Goal: Task Accomplishment & Management: Manage account settings

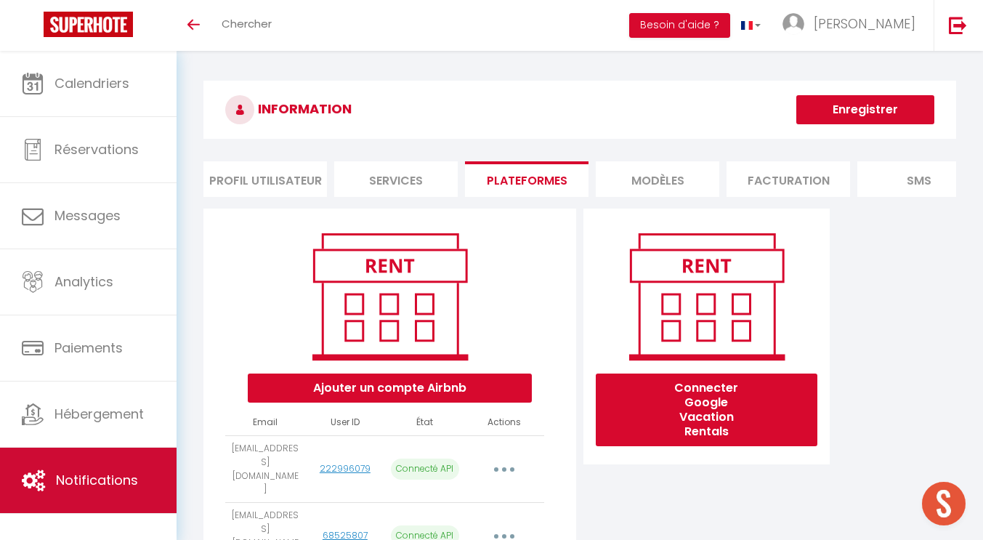
click at [76, 479] on span "Notifications" at bounding box center [97, 480] width 82 height 18
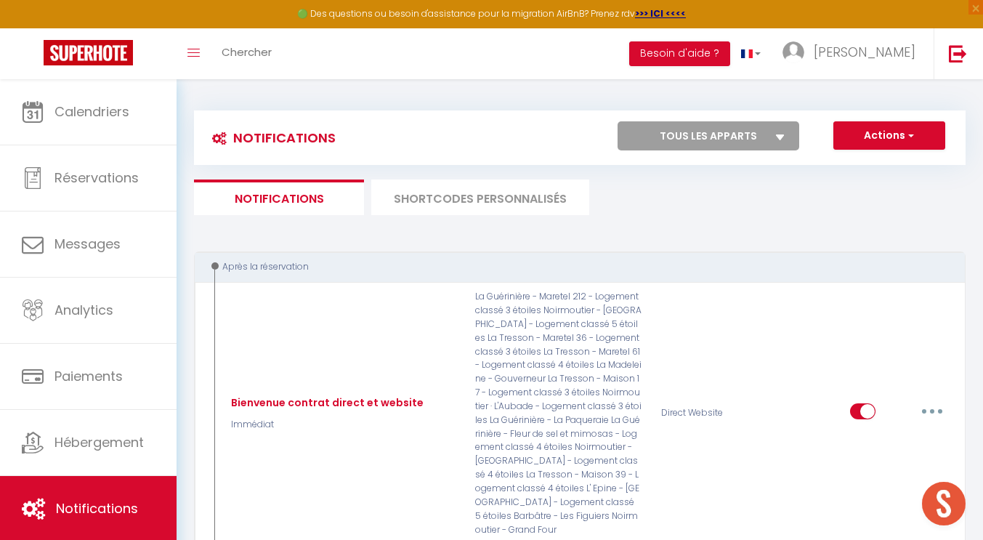
click at [472, 205] on li "SHORTCODES PERSONNALISÉS" at bounding box center [480, 197] width 218 height 36
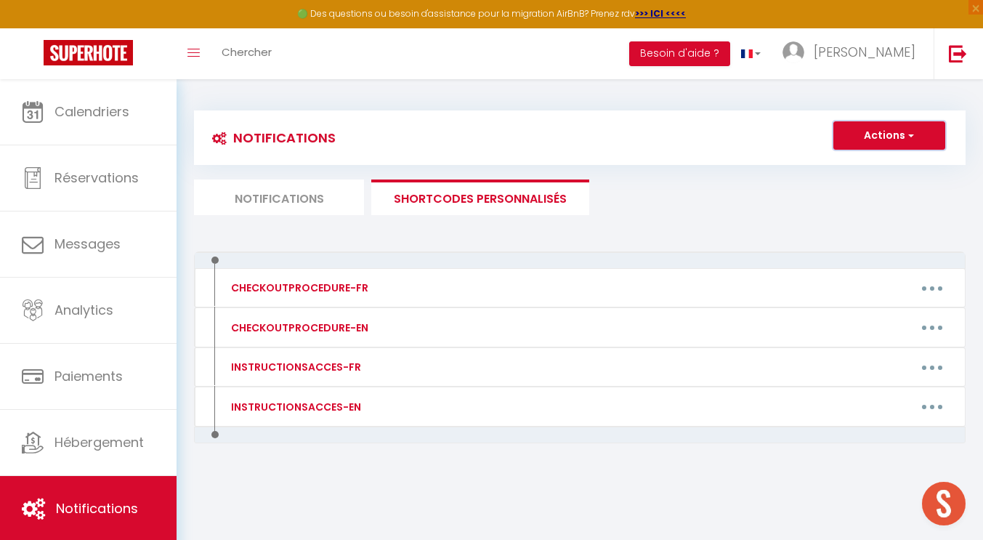
click at [915, 132] on button "Actions" at bounding box center [889, 135] width 112 height 29
click at [837, 170] on link "Nouveau shortcode personnalisé" at bounding box center [846, 167] width 196 height 19
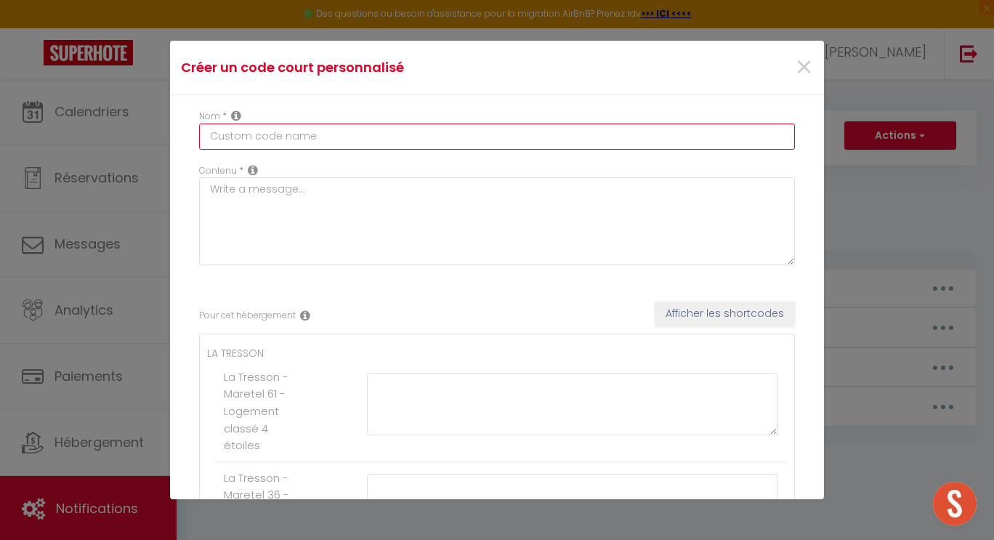
click at [297, 140] on input "text" at bounding box center [497, 137] width 596 height 26
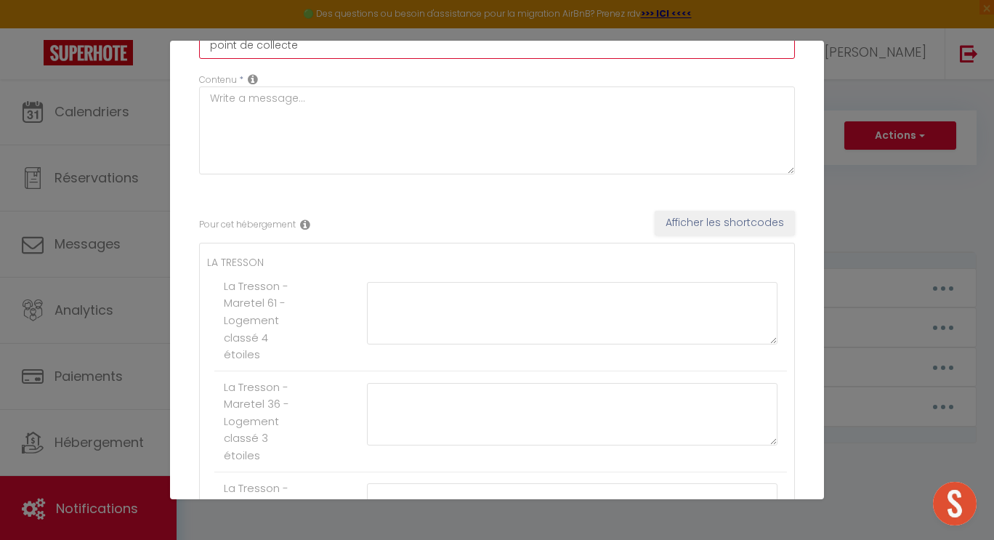
scroll to position [95, 0]
type input "point de collecte"
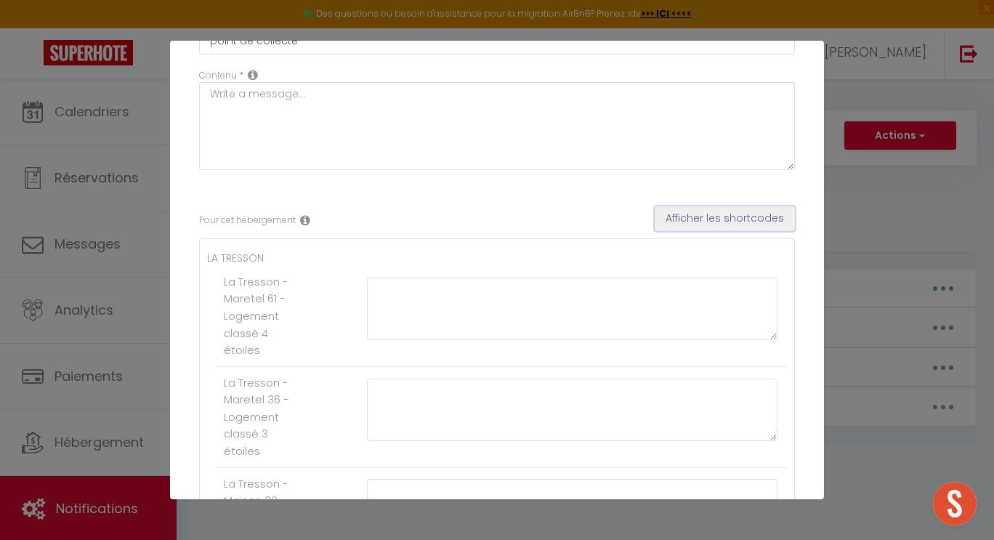
click at [703, 222] on button "Afficher les shortcodes" at bounding box center [725, 218] width 140 height 25
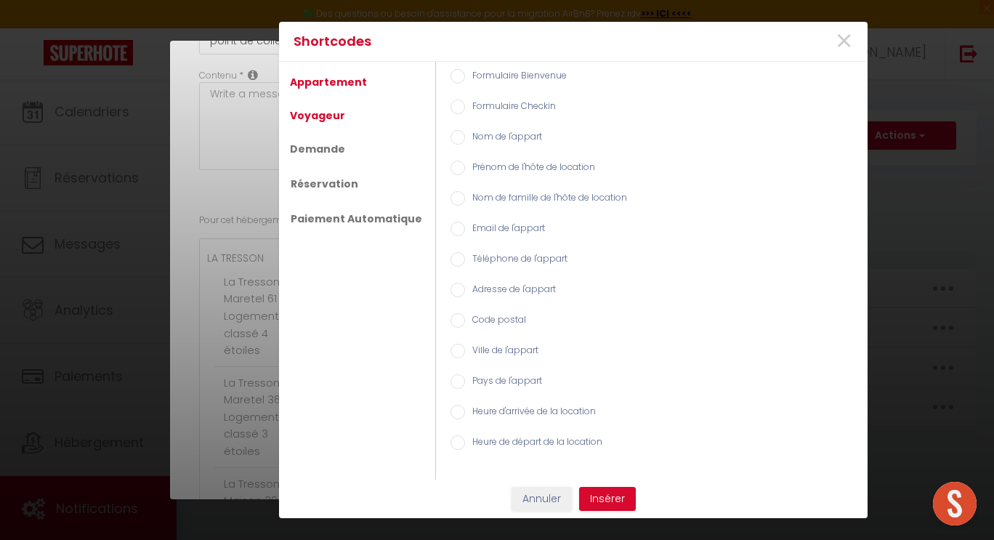
click at [321, 119] on link "Voyageur" at bounding box center [318, 115] width 70 height 26
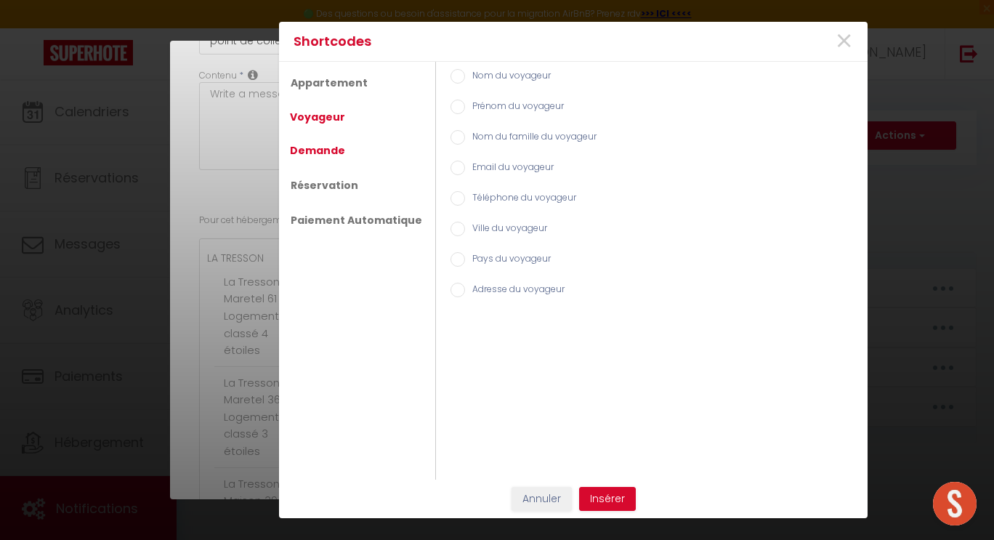
click at [311, 151] on link "Demande" at bounding box center [318, 150] width 70 height 26
click at [322, 185] on link "Réservation" at bounding box center [324, 184] width 82 height 26
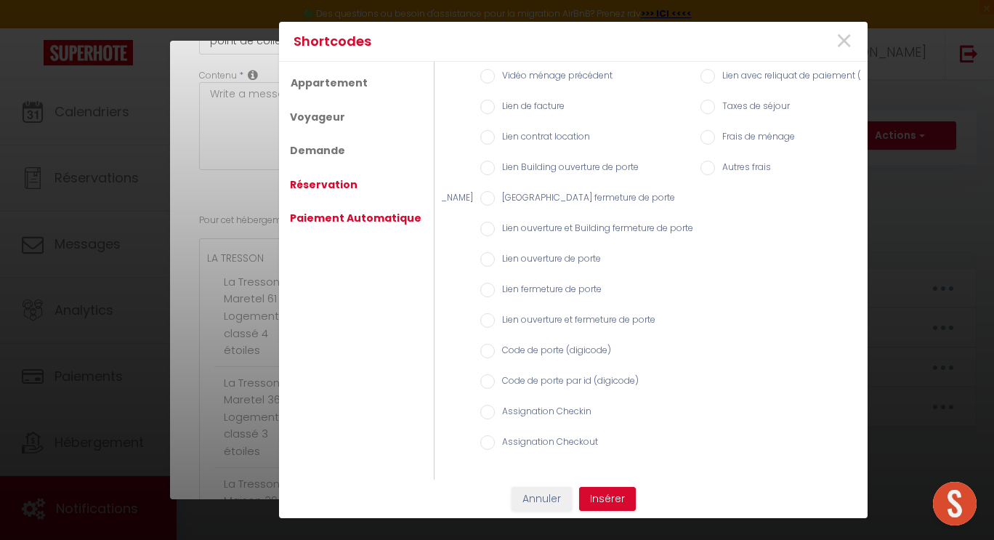
scroll to position [0, 206]
click at [367, 210] on link "Paiement Automatique" at bounding box center [356, 218] width 146 height 26
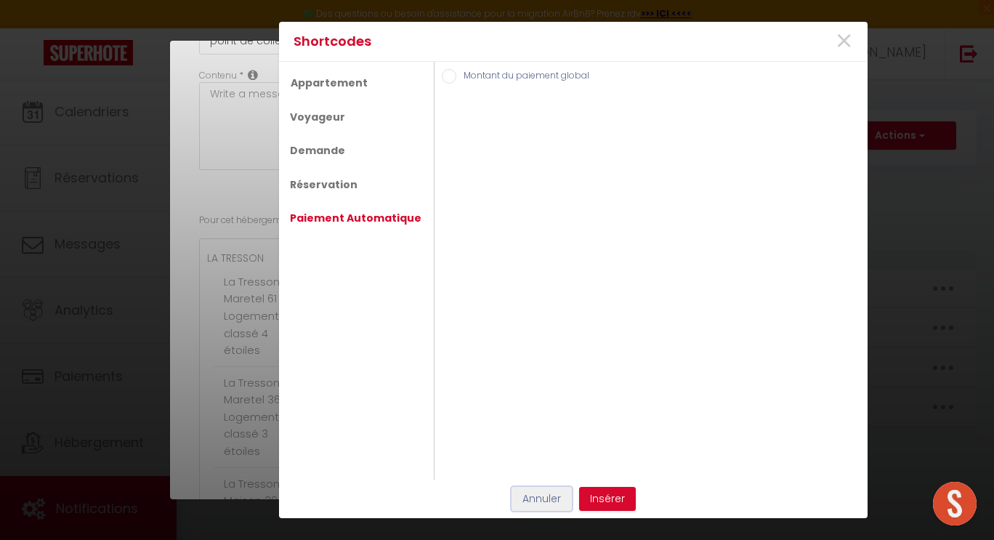
click at [529, 506] on button "Annuler" at bounding box center [541, 499] width 60 height 25
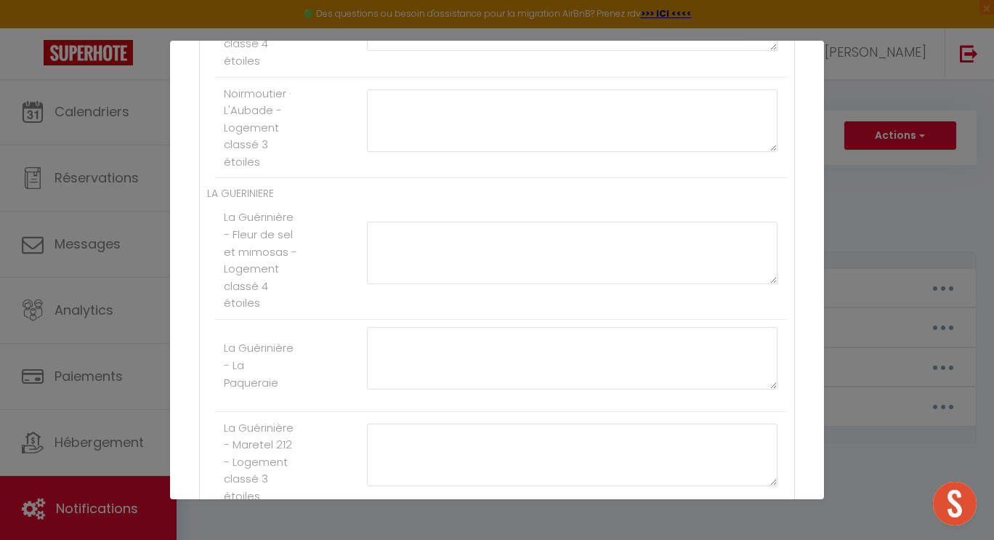
scroll to position [1108, 0]
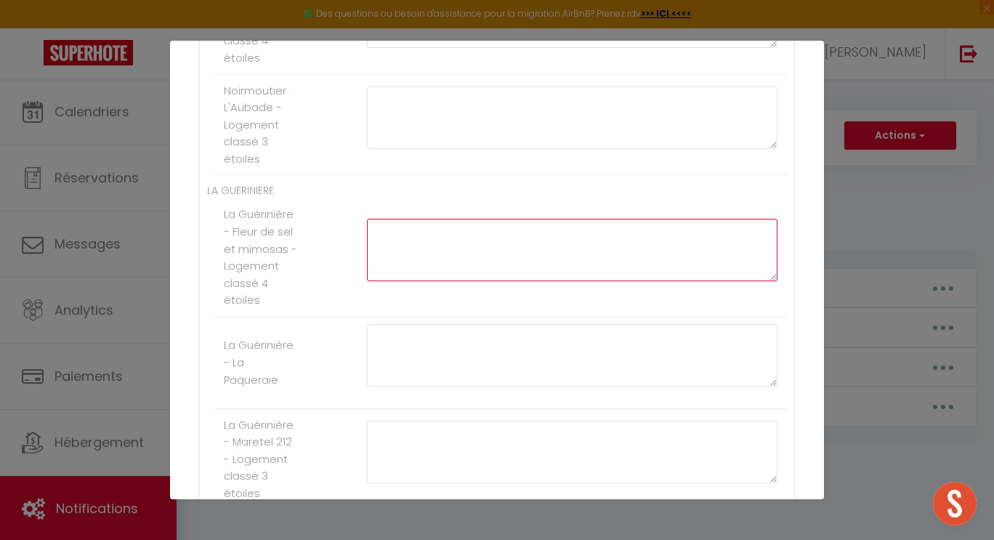
click at [386, 235] on textarea at bounding box center [572, 250] width 410 height 62
paste textarea "[URL][DOMAIN_NAME]"
type textarea "[URL][DOMAIN_NAME]"
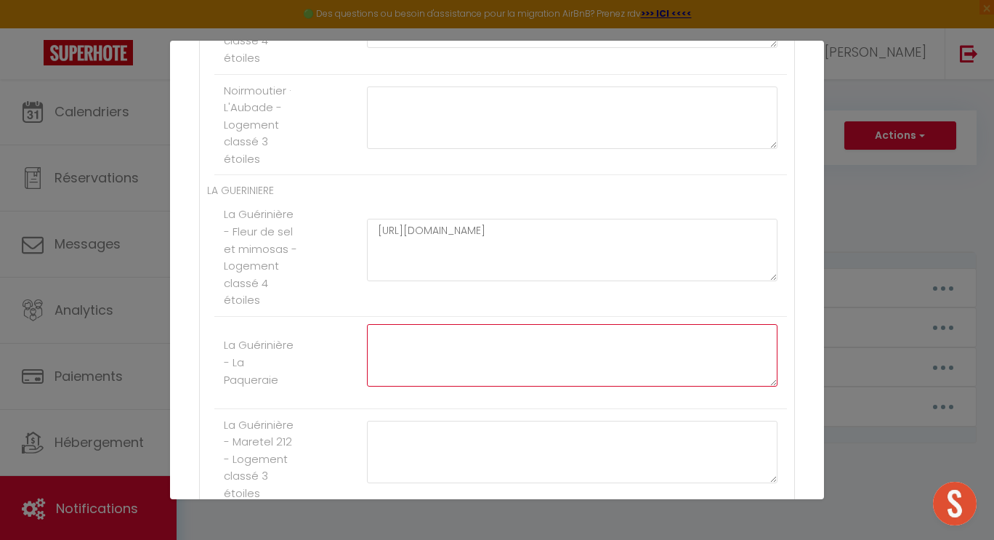
click at [389, 336] on textarea at bounding box center [572, 355] width 410 height 62
paste textarea "[URL][DOMAIN_NAME]"
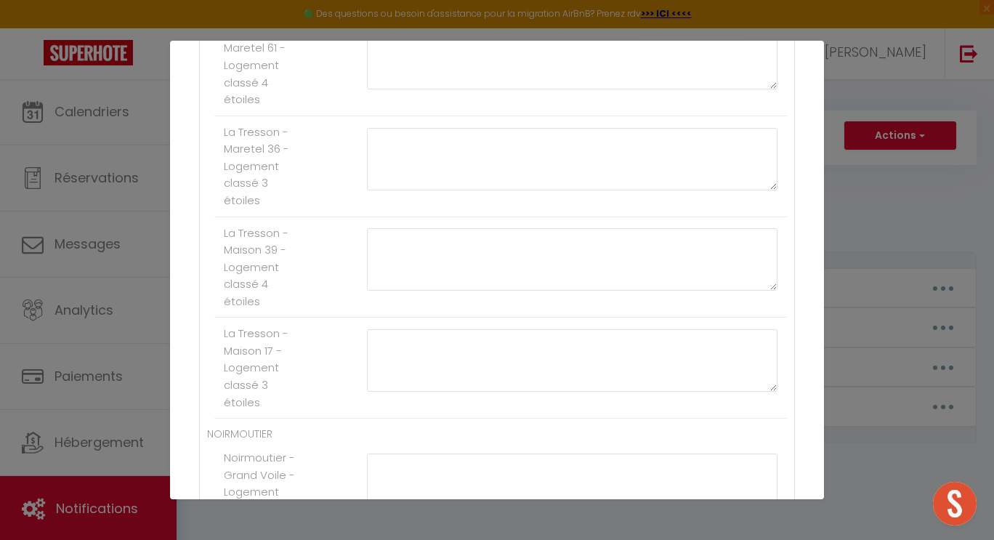
scroll to position [0, 0]
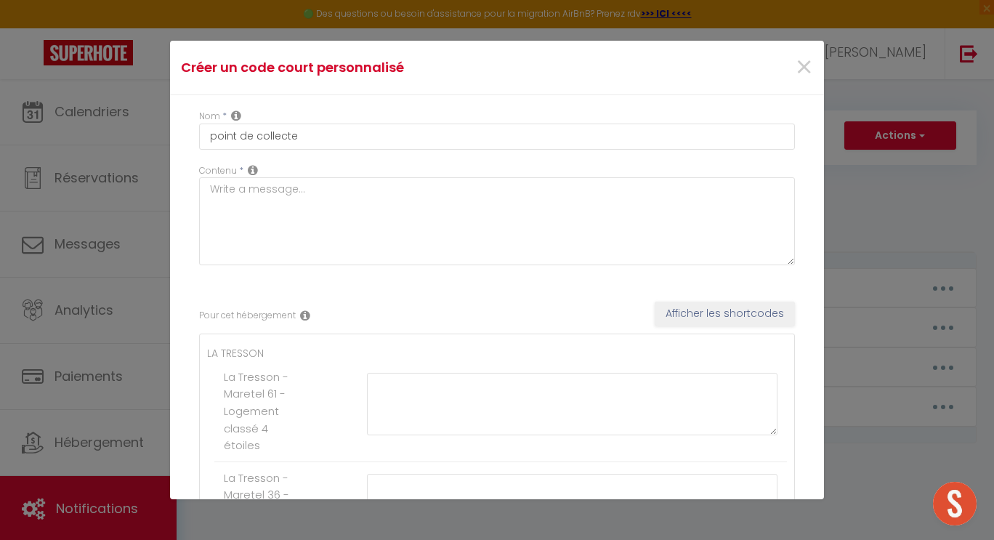
type textarea "[URL][DOMAIN_NAME]"
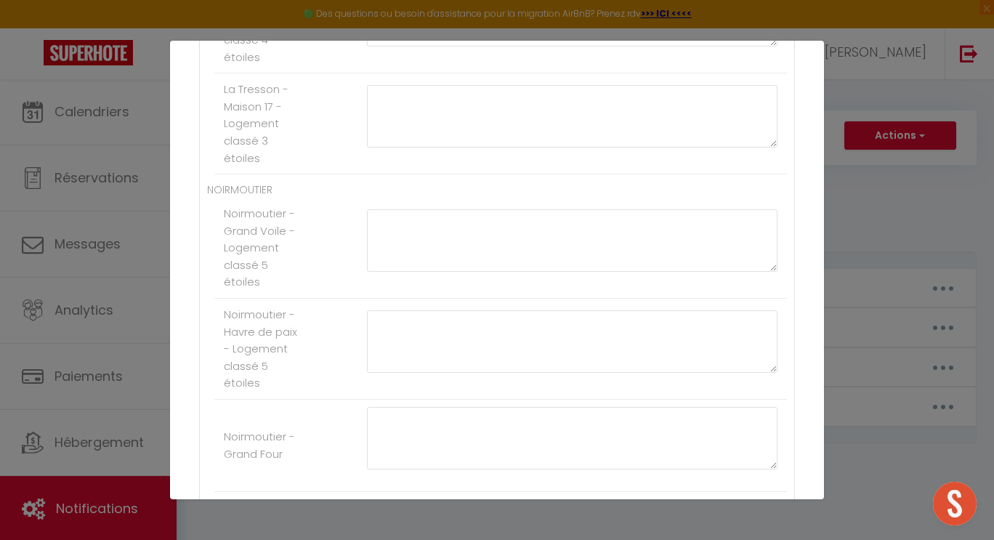
scroll to position [628, 0]
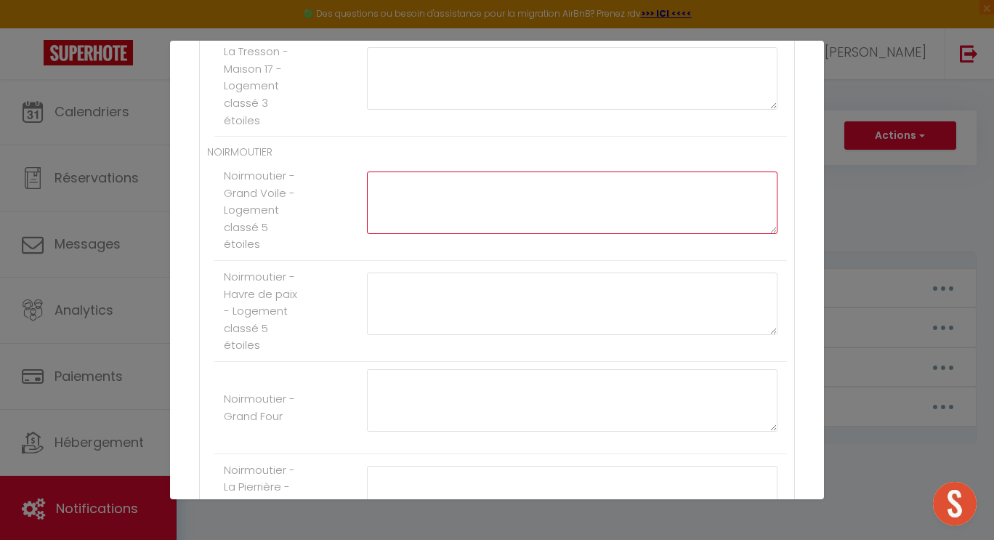
click at [383, 187] on textarea at bounding box center [572, 202] width 410 height 62
paste textarea "[URL][DOMAIN_NAME]"
type textarea "[URL][DOMAIN_NAME]"
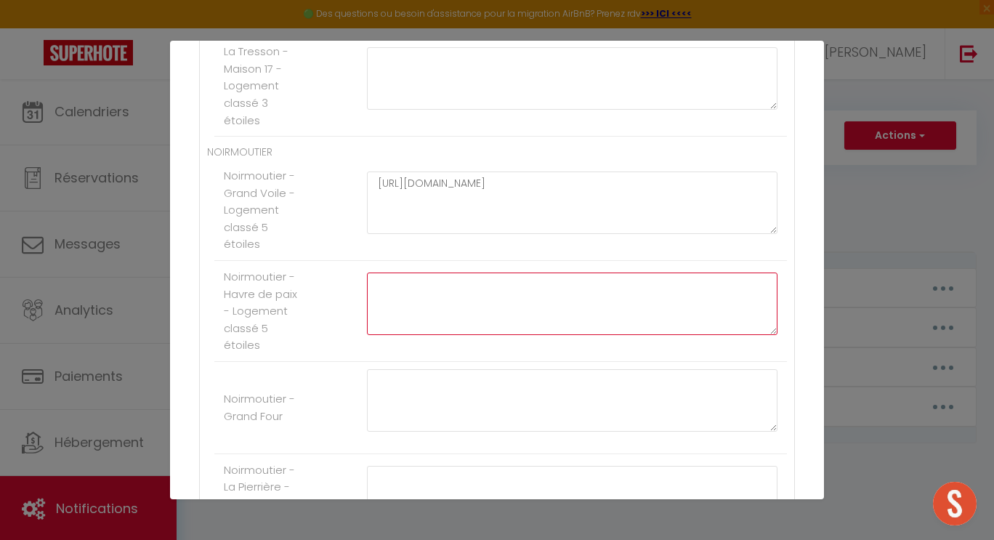
click at [396, 286] on textarea at bounding box center [572, 303] width 410 height 62
paste textarea "[URL][DOMAIN_NAME]"
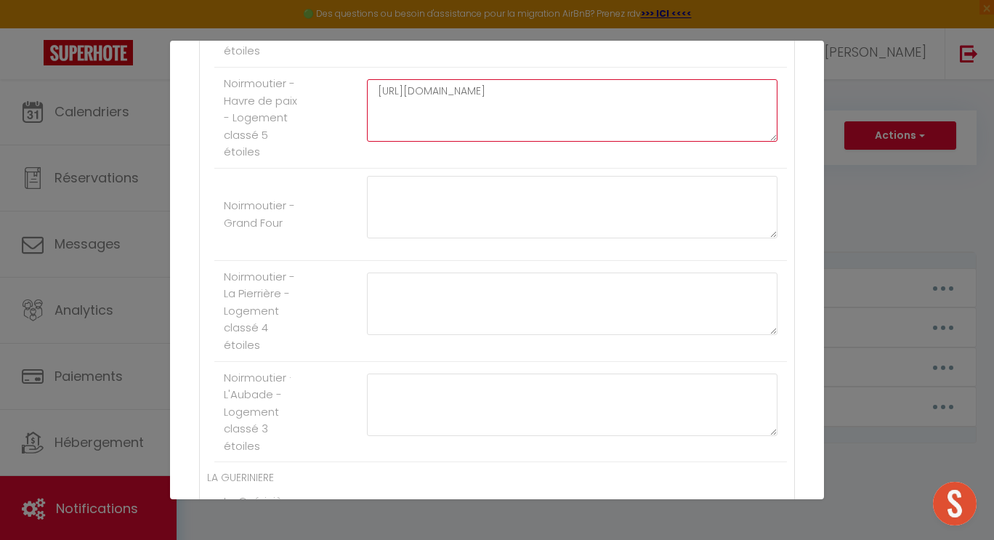
scroll to position [824, 0]
type textarea "[URL][DOMAIN_NAME]"
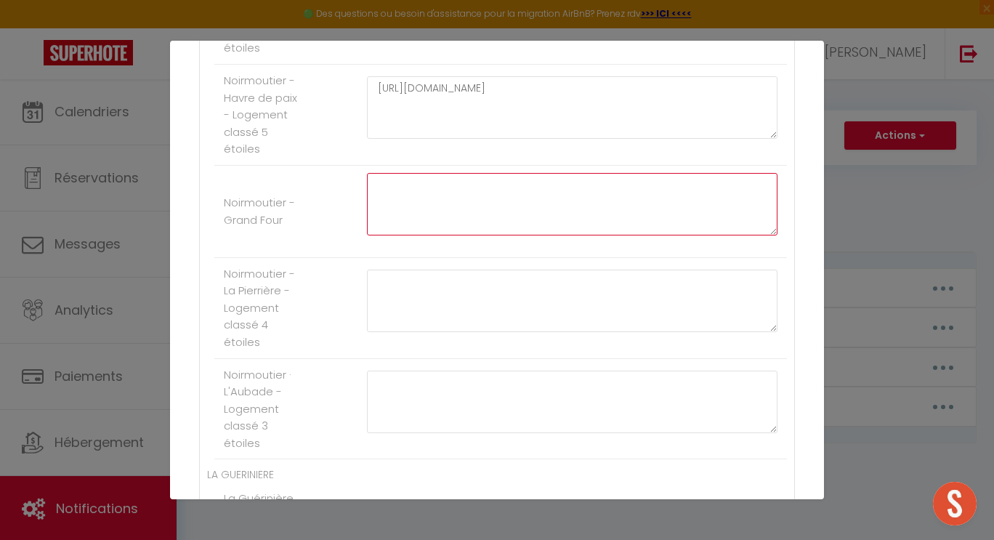
click at [377, 185] on textarea at bounding box center [572, 204] width 410 height 62
paste textarea "[URL][DOMAIN_NAME]"
type textarea "[URL][DOMAIN_NAME]"
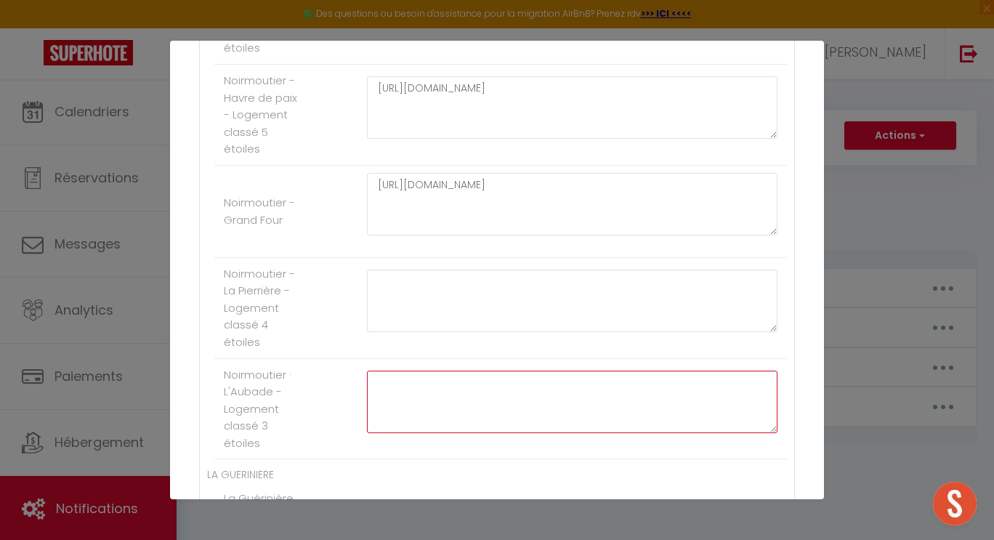
click at [380, 386] on textarea at bounding box center [572, 402] width 410 height 62
click at [378, 392] on textarea at bounding box center [572, 402] width 410 height 62
paste textarea "[URL][DOMAIN_NAME]"
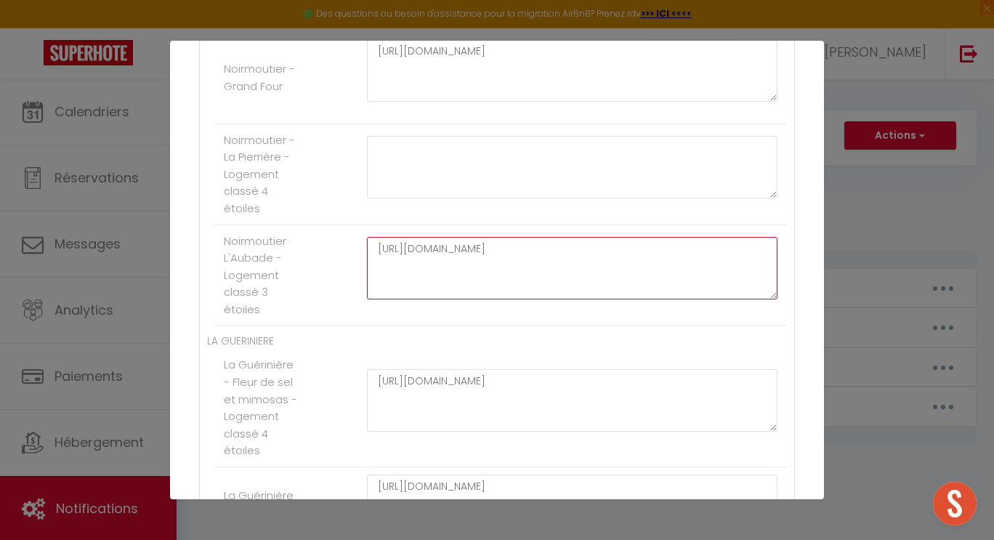
scroll to position [986, 0]
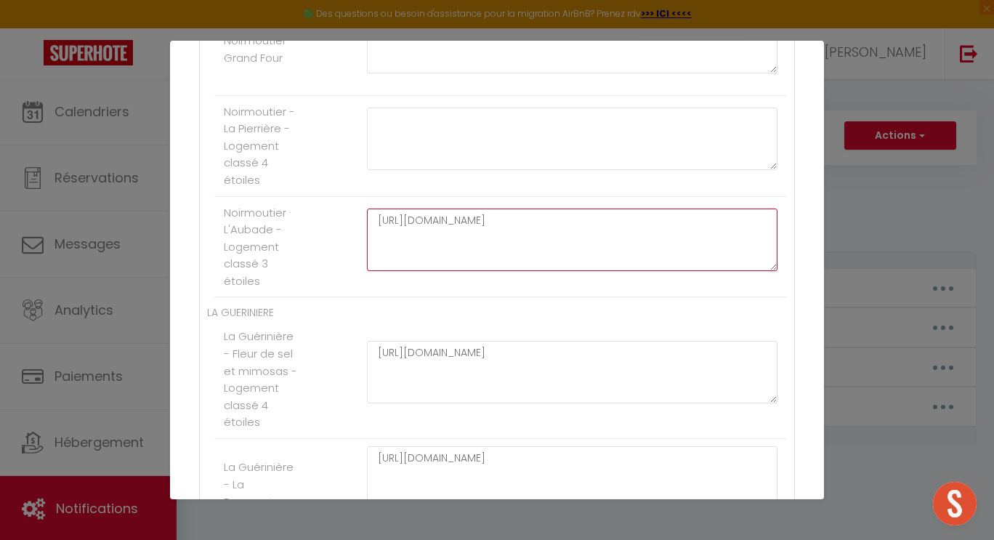
type textarea "[URL][DOMAIN_NAME]"
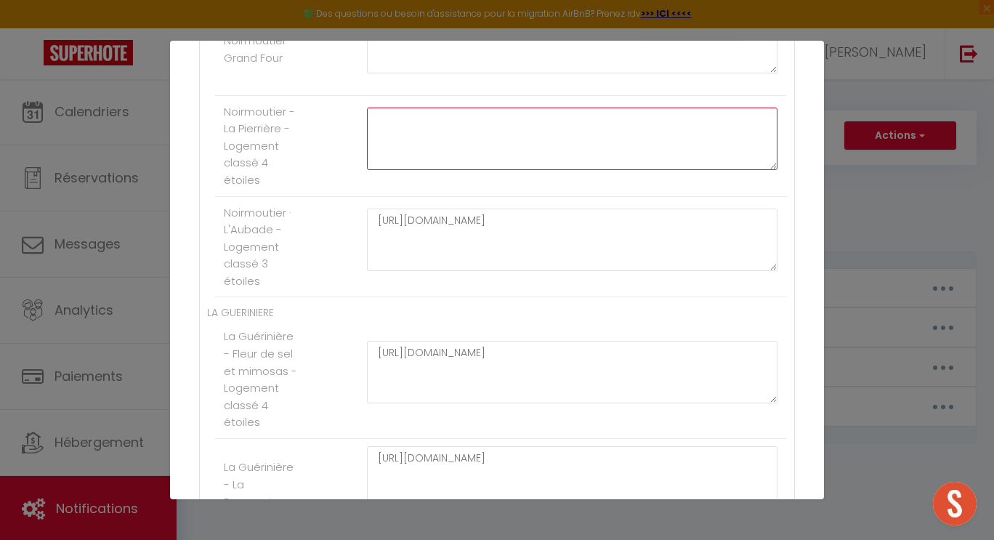
click at [389, 115] on textarea at bounding box center [572, 139] width 410 height 62
paste textarea "[URL][DOMAIN_NAME]"
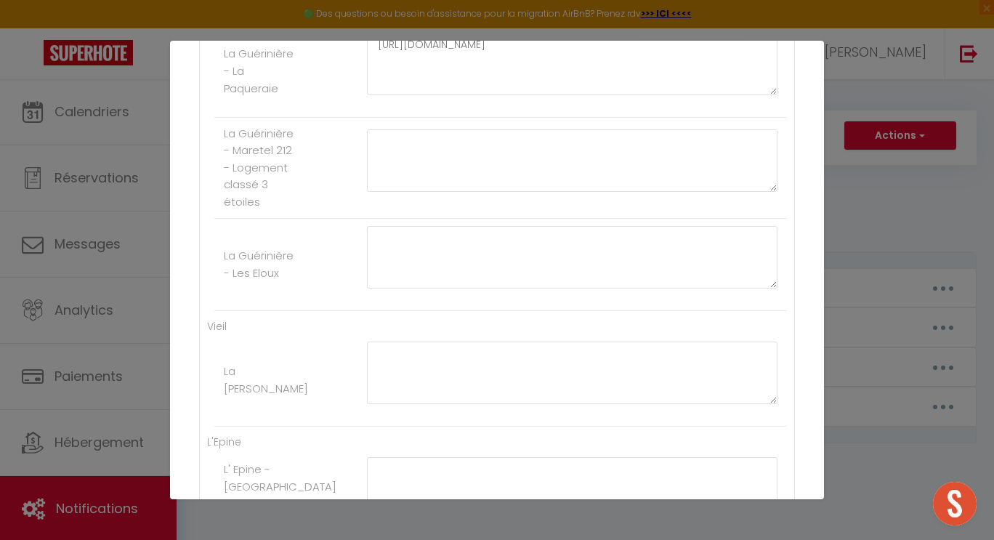
scroll to position [1418, 0]
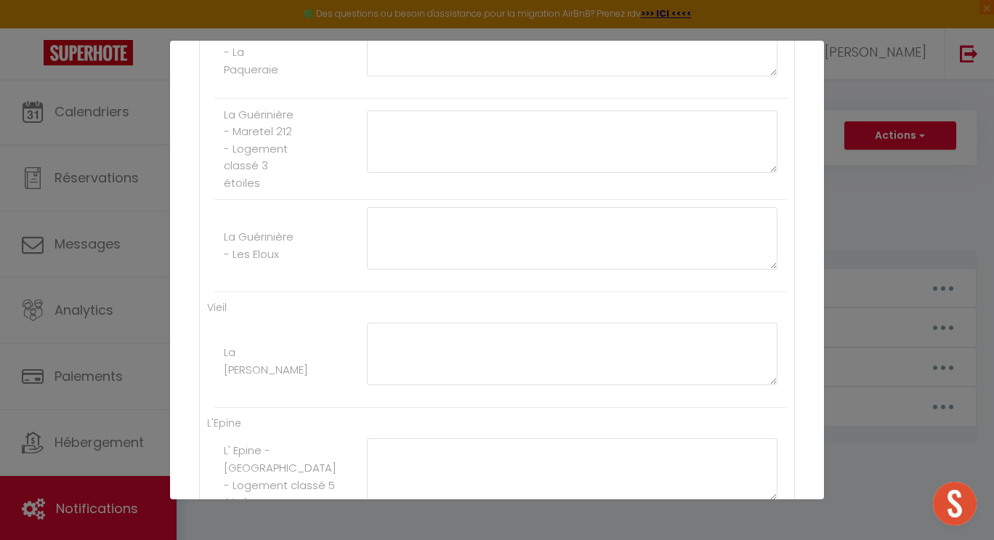
type textarea "[URL][DOMAIN_NAME]"
click at [381, 342] on textarea at bounding box center [572, 354] width 410 height 62
paste textarea "[URL][DOMAIN_NAME]"
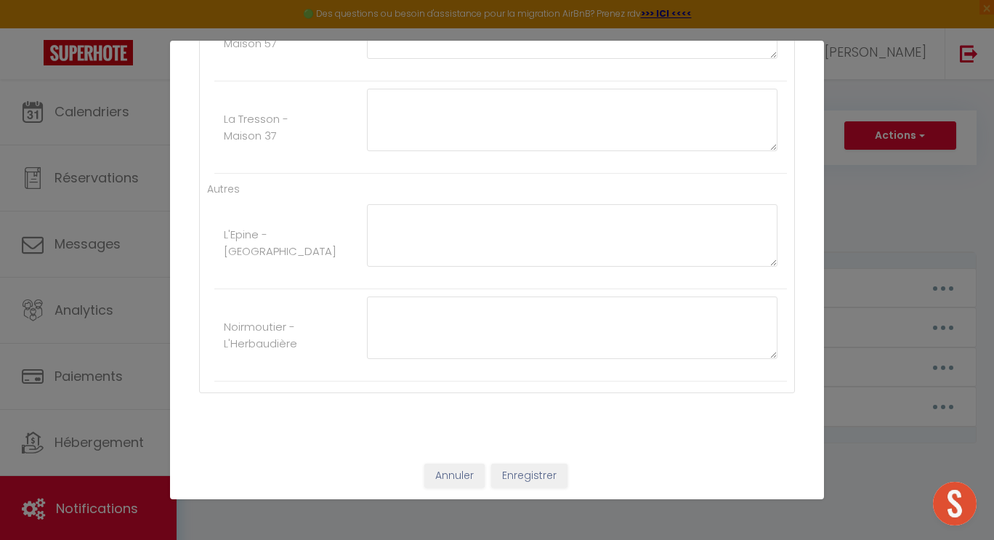
scroll to position [2387, 0]
type textarea "[URL][DOMAIN_NAME]"
click at [522, 474] on button "Enregistrer" at bounding box center [529, 473] width 76 height 25
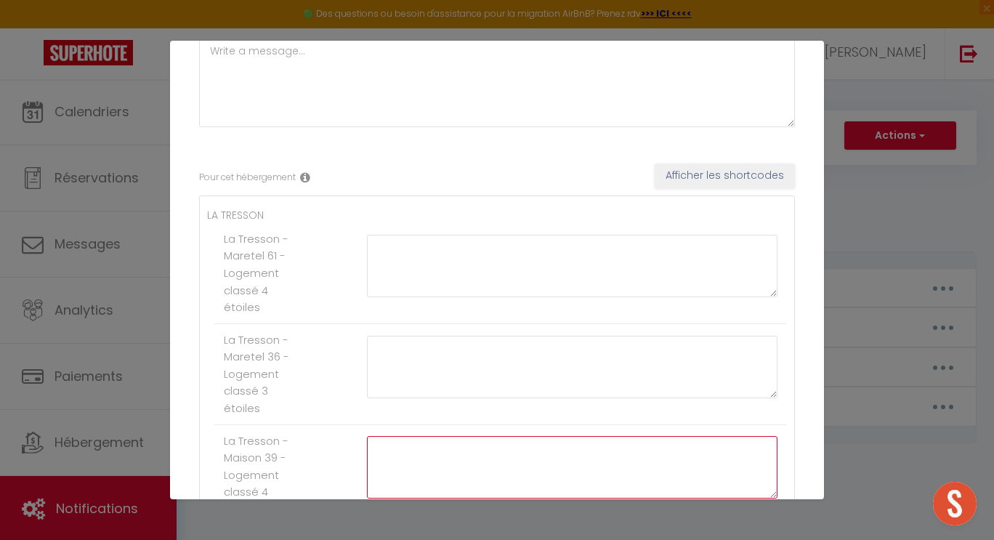
click at [522, 474] on textarea at bounding box center [572, 467] width 410 height 62
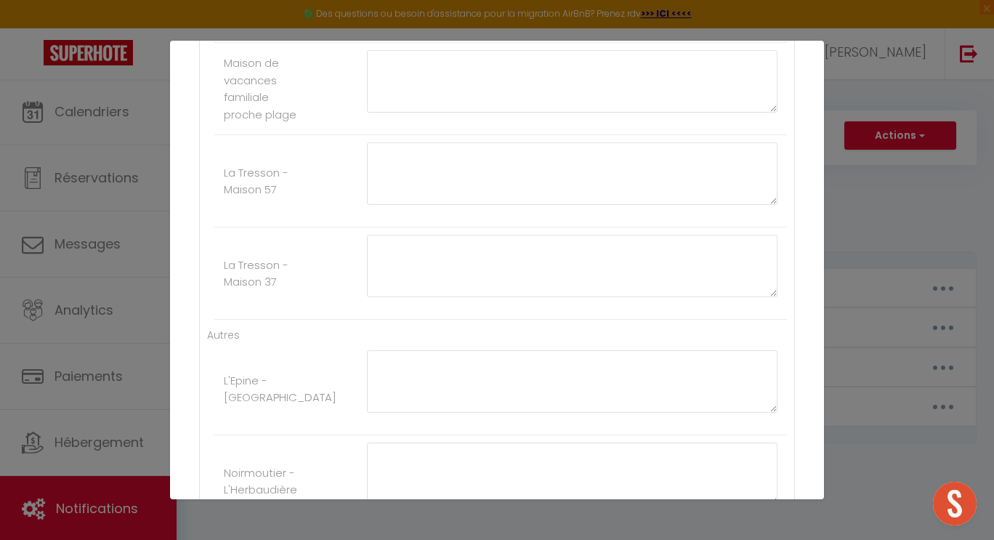
scroll to position [2387, 0]
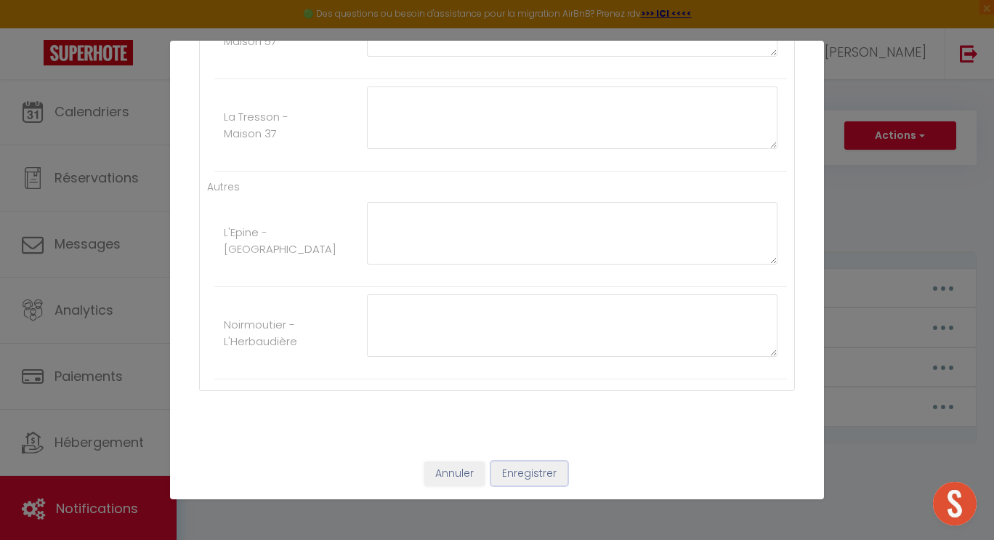
click at [525, 479] on button "Enregistrer" at bounding box center [529, 473] width 76 height 25
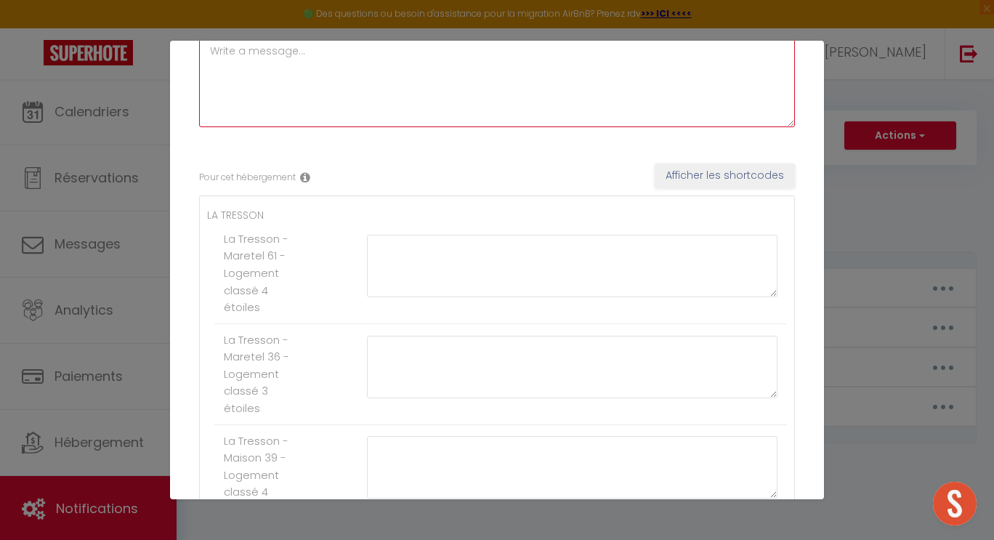
scroll to position [0, 0]
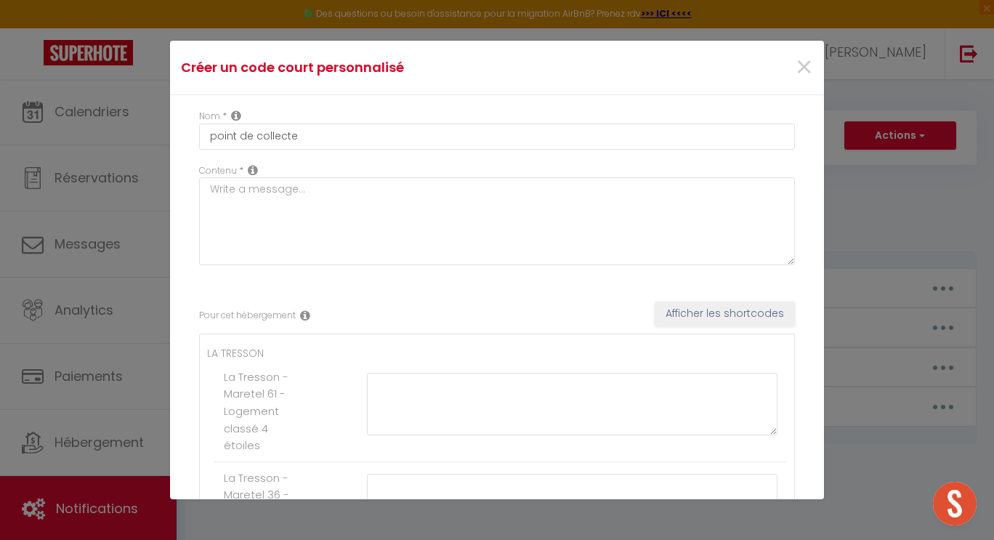
click at [254, 170] on icon at bounding box center [253, 170] width 10 height 12
click at [253, 170] on icon at bounding box center [253, 170] width 10 height 12
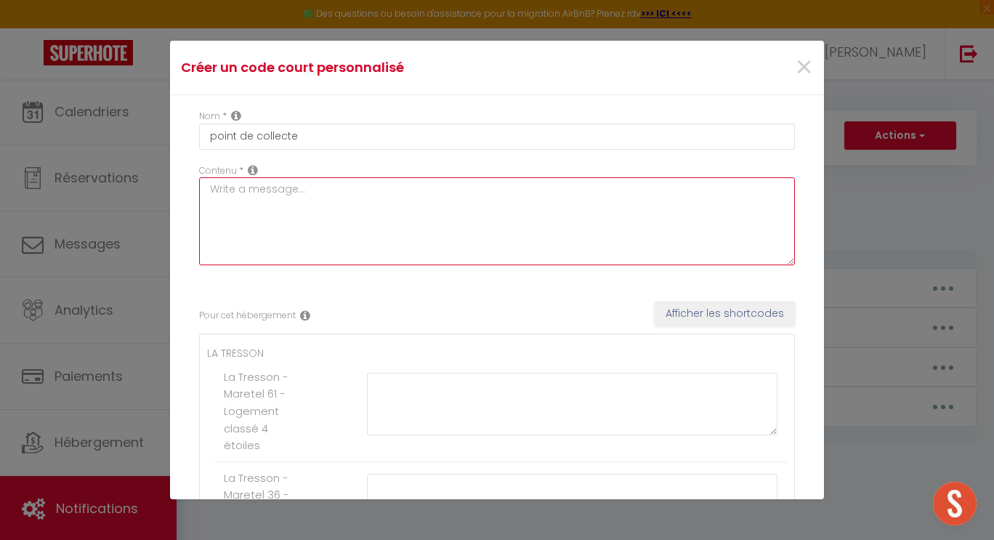
click at [241, 190] on textarea at bounding box center [497, 221] width 596 height 88
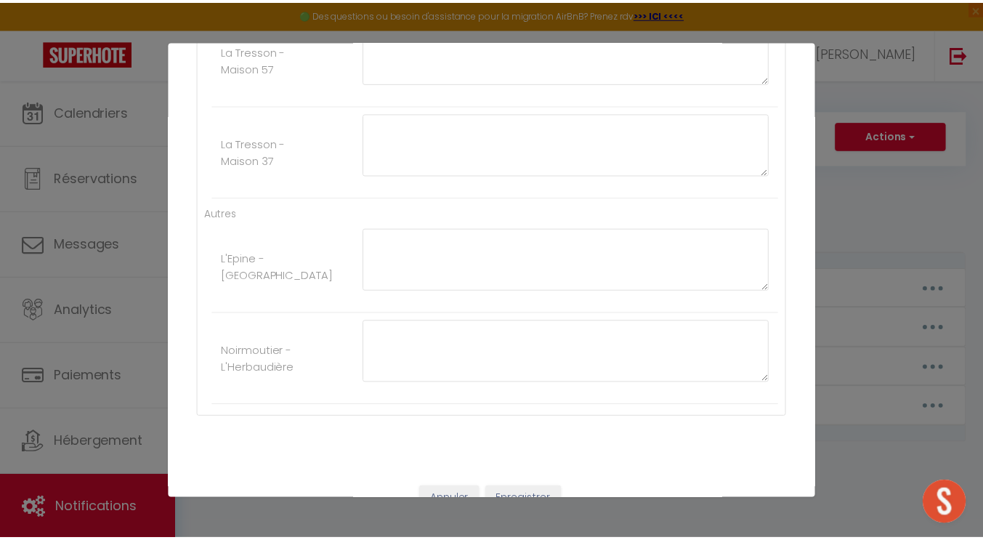
scroll to position [2387, 0]
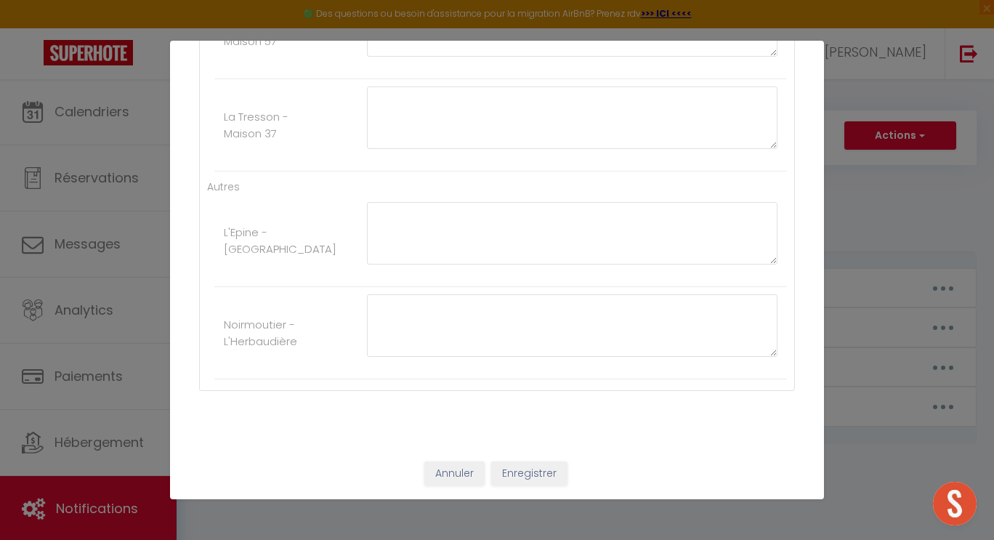
type textarea "point de collecte"
click at [525, 475] on button "Enregistrer" at bounding box center [529, 473] width 76 height 25
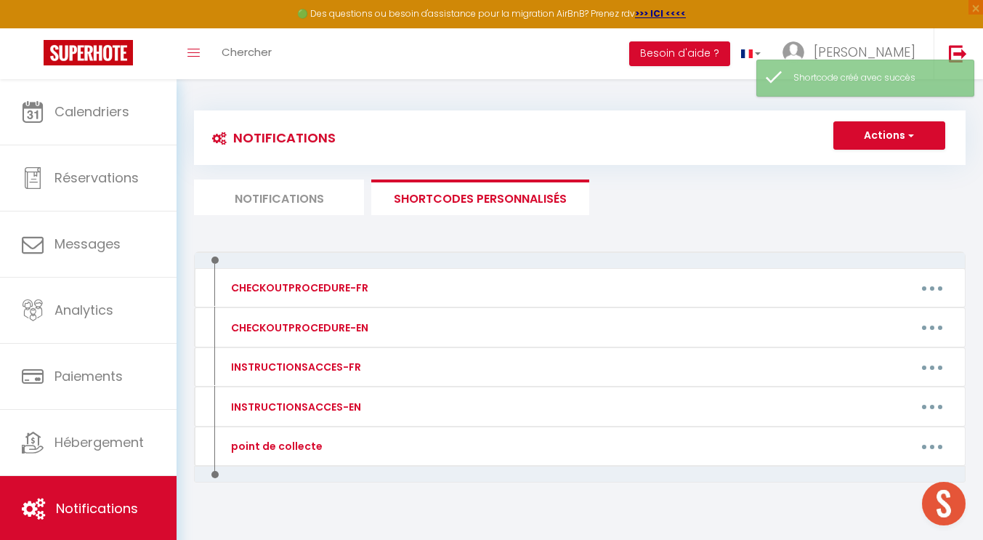
click at [315, 201] on li "Notifications" at bounding box center [279, 197] width 170 height 36
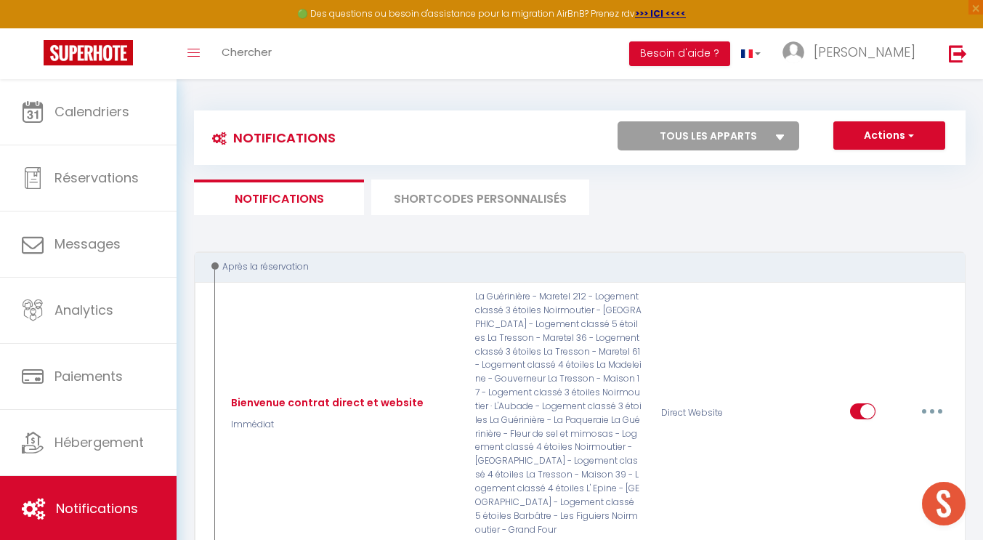
click at [465, 198] on li "SHORTCODES PERSONNALISÉS" at bounding box center [480, 197] width 218 height 36
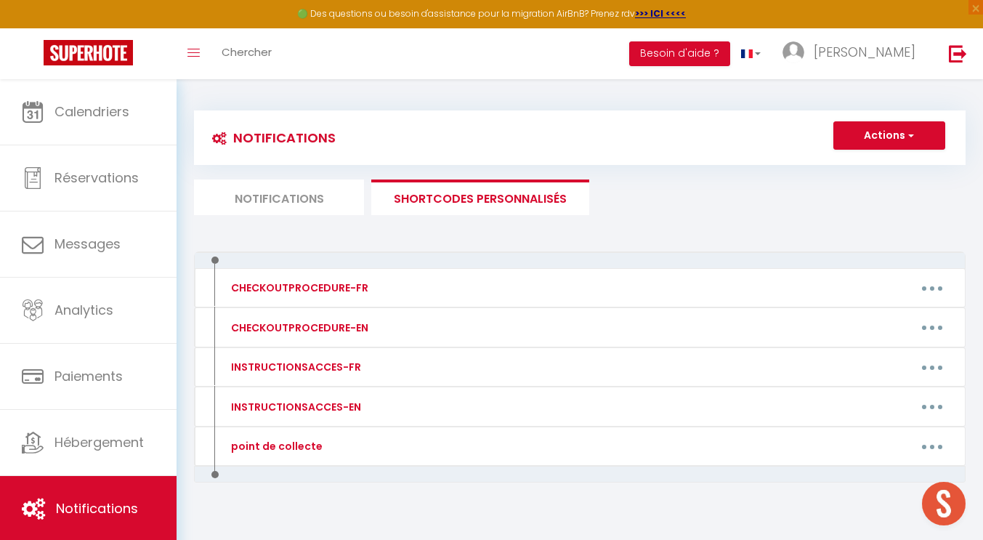
click at [280, 189] on li "Notifications" at bounding box center [279, 197] width 170 height 36
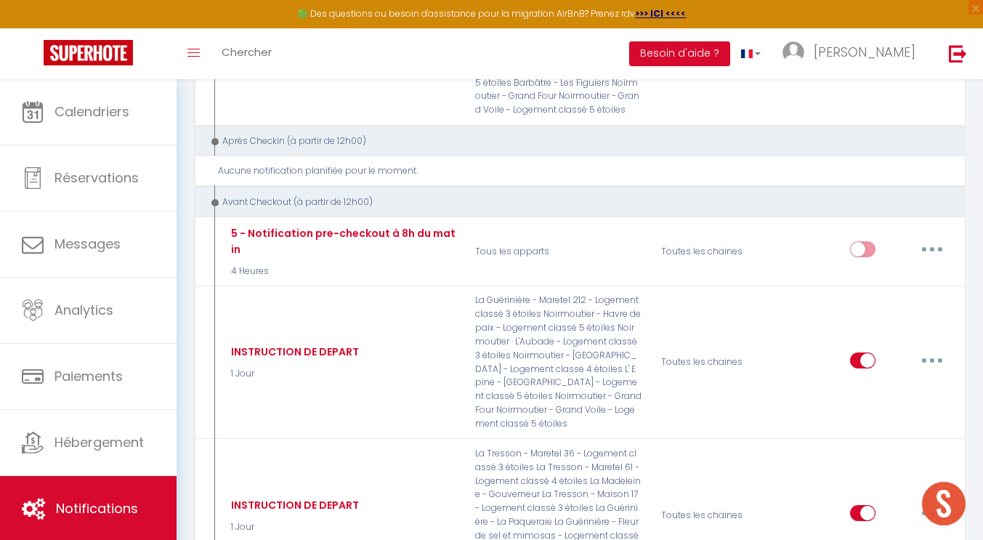
scroll to position [3822, 0]
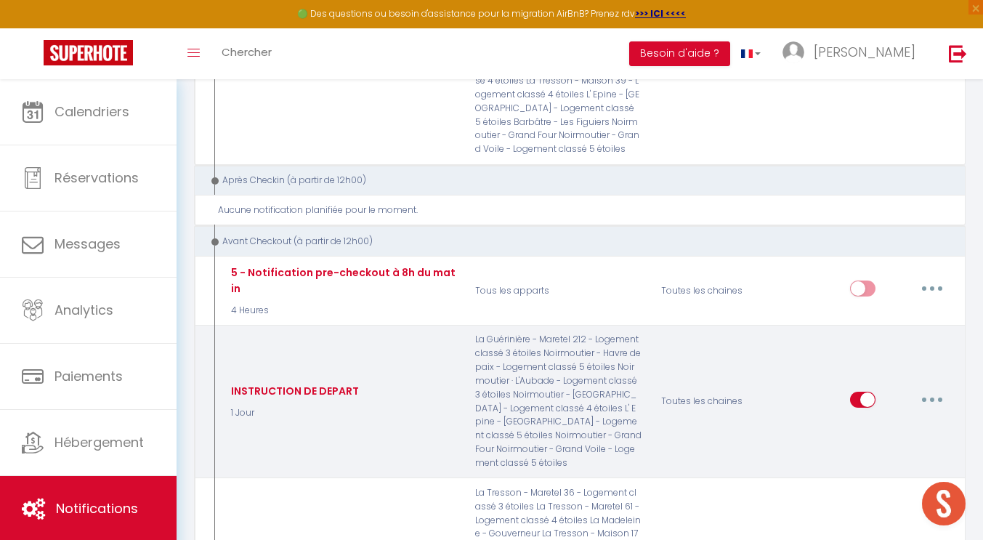
click at [934, 388] on button "button" at bounding box center [932, 399] width 41 height 23
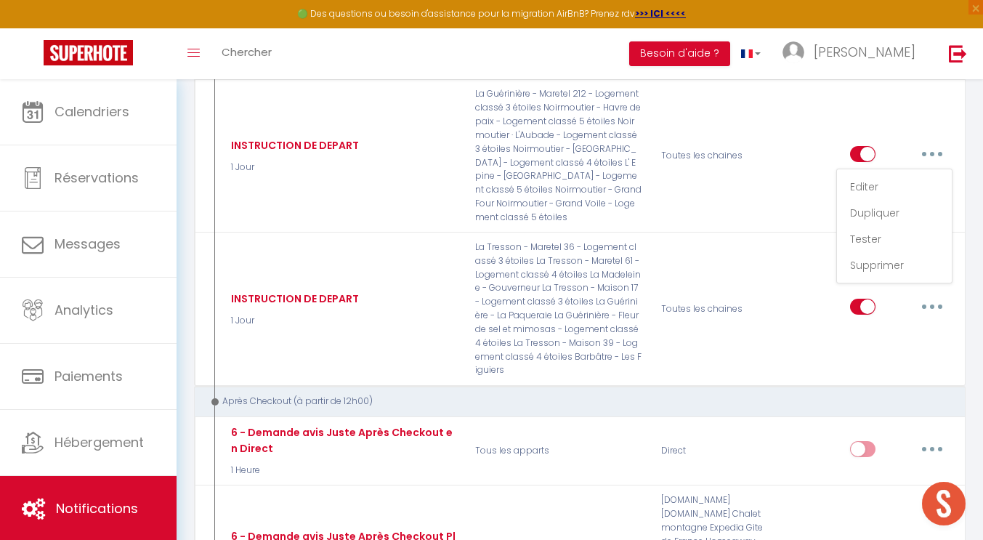
scroll to position [4131, 0]
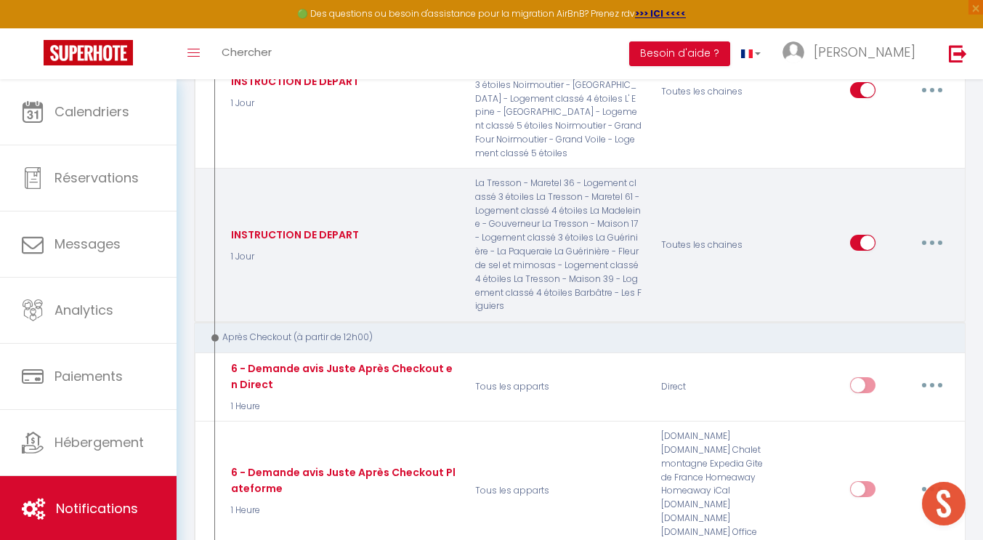
click at [936, 231] on button "button" at bounding box center [932, 242] width 41 height 23
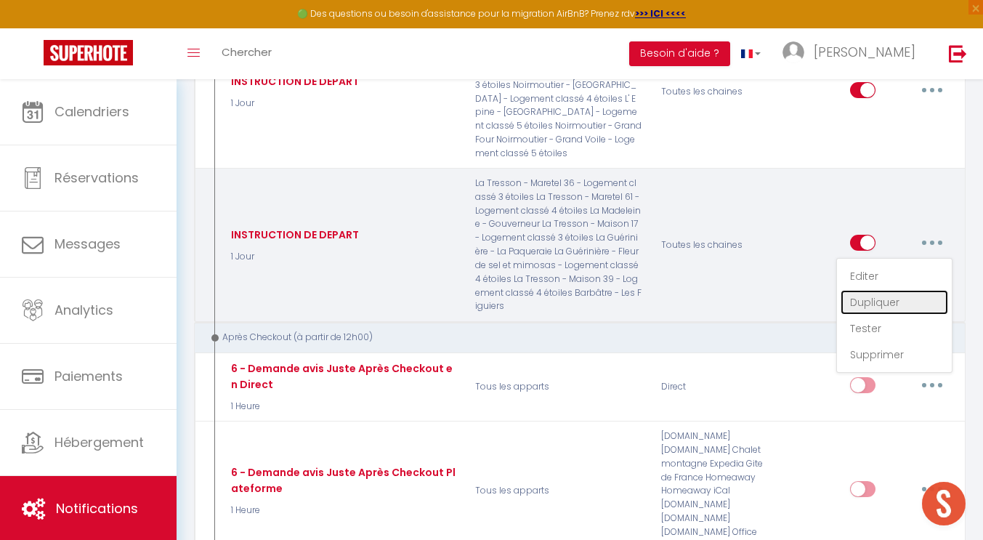
click at [868, 290] on link "Dupliquer" at bounding box center [895, 302] width 108 height 25
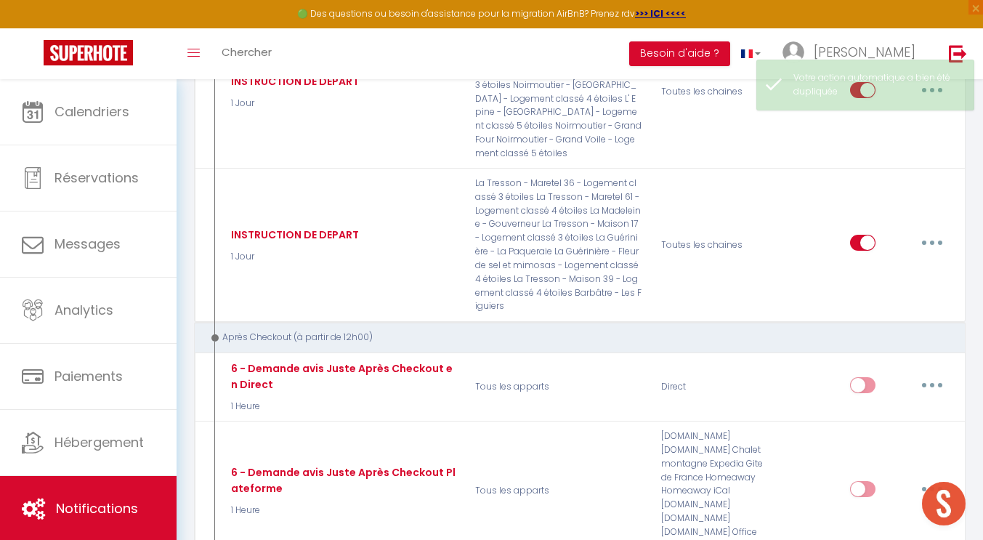
checkbox input "false"
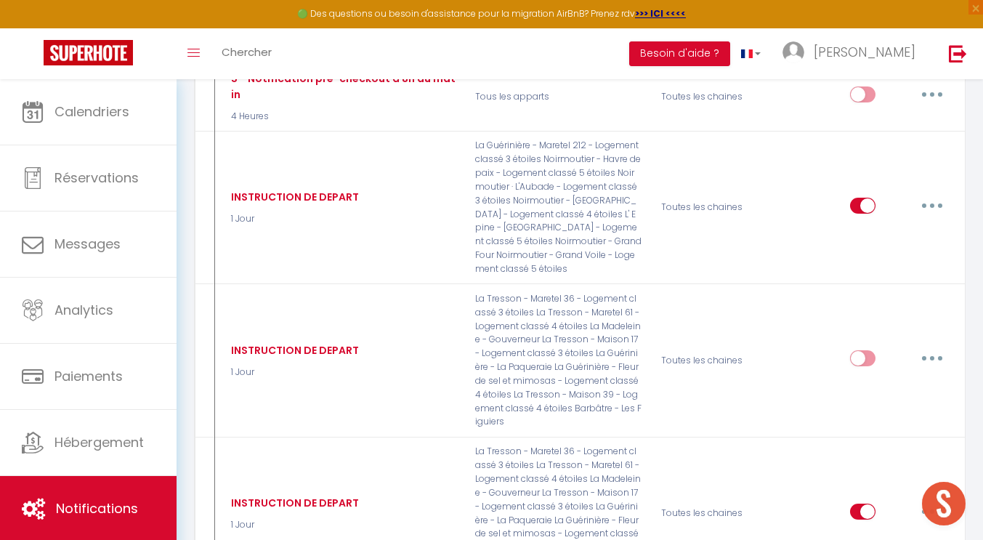
scroll to position [4021, 0]
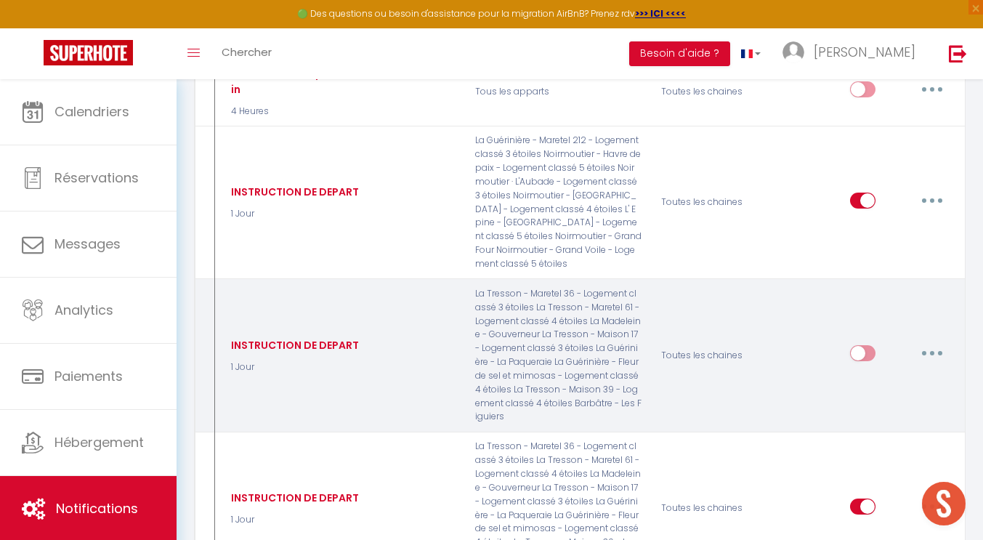
click at [924, 341] on button "button" at bounding box center [932, 352] width 41 height 23
click at [859, 374] on link "Editer" at bounding box center [895, 386] width 108 height 25
type input "INSTRUCTION DE DEPART"
select select "4"
select select "1 Jour"
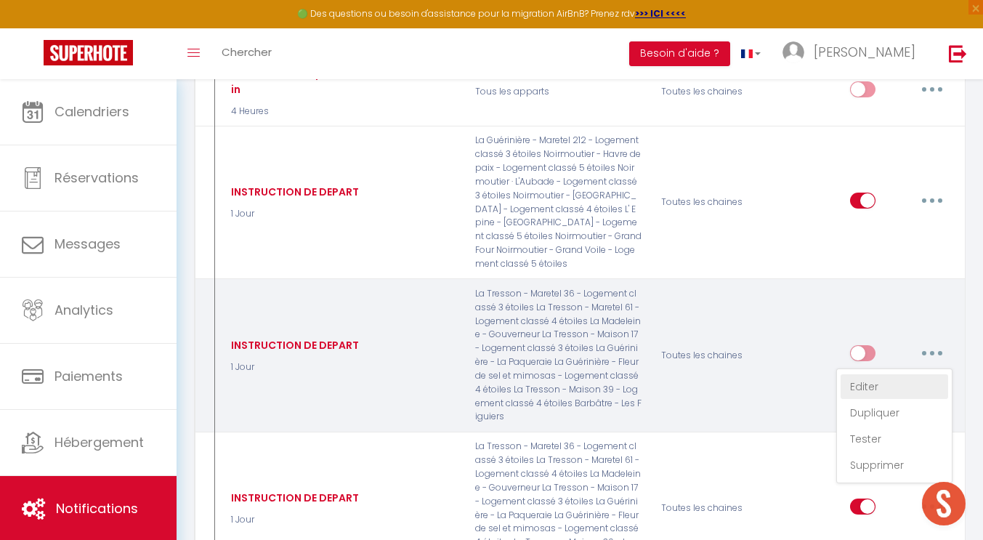
select select
checkbox input "true"
checkbox input "false"
radio input "true"
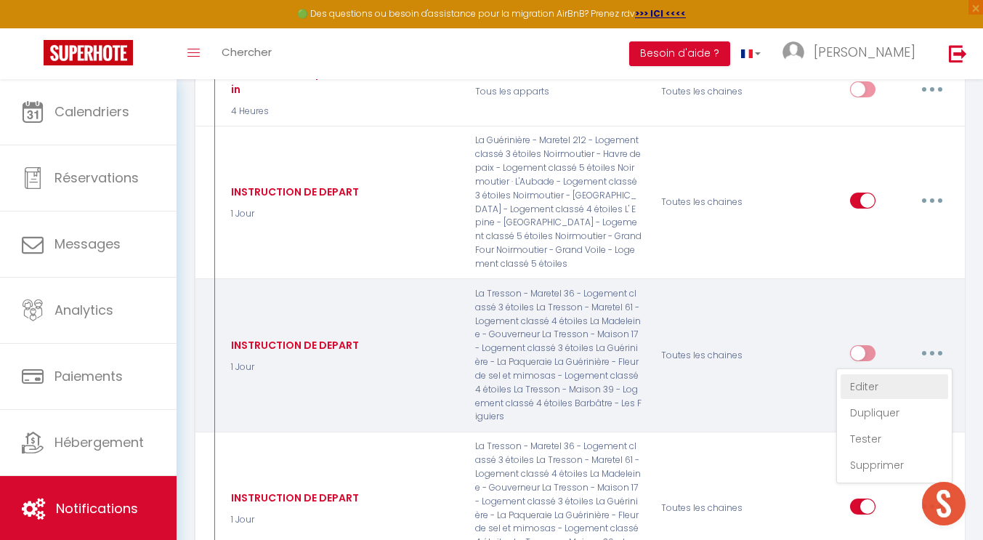
type input "Instructions de départ"
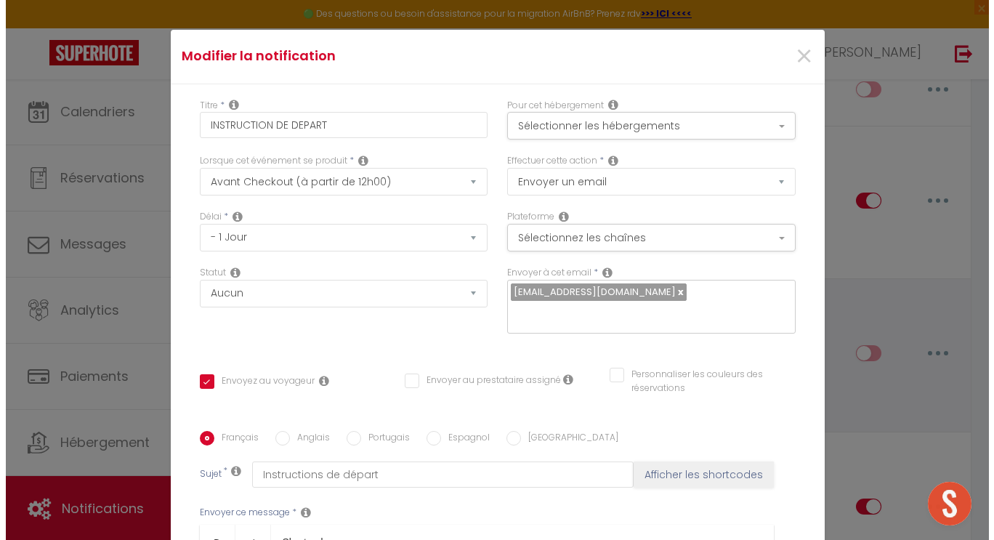
scroll to position [3967, 0]
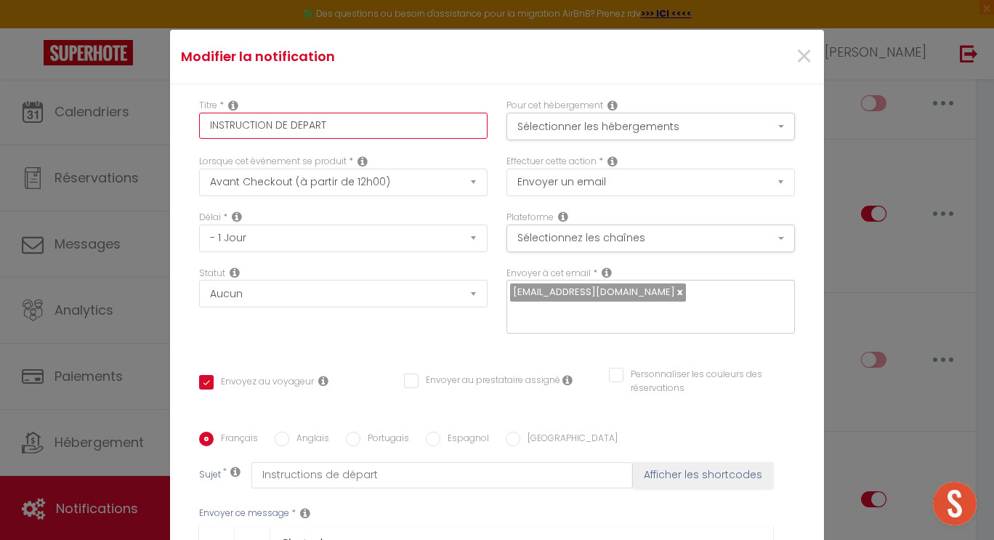
click at [340, 128] on input "INSTRUCTION DE DEPART" at bounding box center [343, 126] width 288 height 26
type input "INSTRUCTION DE DEPART"
checkbox input "true"
checkbox input "false"
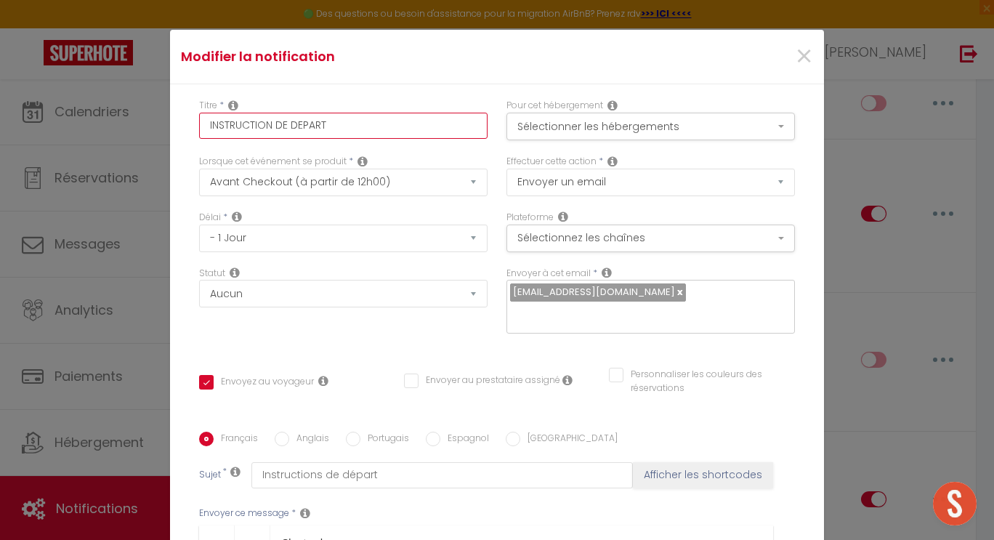
type input "INSTRUCTION DE DEPART 2"
checkbox input "true"
checkbox input "false"
type input "INSTRUCTION DE DEPART"
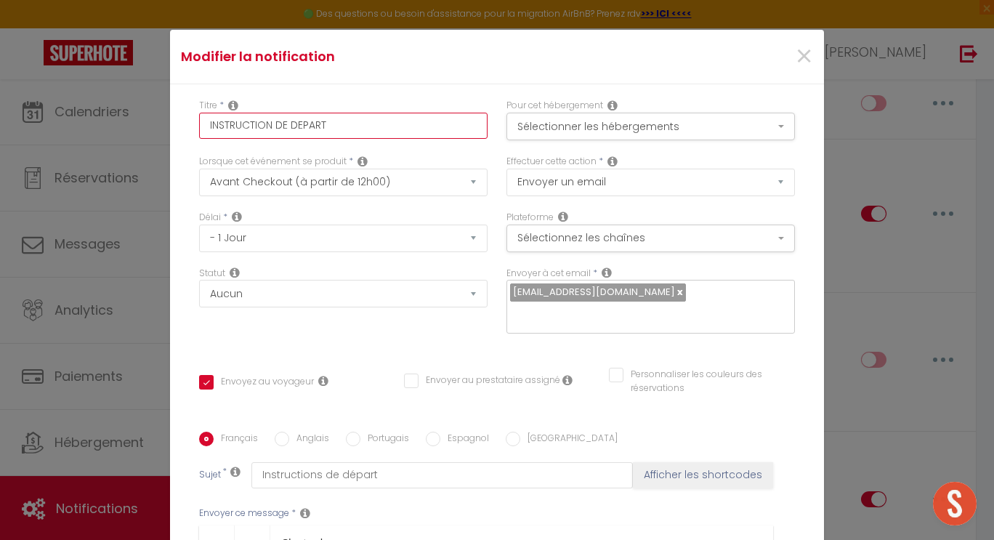
checkbox input "true"
checkbox input "false"
type input "INSTRUCTION DE DEPART T"
checkbox input "true"
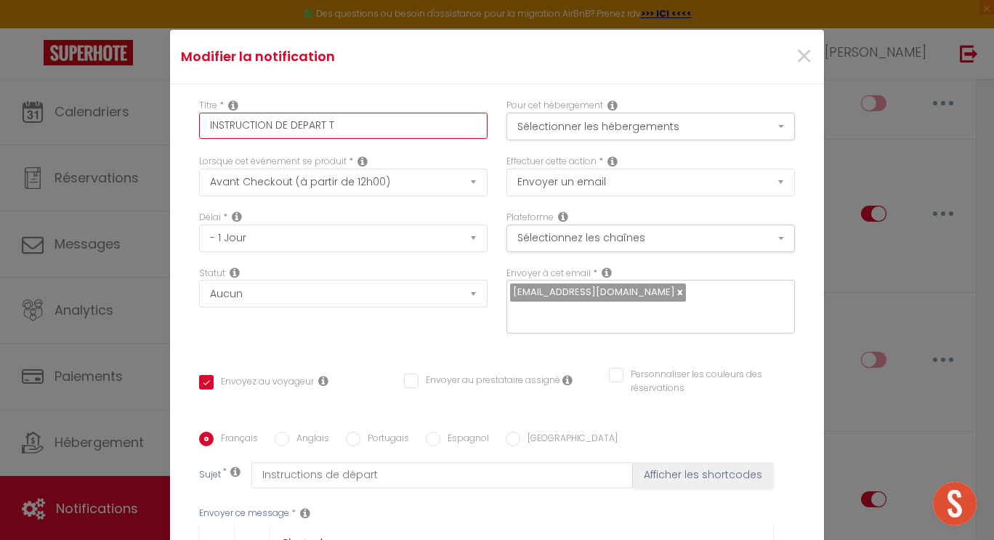
checkbox input "false"
type input "INSTRUCTION DE DEPART TE"
checkbox input "true"
checkbox input "false"
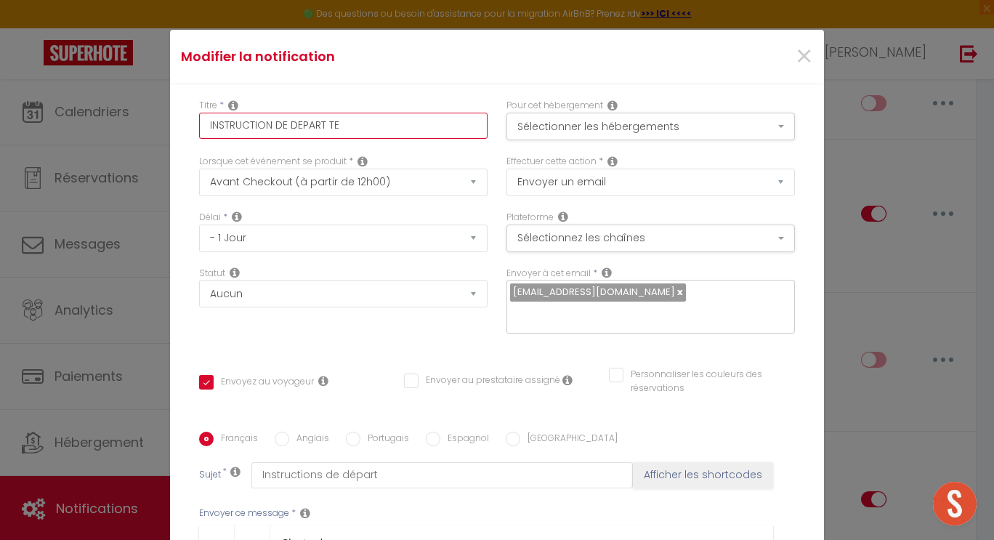
checkbox input "false"
type input "INSTRUCTION DE DEPART TES"
checkbox input "true"
checkbox input "false"
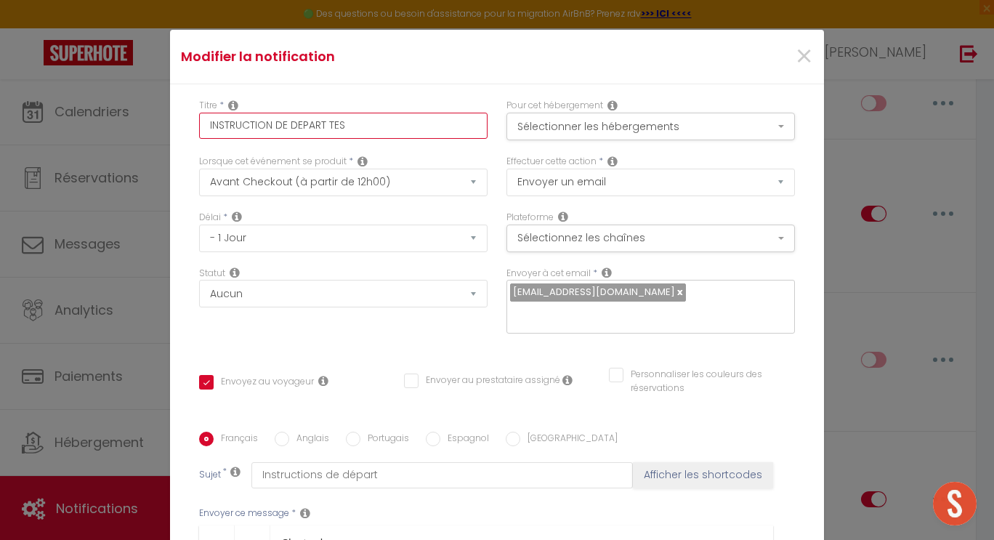
type input "INSTRUCTION DE DEPART TEST"
checkbox input "true"
checkbox input "false"
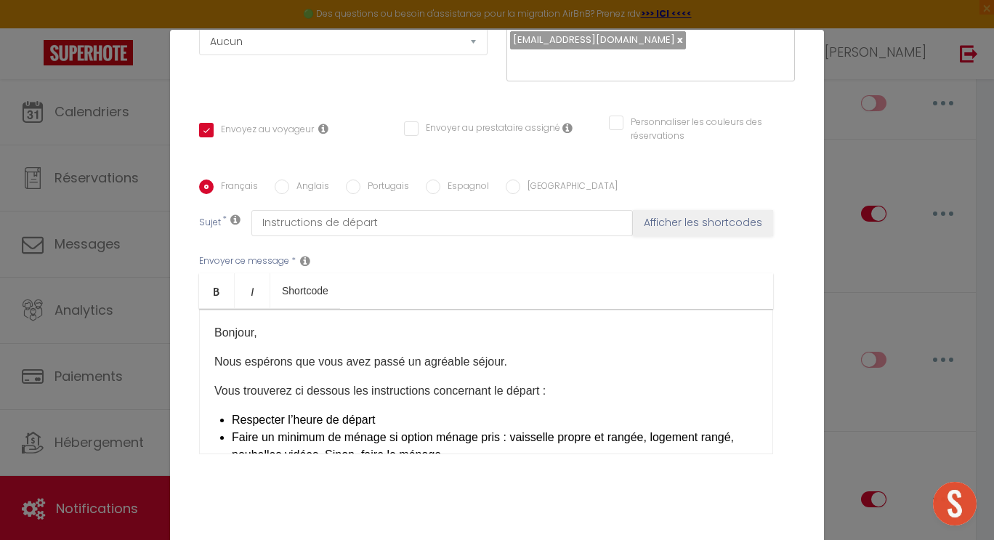
scroll to position [271, 0]
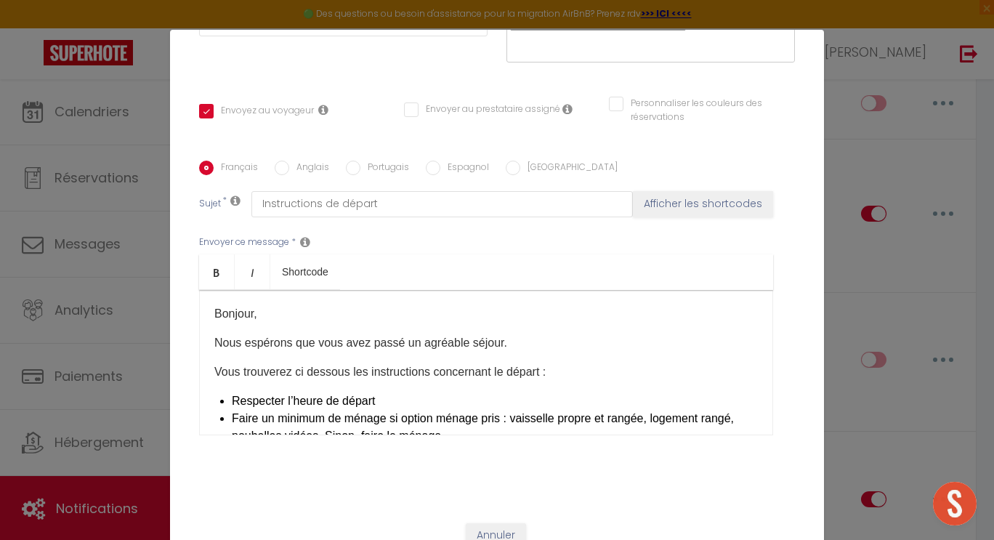
type input "INSTRUCTION DE DEPART TEST"
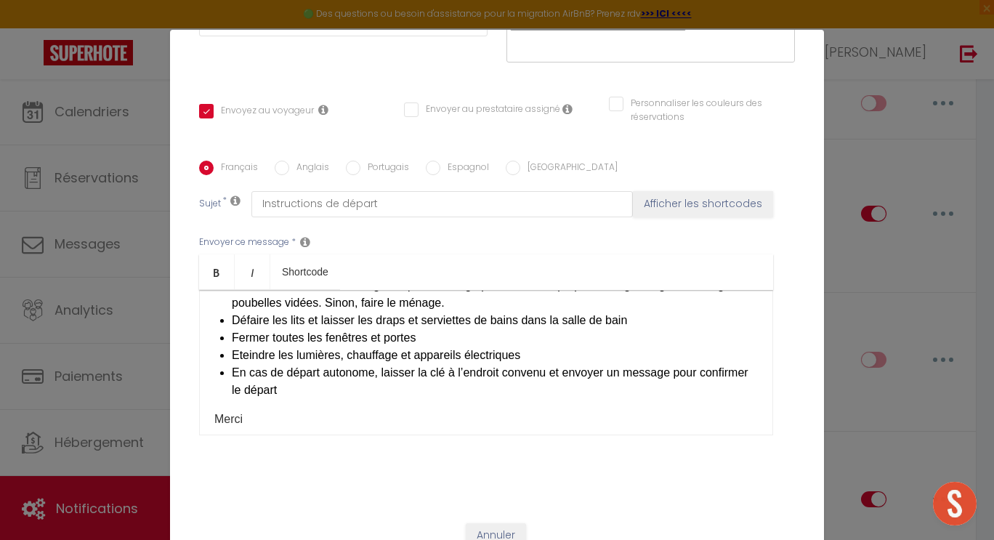
scroll to position [120, 0]
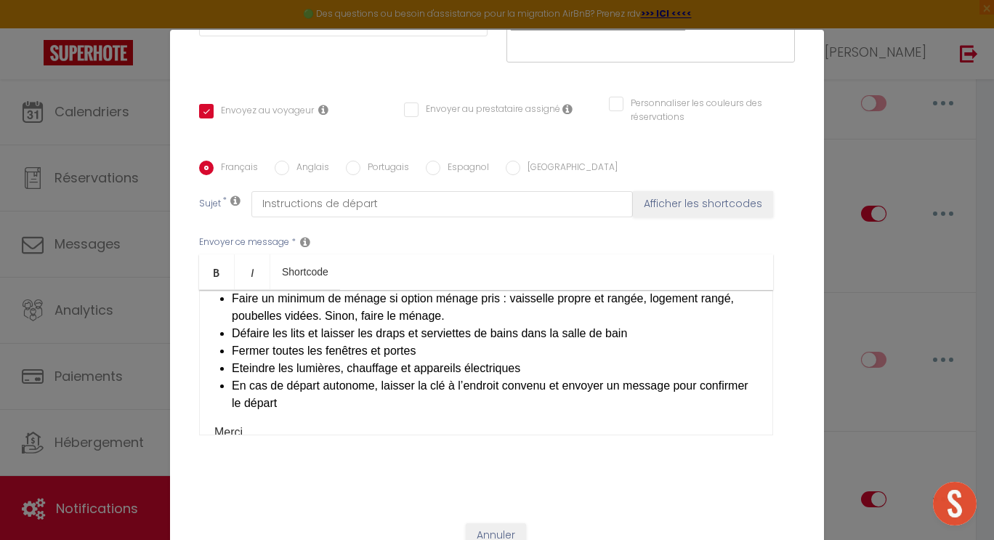
click at [535, 360] on li "Eteindre les lumières, chauffage et appareils électriques" at bounding box center [495, 368] width 526 height 17
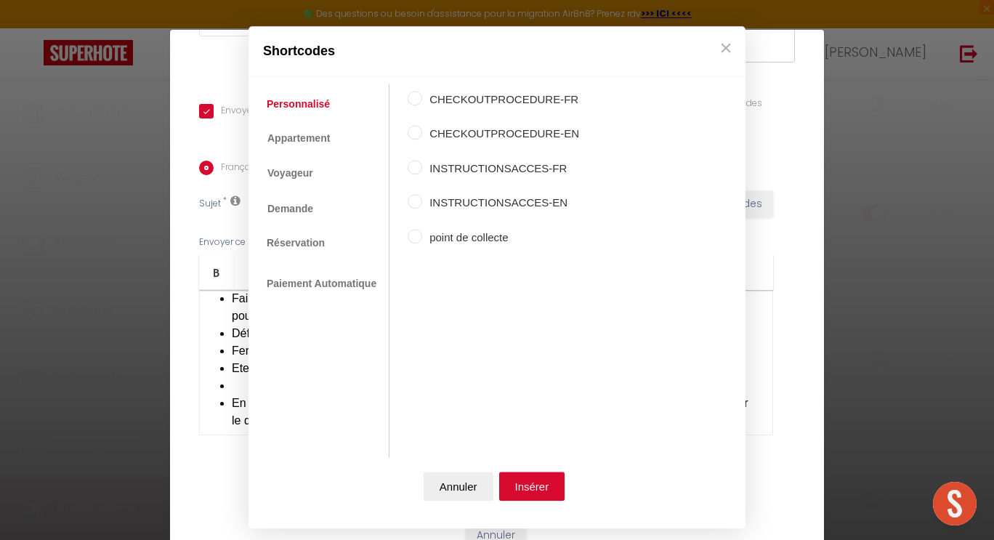
click at [415, 235] on input "point de collecte" at bounding box center [415, 236] width 15 height 15
radio input "true"
click at [535, 488] on button "Insérer" at bounding box center [532, 485] width 66 height 29
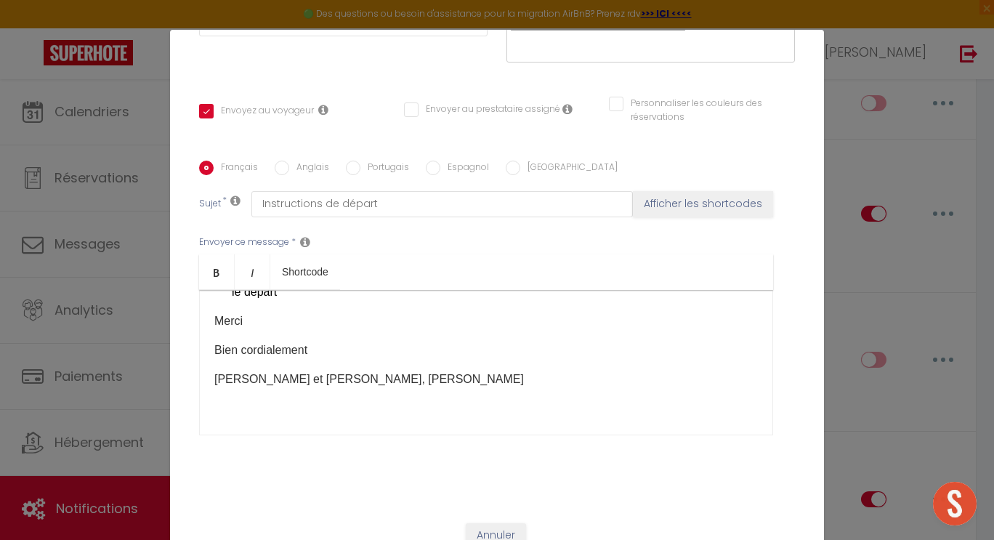
scroll to position [59, 0]
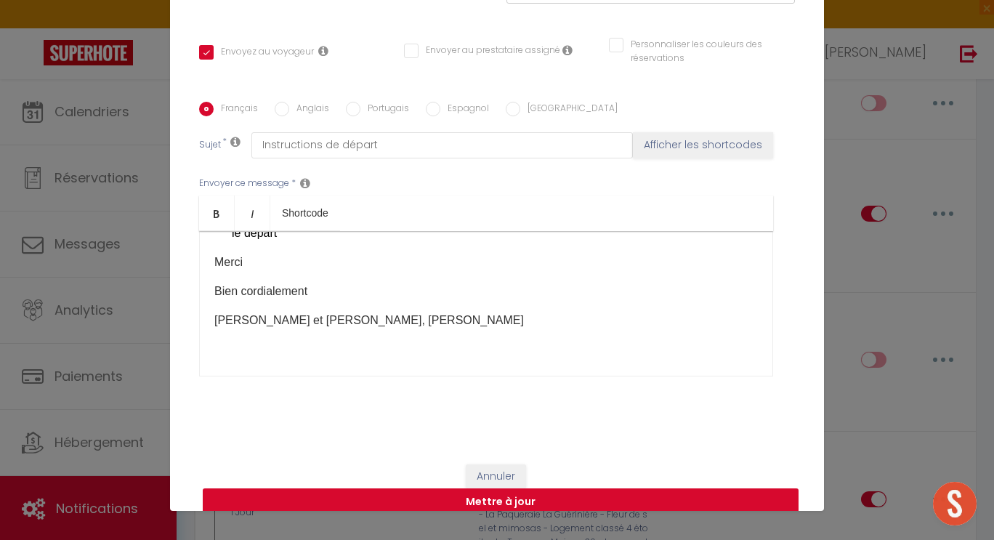
click at [494, 488] on button "Mettre à jour" at bounding box center [501, 502] width 596 height 28
checkbox input "true"
checkbox input "false"
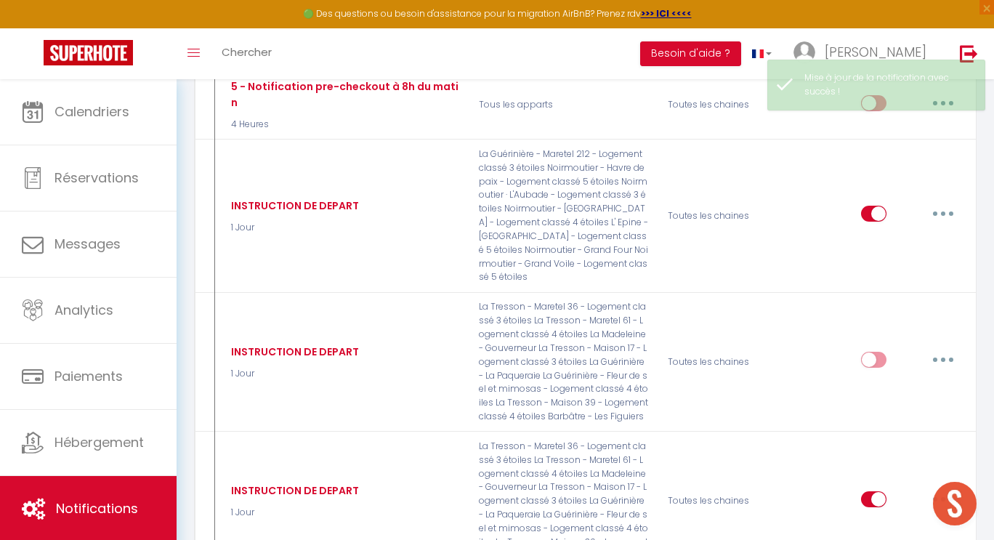
checkbox input "true"
checkbox input "false"
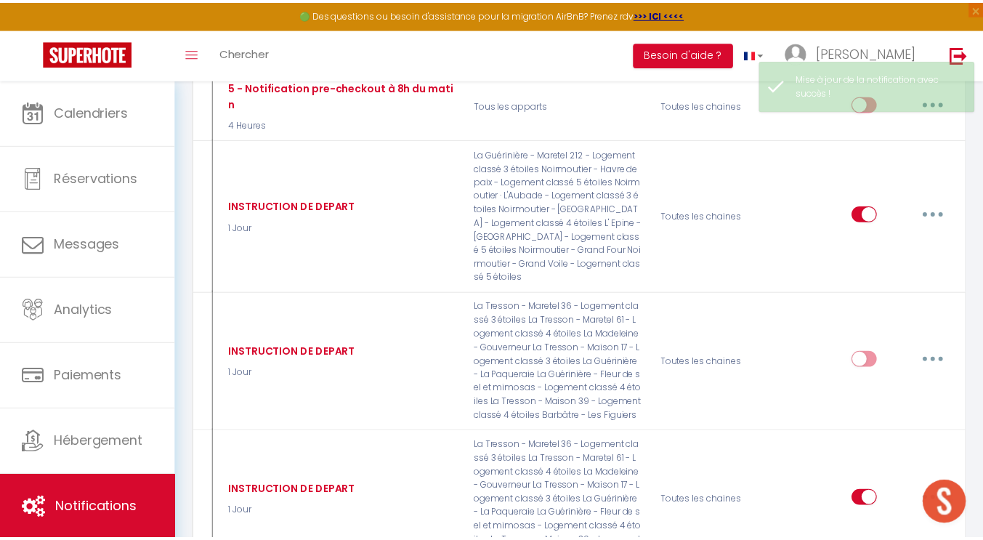
scroll to position [4021, 0]
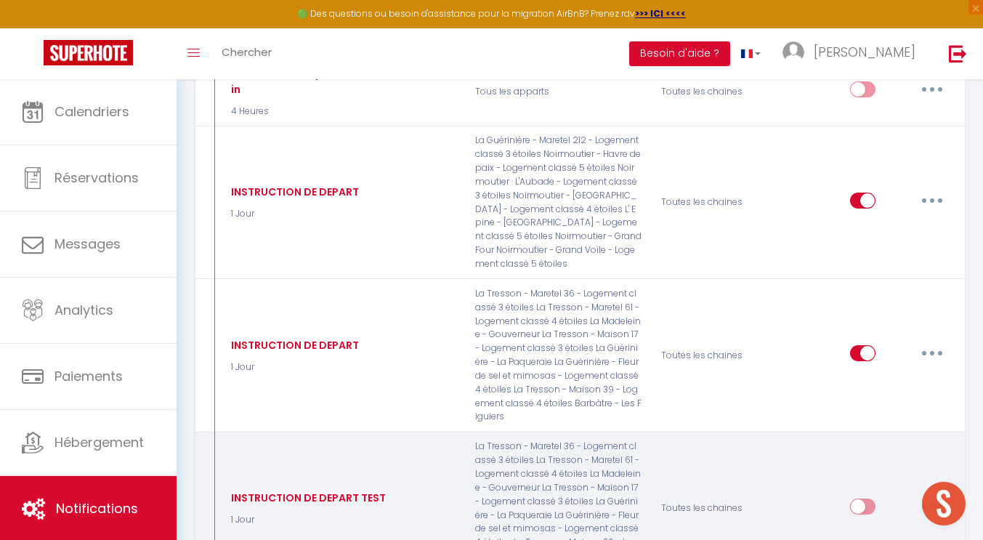
click at [931, 504] on icon "button" at bounding box center [932, 506] width 4 height 4
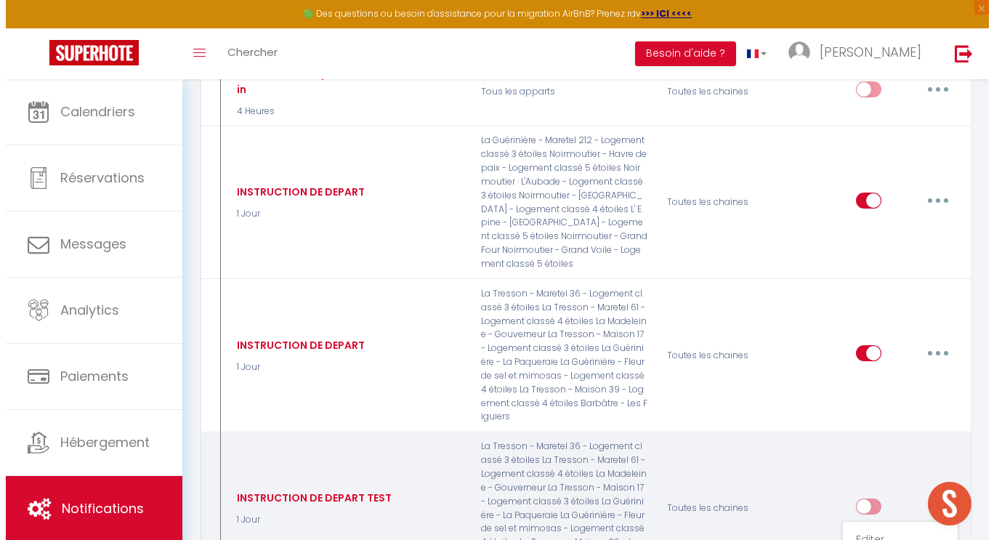
scroll to position [3967, 0]
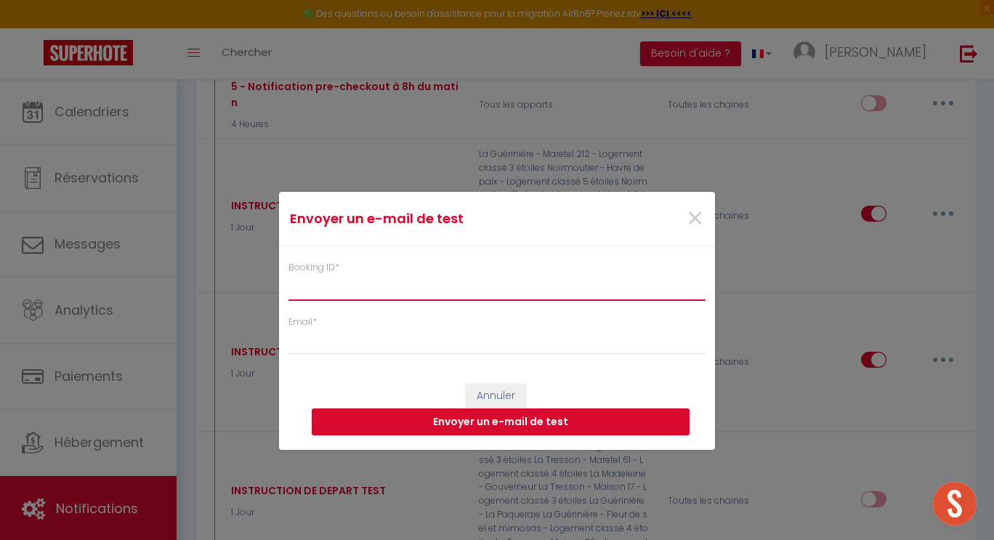
click at [312, 293] on input "Booking ID *" at bounding box center [496, 287] width 417 height 26
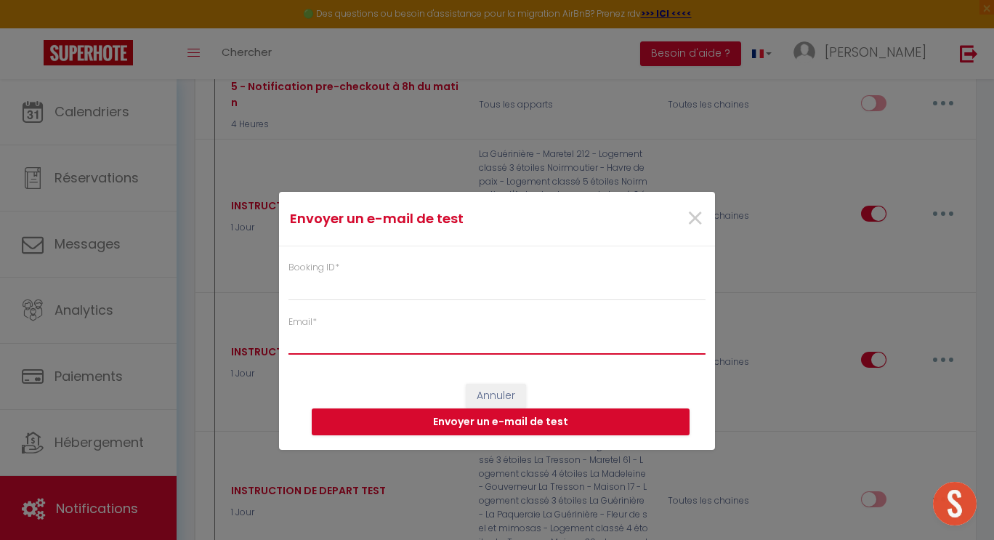
click at [307, 337] on input "Email *" at bounding box center [496, 341] width 417 height 26
type input "[EMAIL_ADDRESS][DOMAIN_NAME]"
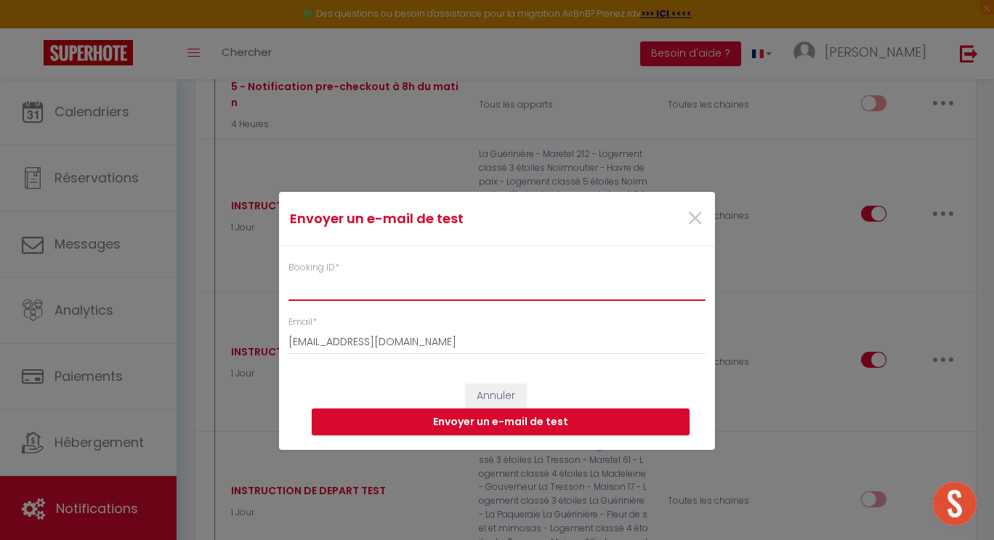
click at [307, 288] on input "Booking ID *" at bounding box center [496, 287] width 417 height 26
type input "6620991"
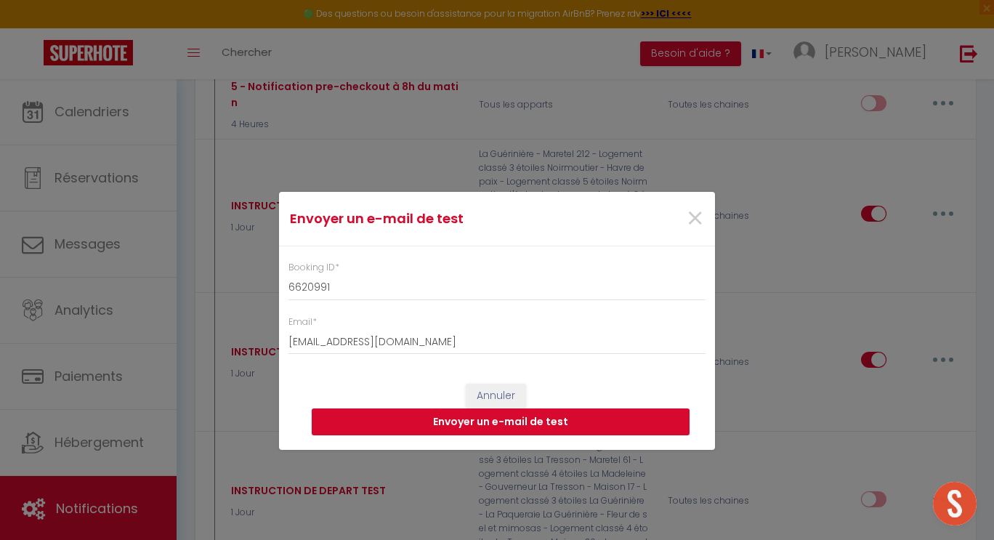
click at [480, 418] on button "Envoyer un e-mail de test" at bounding box center [501, 422] width 378 height 28
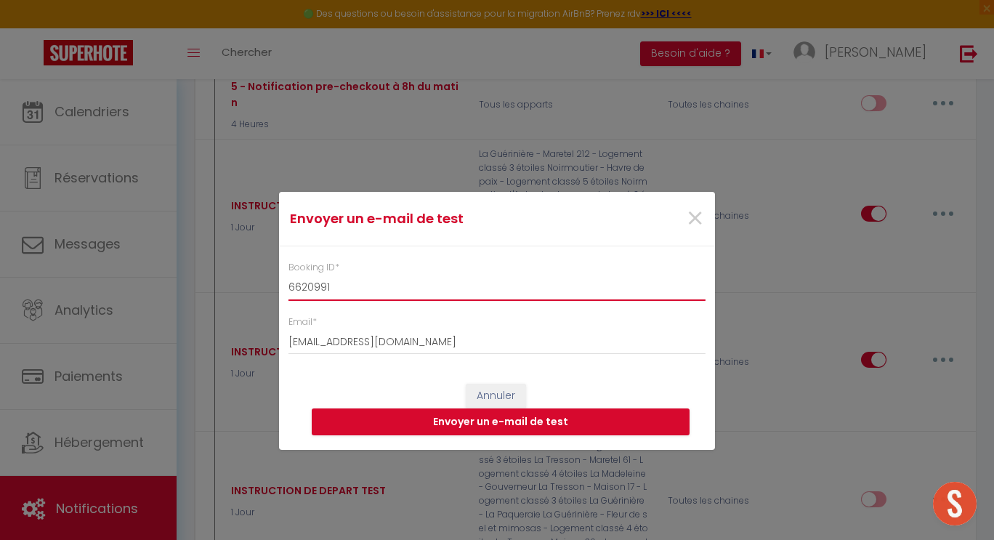
drag, startPoint x: 348, startPoint y: 288, endPoint x: 249, endPoint y: 298, distance: 99.3
click at [249, 298] on div "Envoyer un e-mail de test × Booking ID * 6620991 Email * [EMAIL_ADDRESS][DOMAIN…" at bounding box center [497, 270] width 994 height 540
type input "6743861"
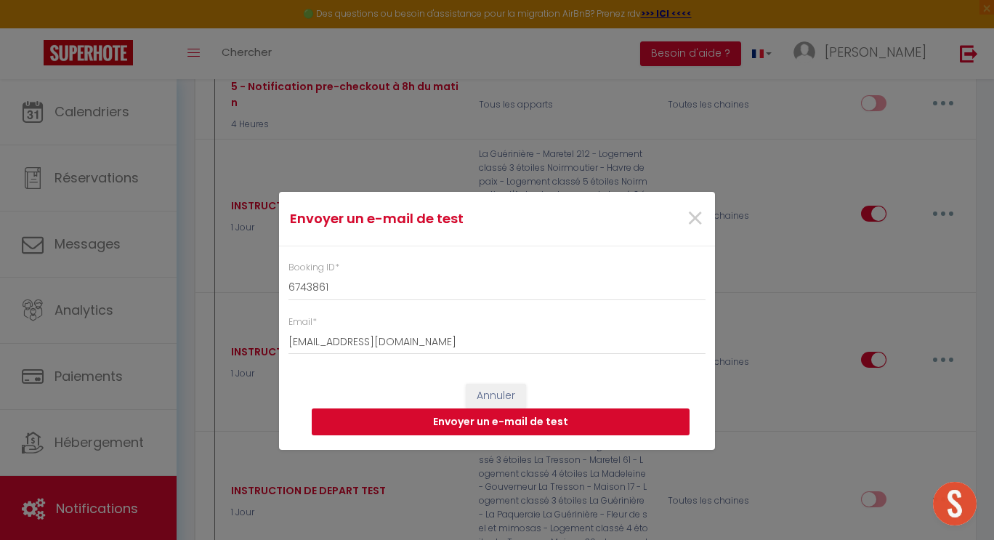
click at [463, 424] on button "Envoyer un e-mail de test" at bounding box center [501, 422] width 378 height 28
click at [690, 220] on span "×" at bounding box center [695, 219] width 18 height 44
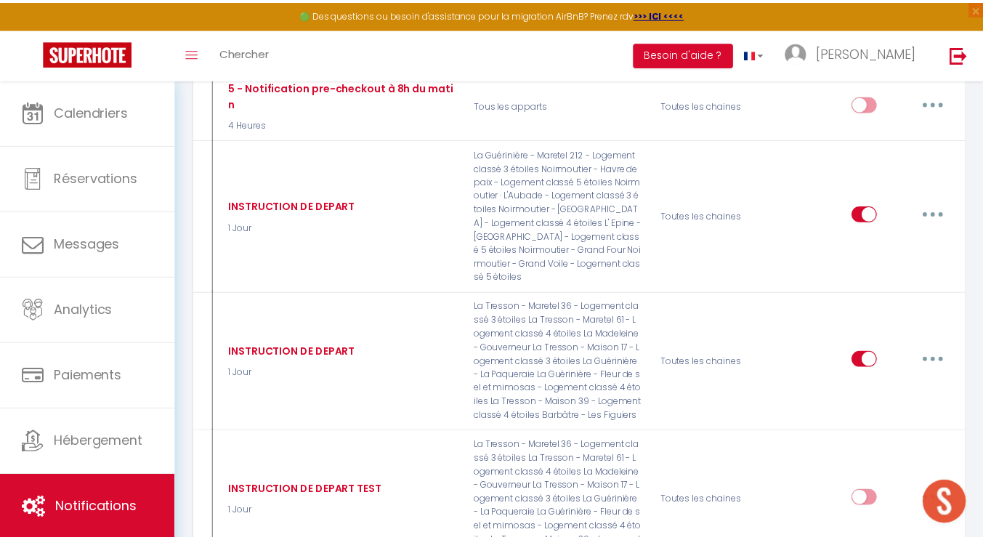
scroll to position [4021, 0]
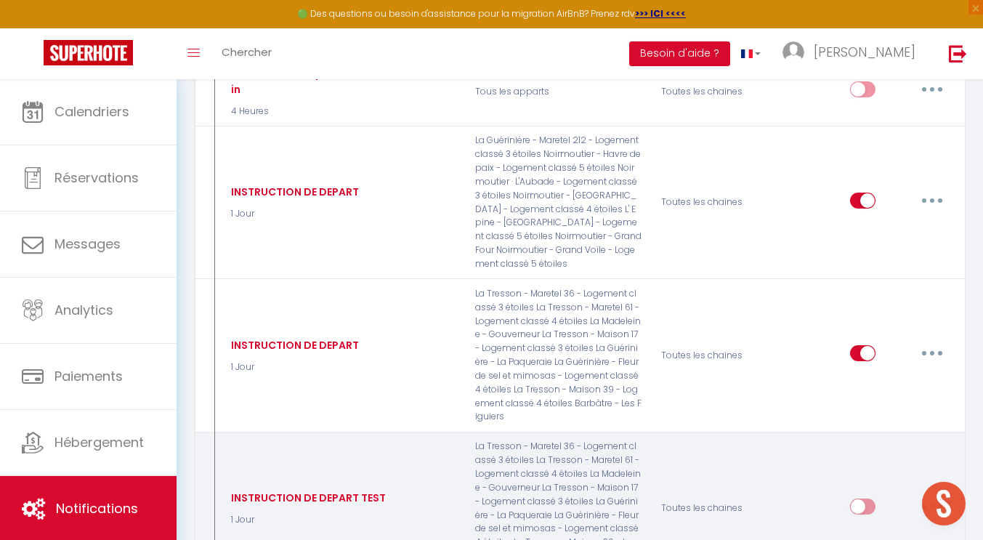
click at [939, 495] on button "button" at bounding box center [932, 506] width 41 height 23
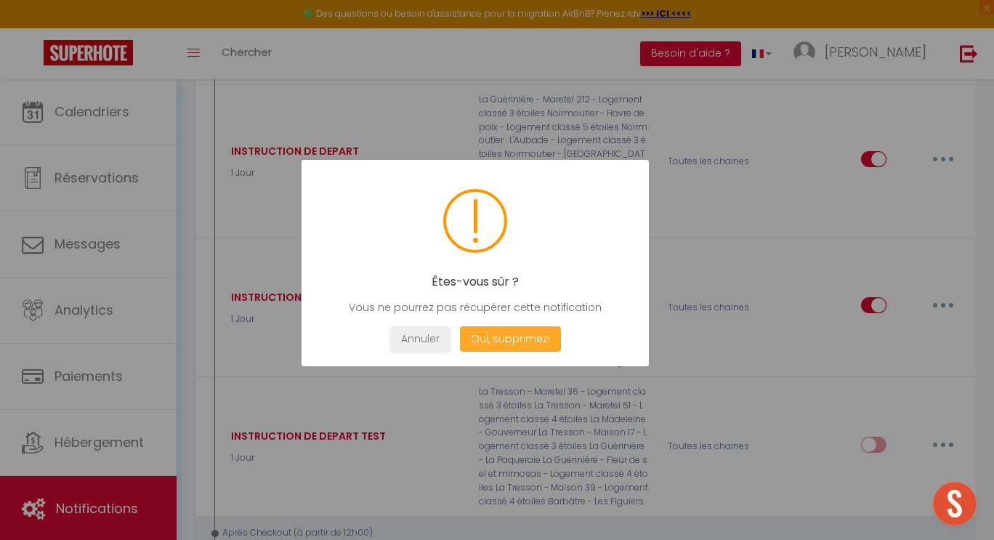
click at [510, 342] on button "Oui, supprimez!" at bounding box center [510, 338] width 101 height 25
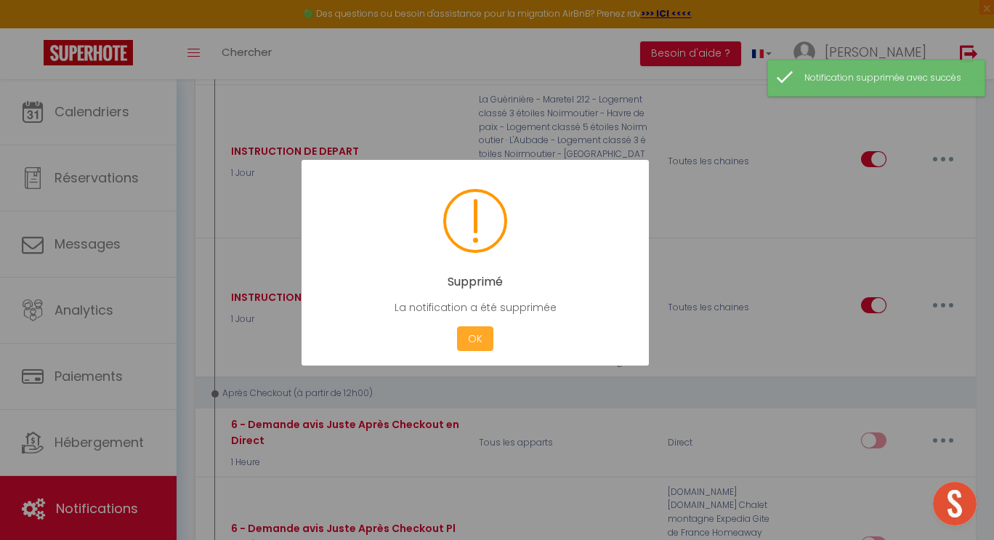
click at [474, 339] on button "OK" at bounding box center [475, 338] width 36 height 25
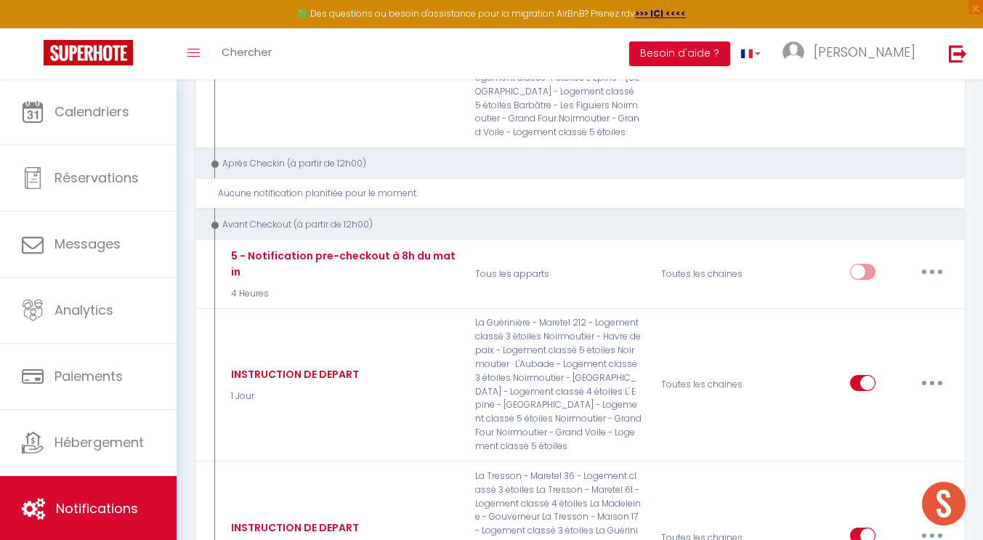
scroll to position [3844, 0]
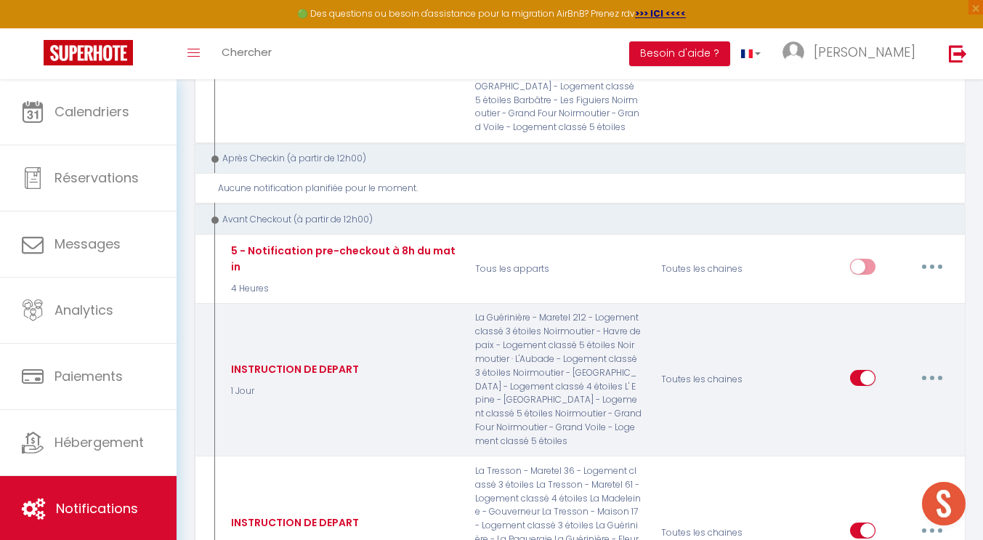
click at [928, 366] on button "button" at bounding box center [932, 377] width 41 height 23
click at [855, 398] on link "Editer" at bounding box center [895, 410] width 108 height 25
type input "INSTRUCTION DE DEPART"
select select "4"
select select "1 Jour"
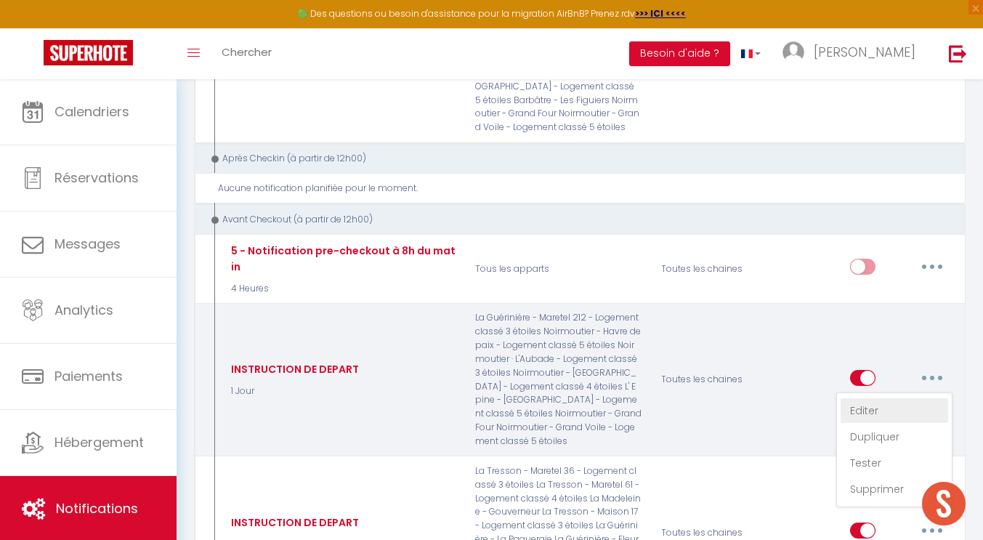
select select
checkbox input "true"
checkbox input "false"
radio input "true"
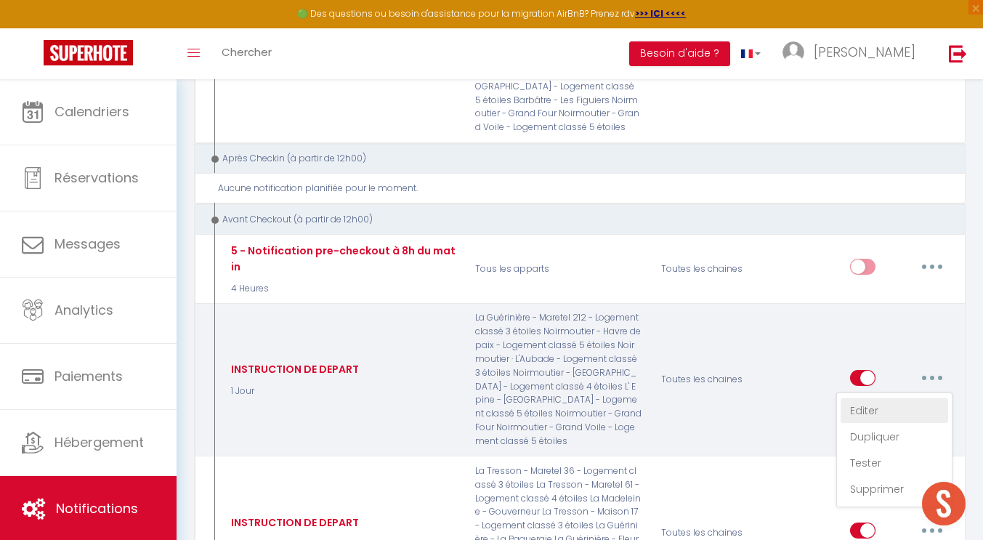
type input "Instructions de départ"
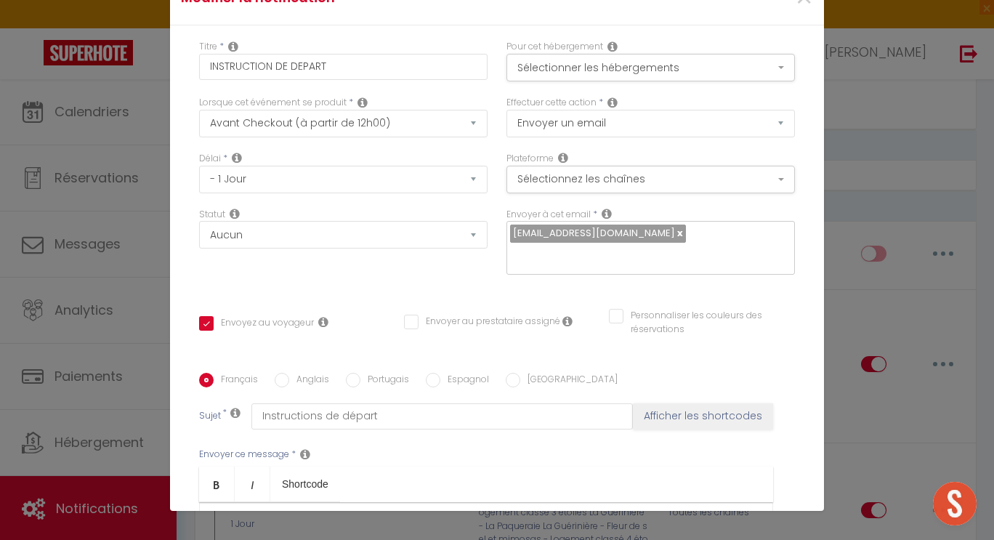
scroll to position [38, 0]
drag, startPoint x: 807, startPoint y: 302, endPoint x: 809, endPoint y: 371, distance: 68.3
click at [809, 371] on div "Modifier la notification × Titre * INSTRUCTION DE DEPART Pour cet hébergement S…" at bounding box center [497, 241] width 654 height 540
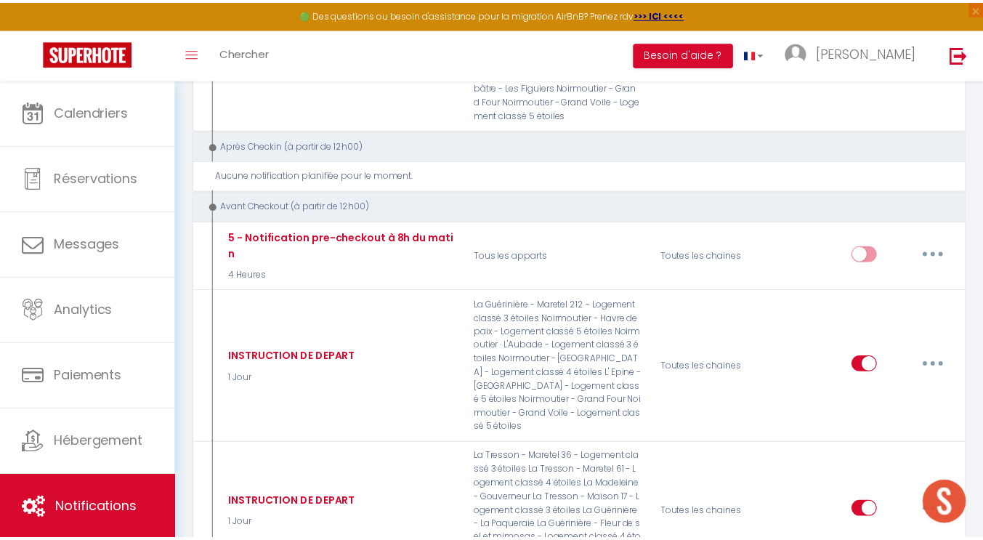
scroll to position [3844, 0]
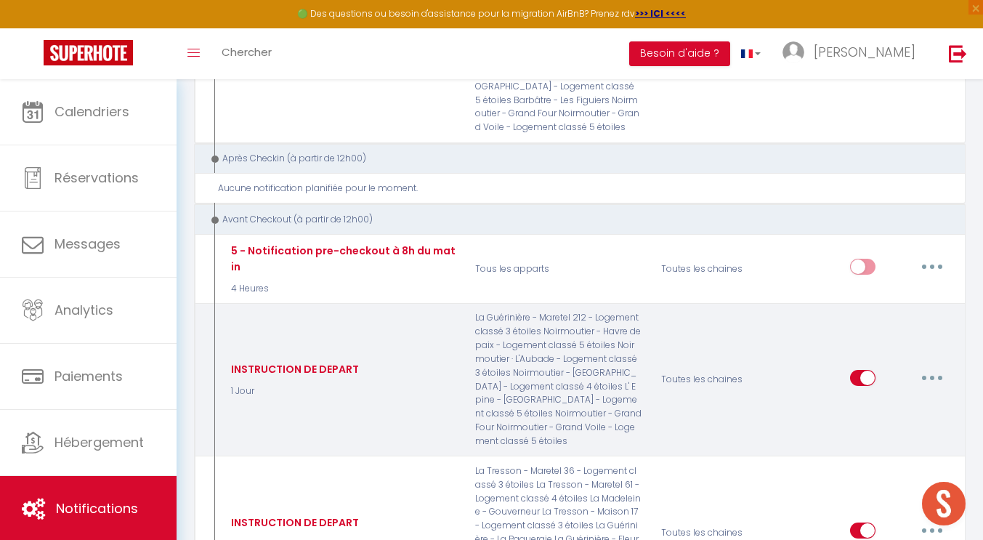
click at [932, 366] on button "button" at bounding box center [932, 377] width 41 height 23
click at [857, 398] on link "Editer" at bounding box center [895, 410] width 108 height 25
checkbox input "true"
checkbox input "false"
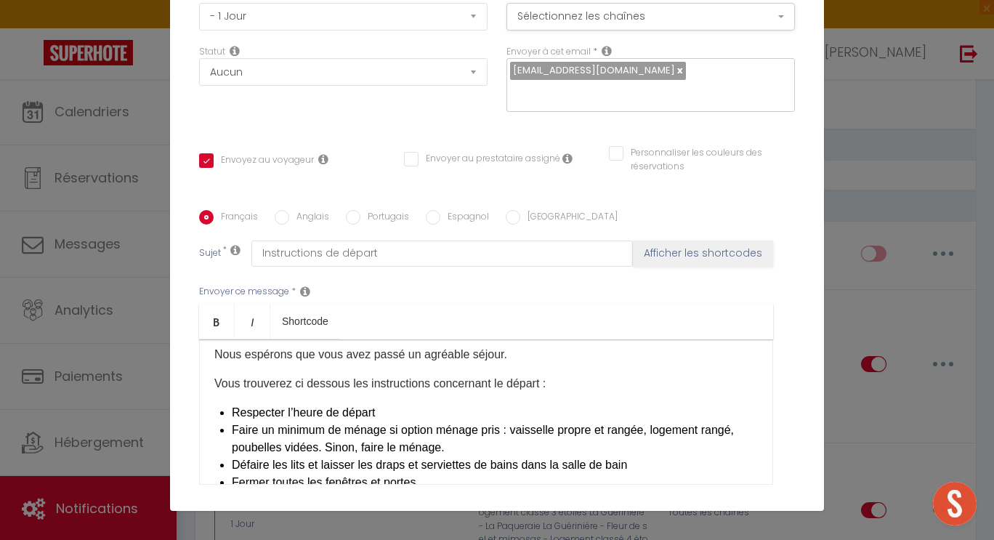
scroll to position [172, 0]
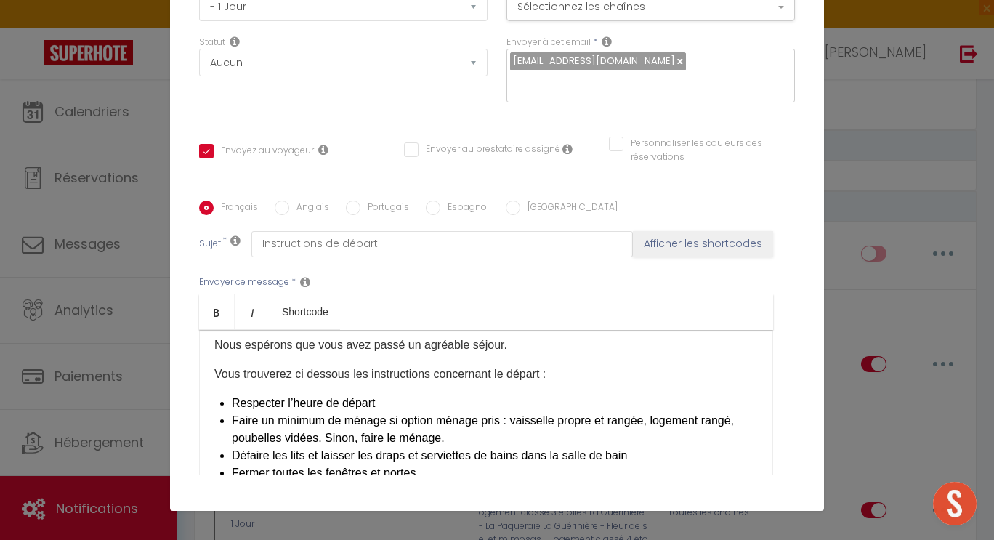
click at [351, 416] on li "Faire un minimum de ménage si option ménage pris : vaisselle propre et rangée, …" at bounding box center [495, 429] width 526 height 35
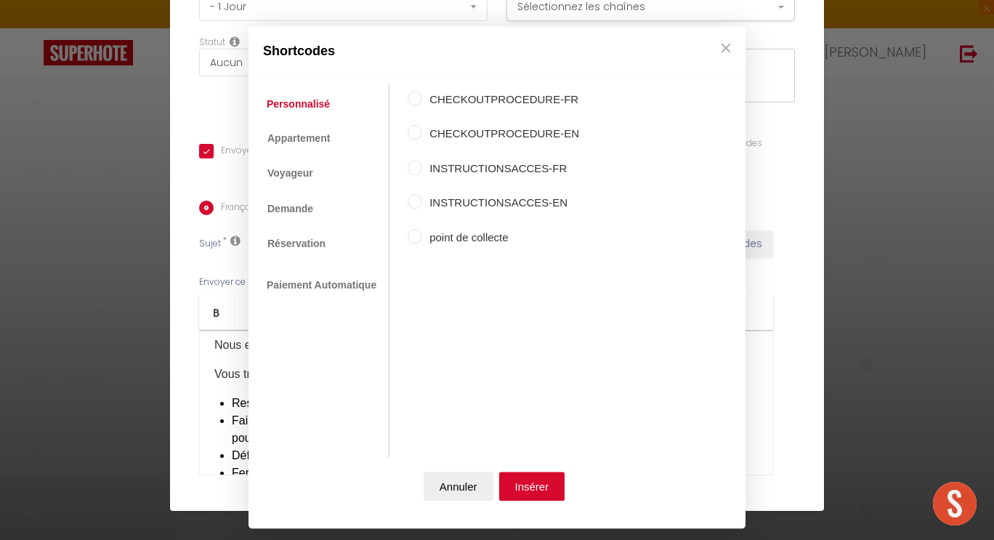
click at [450, 239] on label "point de collecte" at bounding box center [500, 237] width 157 height 17
click at [422, 239] on input "point de collecte" at bounding box center [415, 236] width 15 height 15
radio input "true"
click at [530, 482] on button "Insérer" at bounding box center [532, 485] width 66 height 29
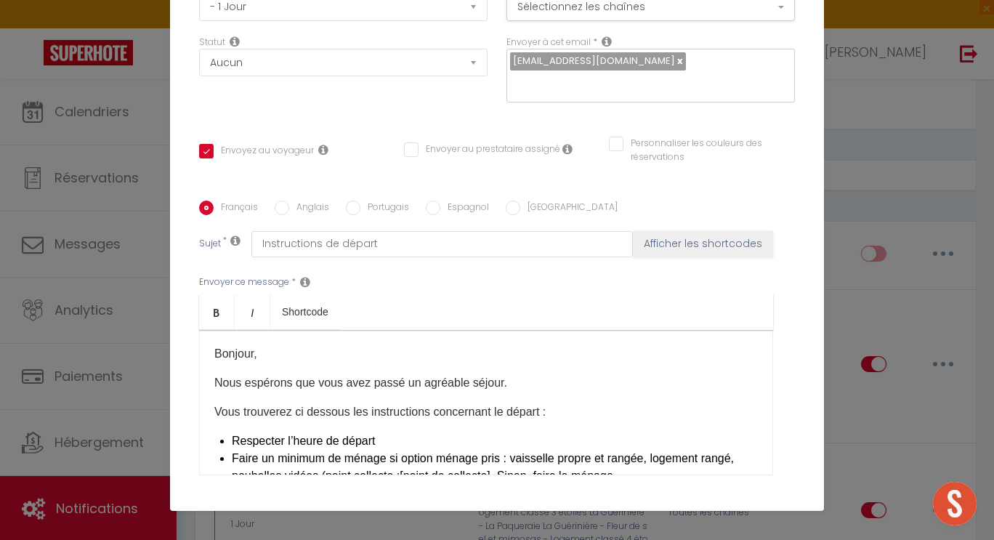
scroll to position [271, 0]
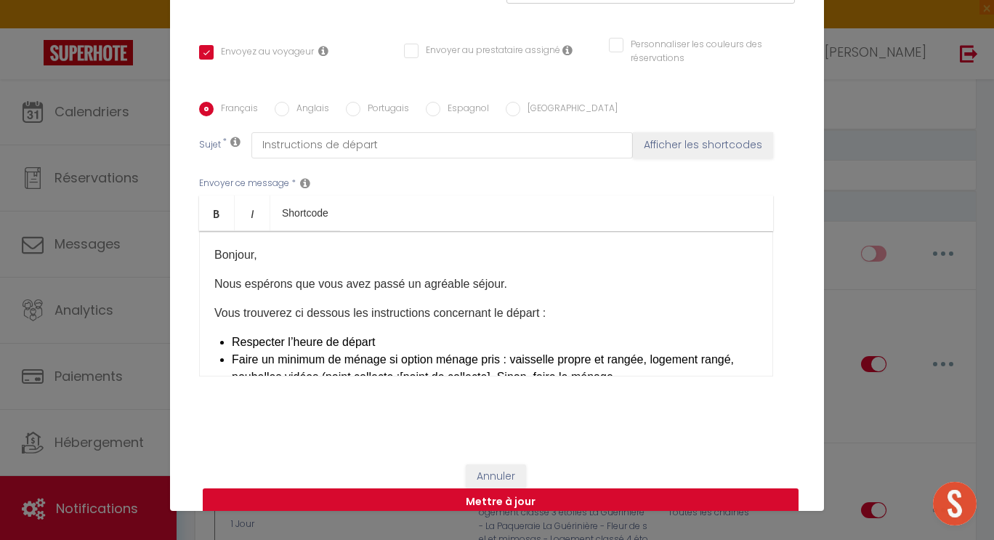
click at [474, 488] on button "Mettre à jour" at bounding box center [501, 502] width 596 height 28
checkbox input "true"
checkbox input "false"
select select "1"
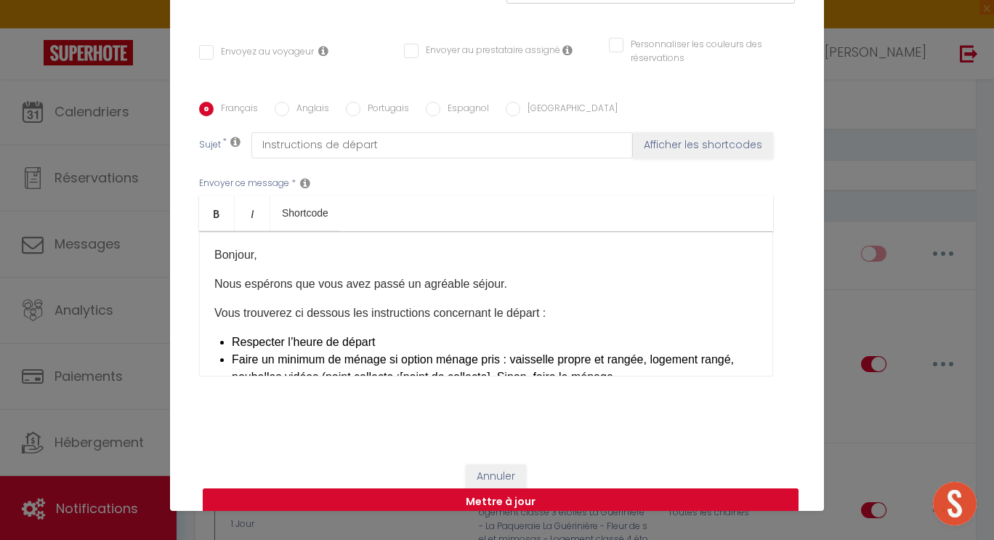
select select
checkbox input "false"
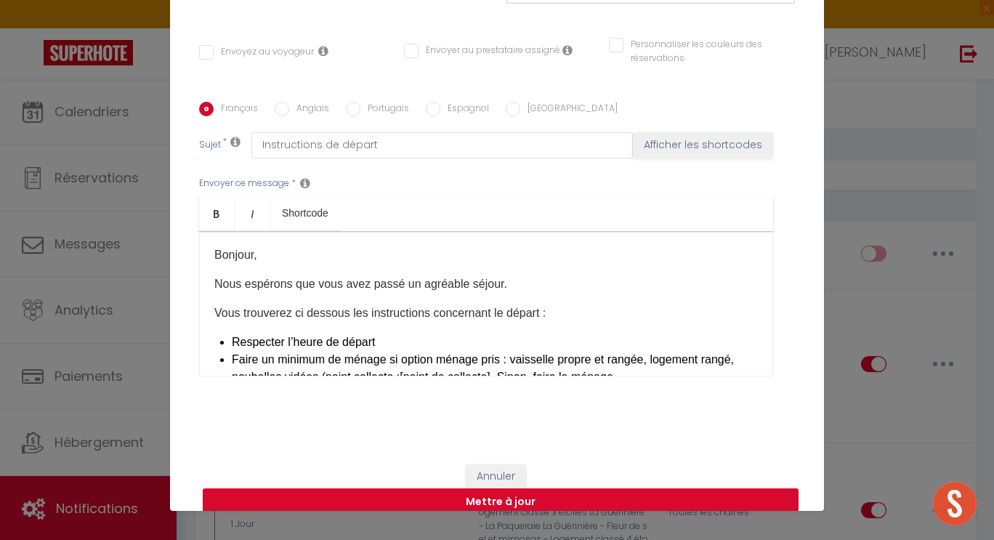
radio input "false"
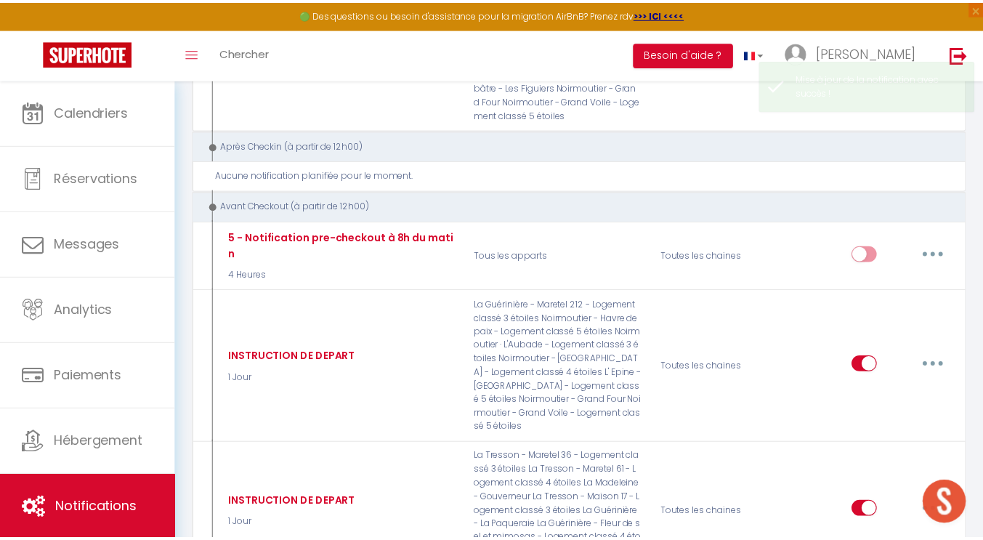
scroll to position [3844, 0]
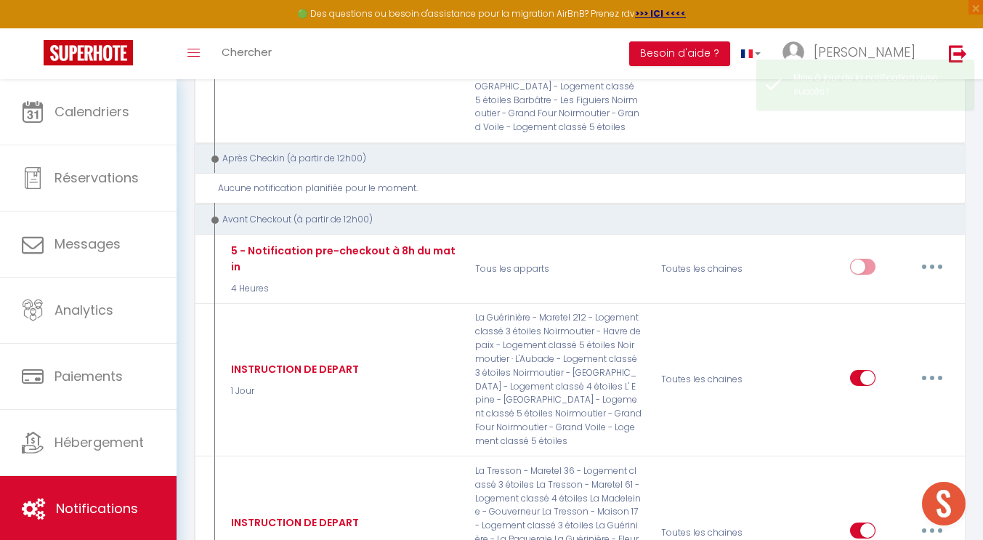
select select
checkbox input "false"
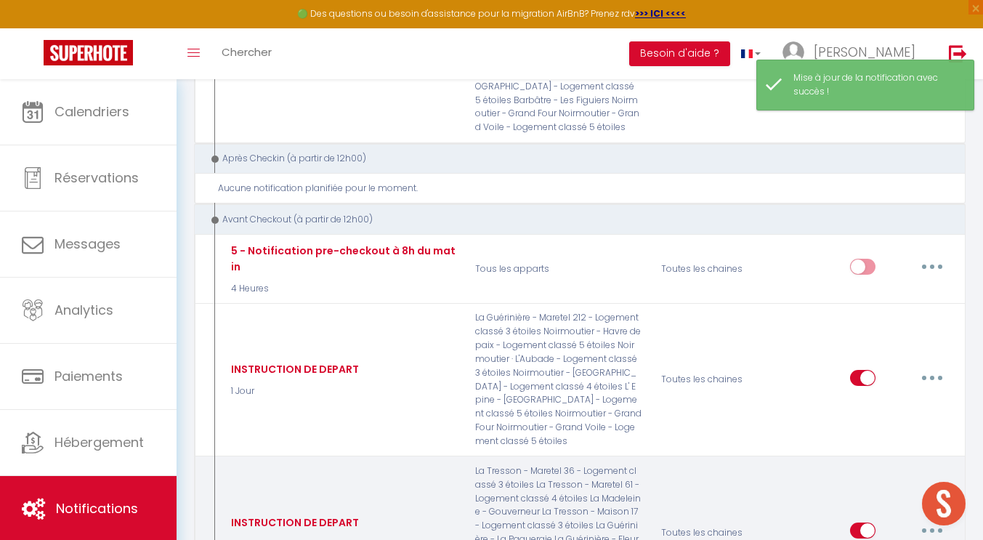
click at [936, 519] on button "button" at bounding box center [932, 530] width 41 height 23
type input "INSTRUCTION DE DEPART"
select select "4"
select select "1 Jour"
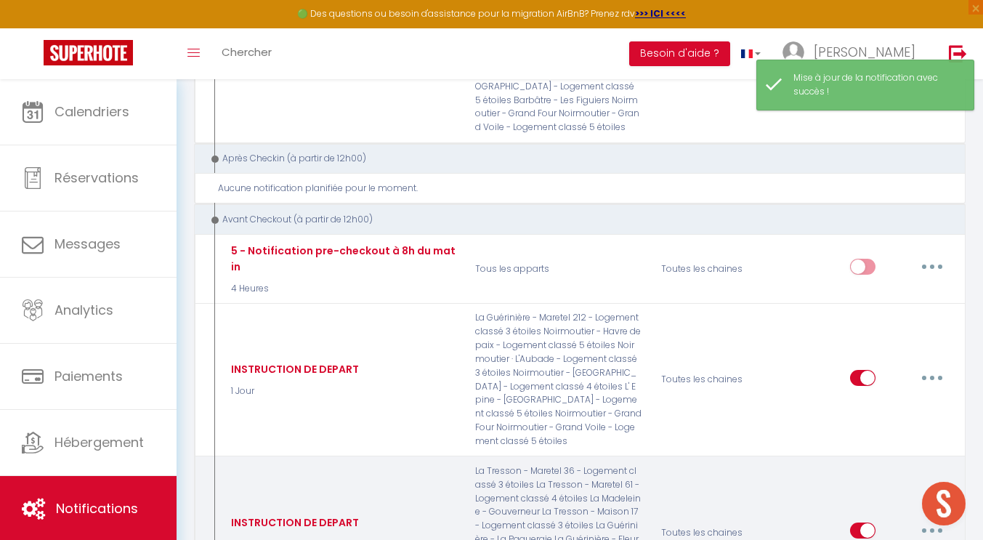
select select
checkbox input "true"
checkbox input "false"
radio input "true"
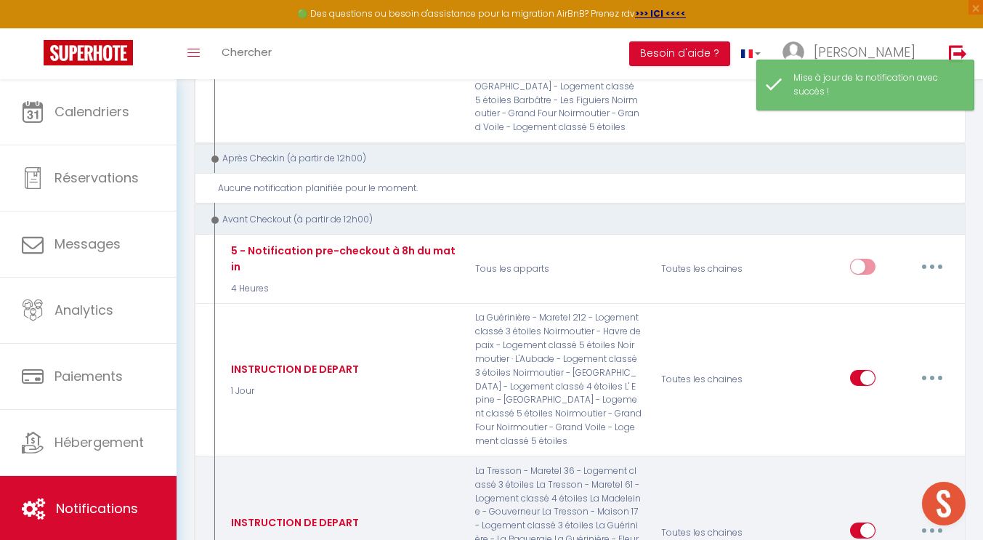
type input "Instructions de départ"
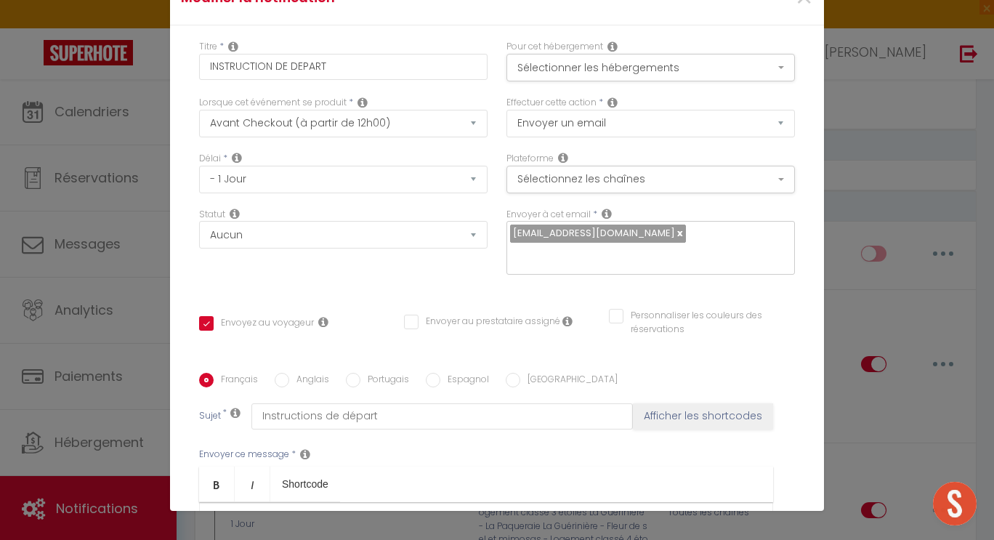
scroll to position [46, 0]
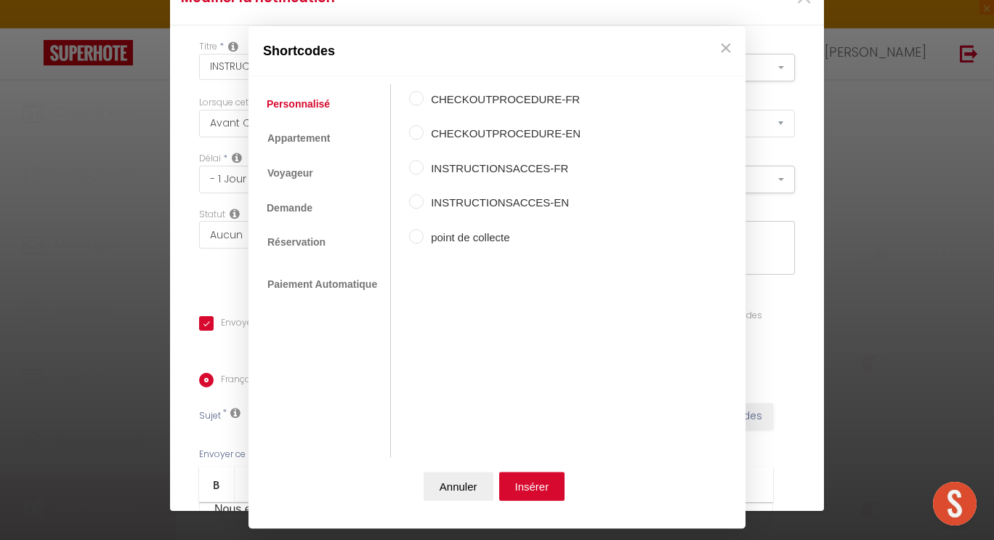
click at [433, 239] on label "point de collecte" at bounding box center [502, 237] width 157 height 17
click at [424, 239] on input "point de collecte" at bounding box center [416, 236] width 15 height 15
radio input "true"
click at [516, 480] on button "Insérer" at bounding box center [532, 485] width 66 height 29
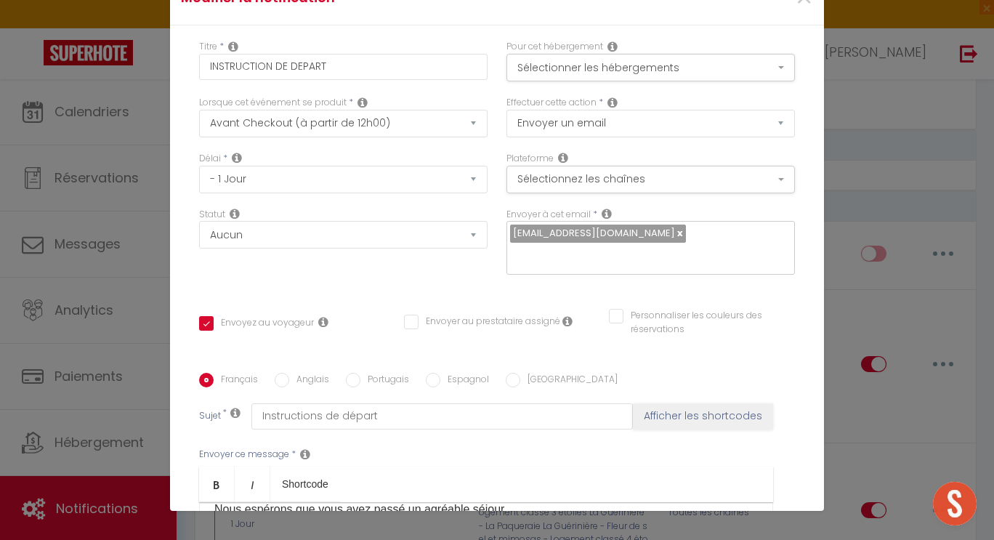
checkbox input "true"
checkbox input "false"
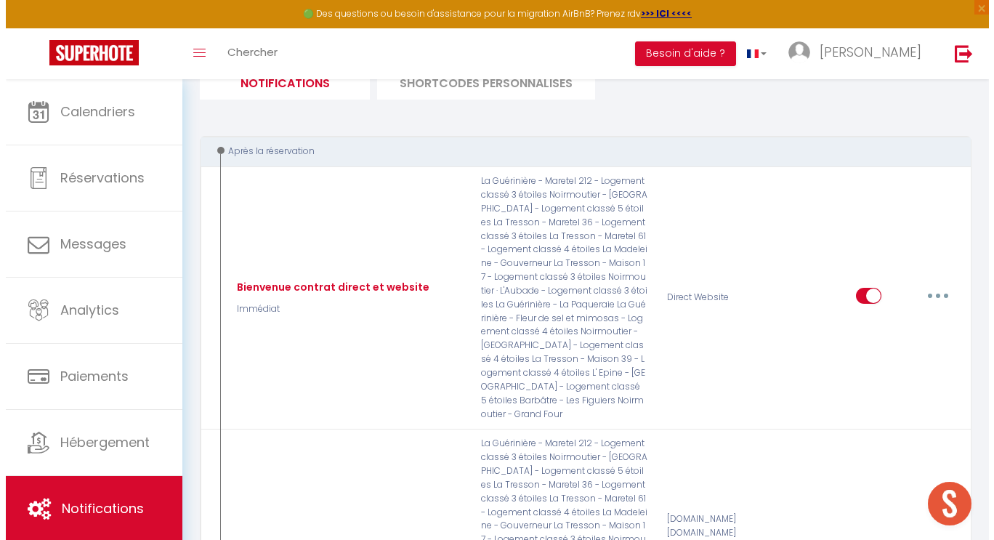
scroll to position [0, 0]
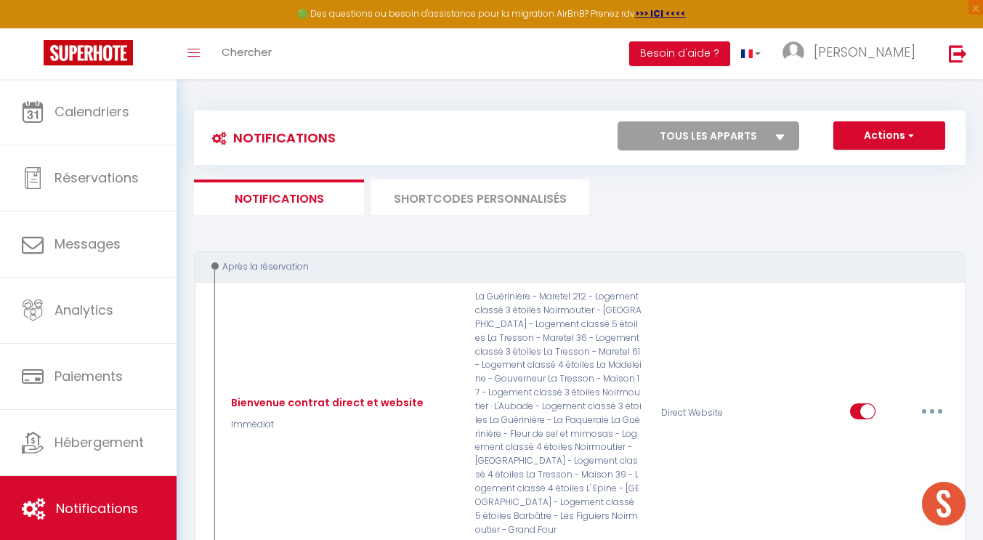
click at [496, 207] on li "SHORTCODES PERSONNALISÉS" at bounding box center [480, 197] width 218 height 36
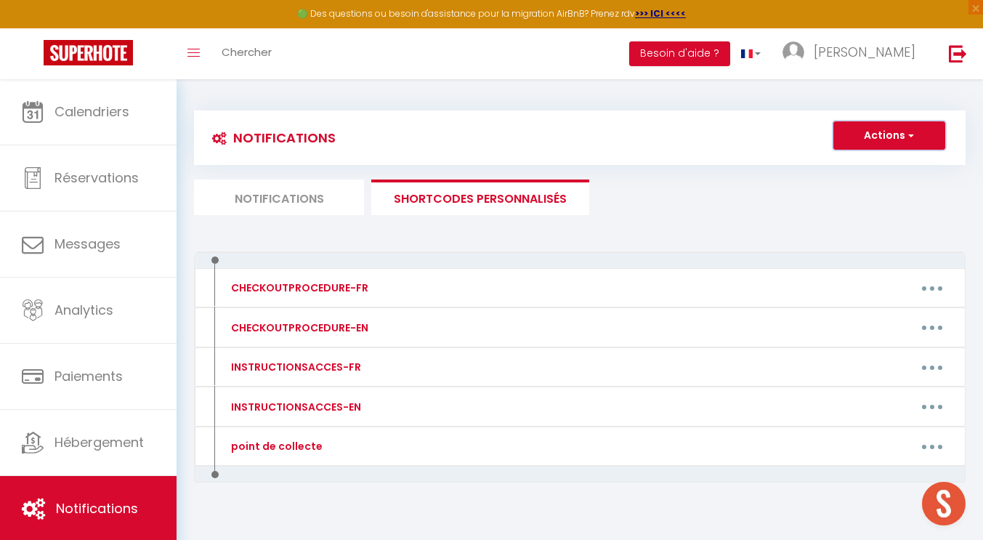
click at [910, 136] on span "button" at bounding box center [909, 135] width 9 height 15
click at [864, 162] on link "Nouveau shortcode personnalisé" at bounding box center [846, 167] width 196 height 19
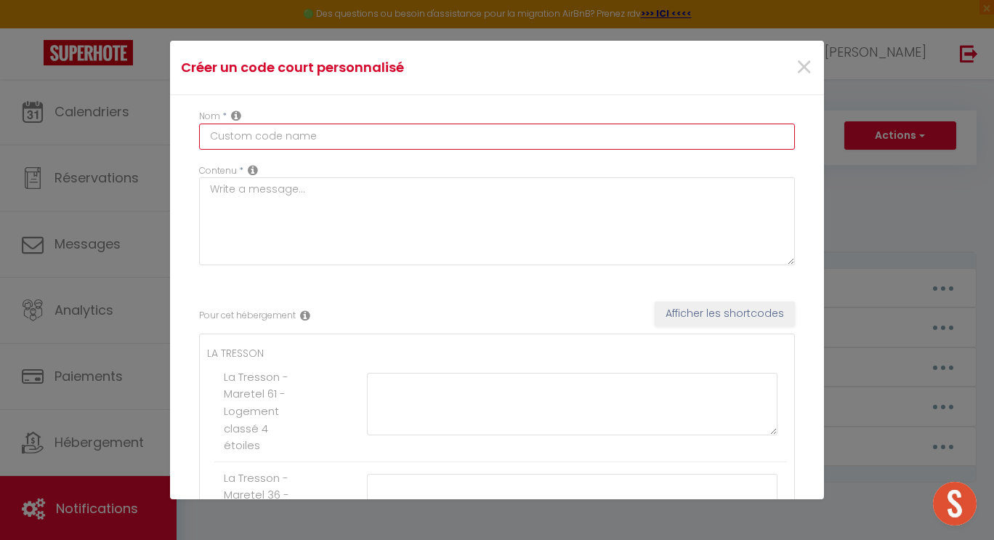
click at [285, 136] on input "text" at bounding box center [497, 137] width 596 height 26
type input "p"
type input "adresse google maps"
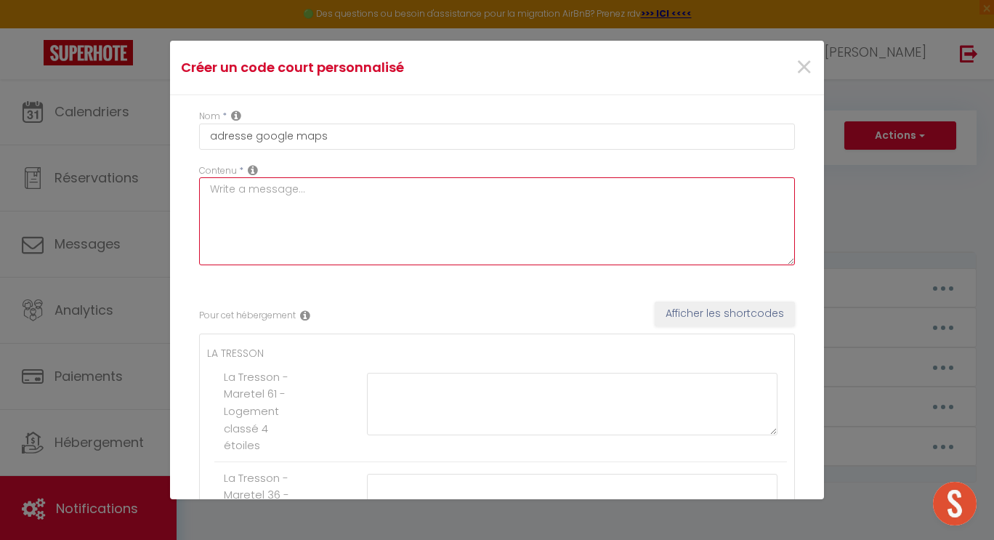
click at [274, 191] on textarea at bounding box center [497, 221] width 596 height 88
type textarea "adresse google maps"
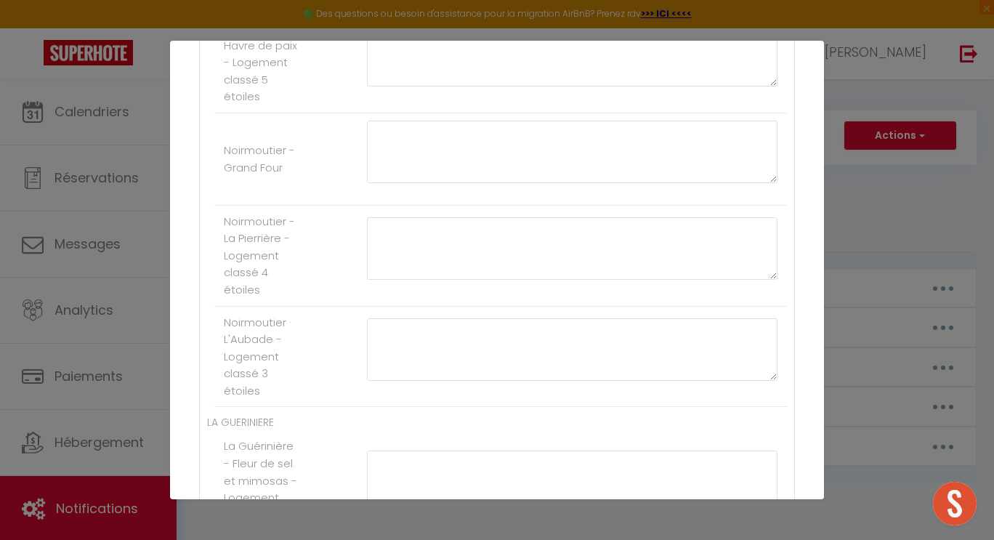
scroll to position [878, 0]
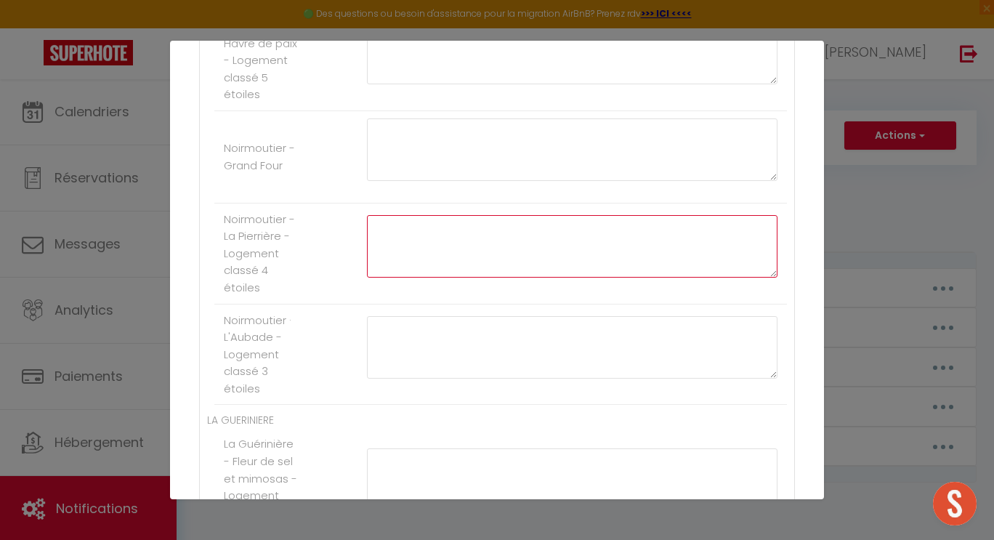
click at [368, 230] on textarea at bounding box center [572, 246] width 410 height 62
paste textarea "[URL][DOMAIN_NAME]"
type textarea "[URL][DOMAIN_NAME]"
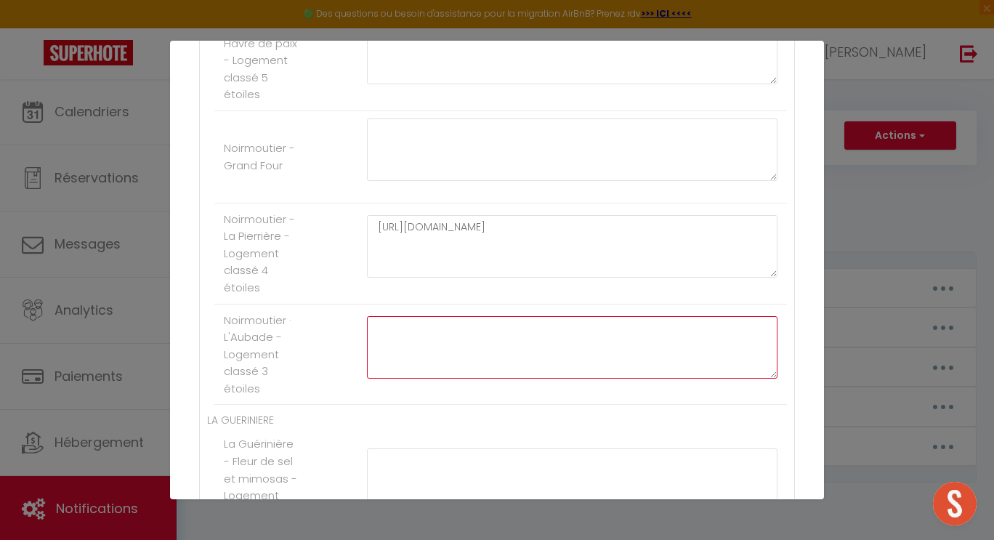
click at [477, 332] on textarea at bounding box center [572, 347] width 410 height 62
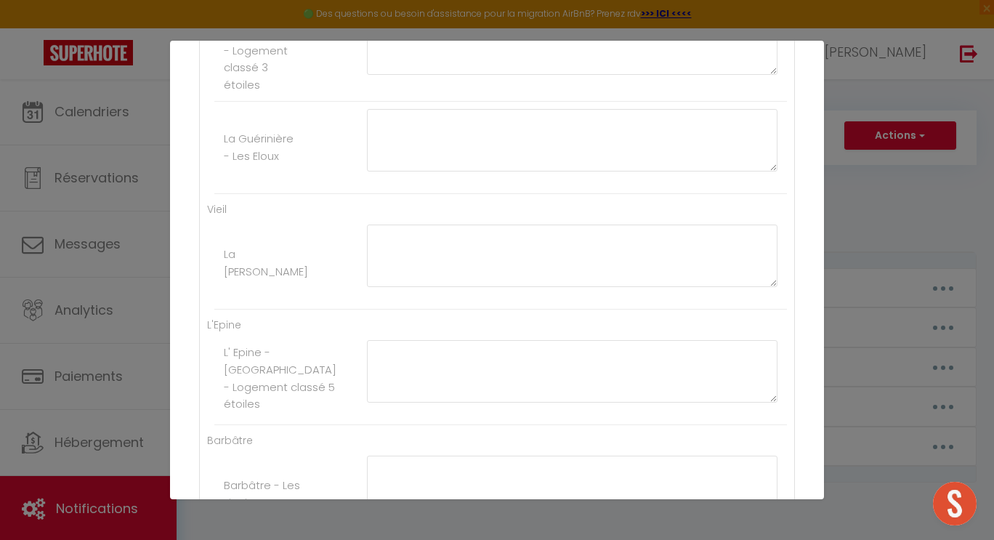
scroll to position [1528, 0]
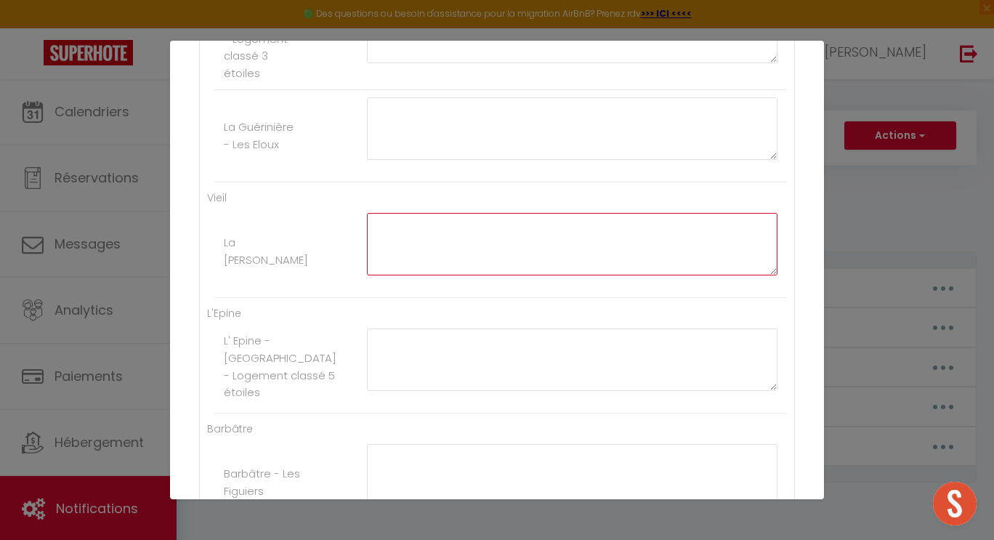
click at [389, 222] on textarea at bounding box center [572, 244] width 410 height 62
paste textarea "[URL][DOMAIN_NAME]"
type textarea "[URL][DOMAIN_NAME]"
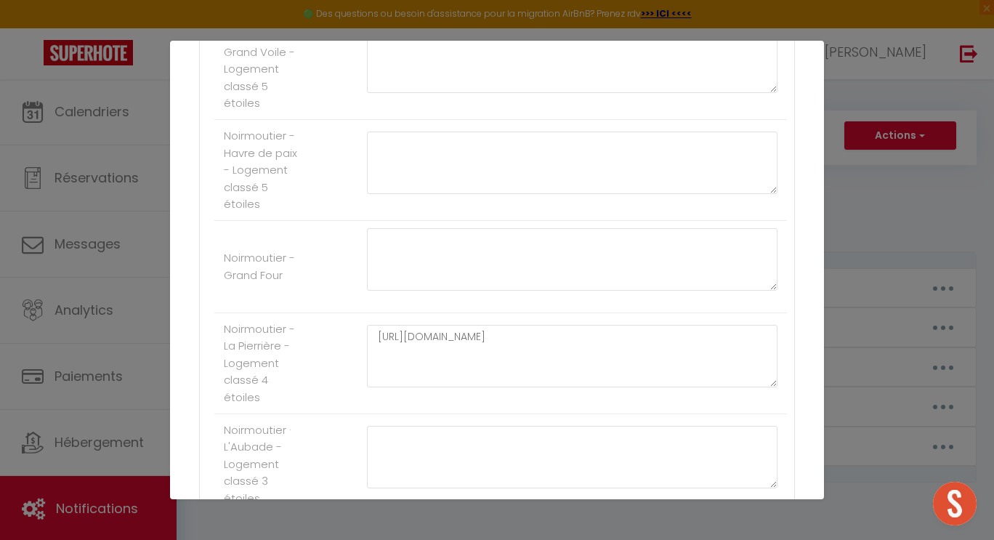
scroll to position [735, 0]
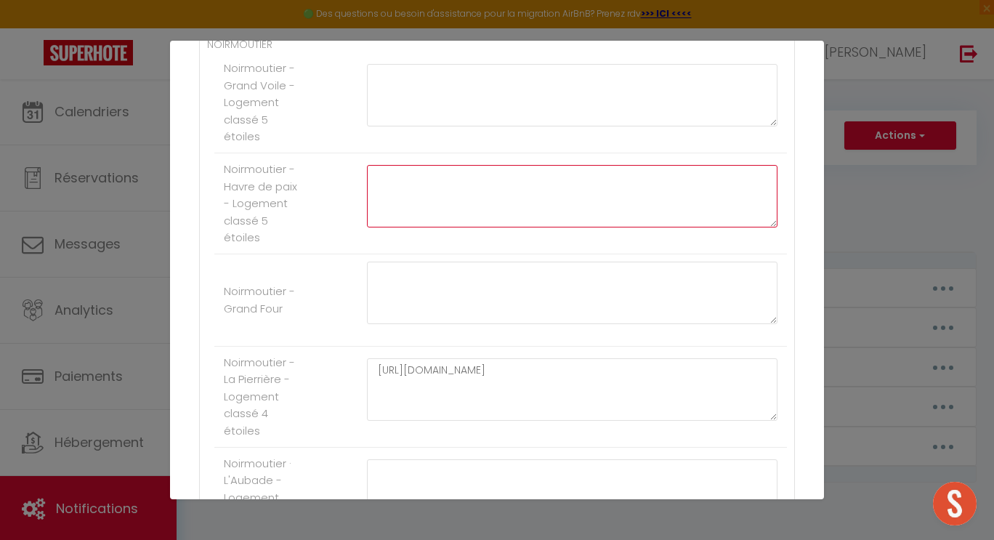
click at [376, 183] on textarea at bounding box center [572, 196] width 410 height 62
paste textarea "[URL][DOMAIN_NAME]"
type textarea "[URL][DOMAIN_NAME]"
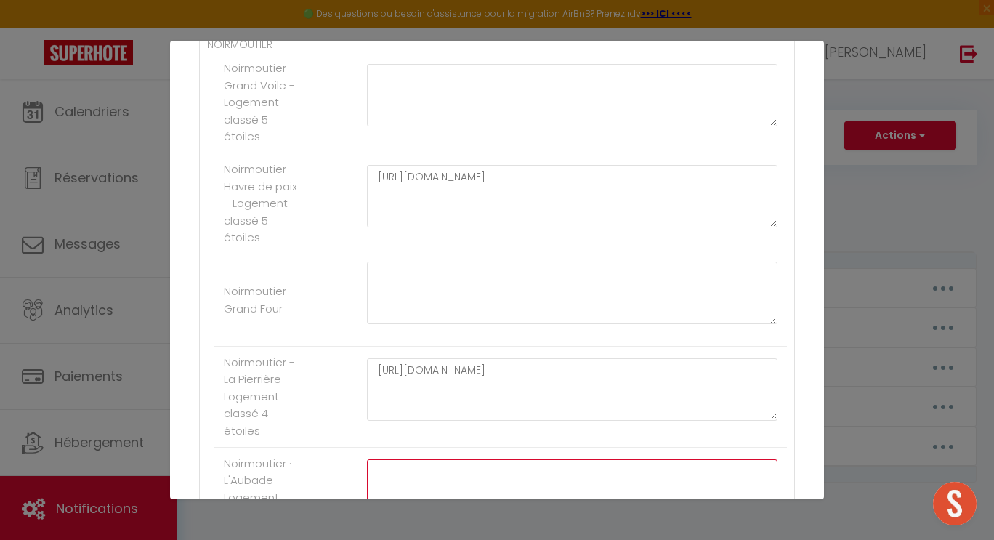
click at [384, 476] on textarea at bounding box center [572, 490] width 410 height 62
paste textarea "[URL][DOMAIN_NAME]"
type textarea "[URL][DOMAIN_NAME]"
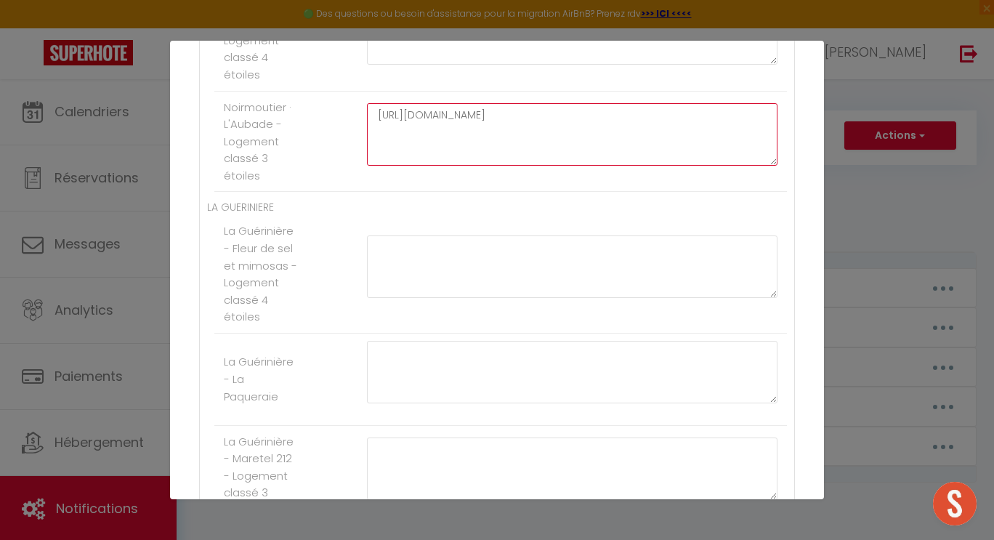
scroll to position [1134, 0]
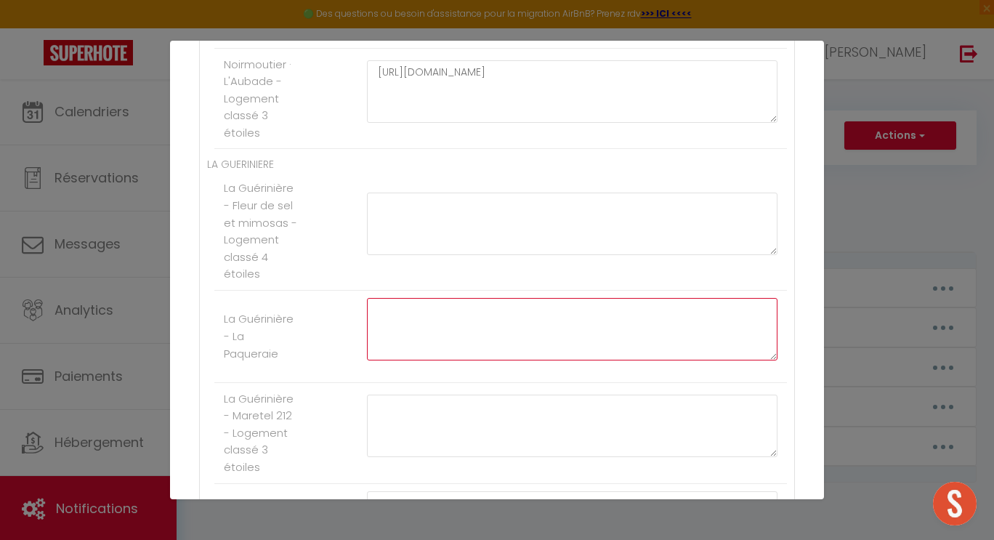
click at [377, 319] on textarea at bounding box center [572, 329] width 410 height 62
paste textarea "[URL][DOMAIN_NAME]"
type textarea "[URL][DOMAIN_NAME]"
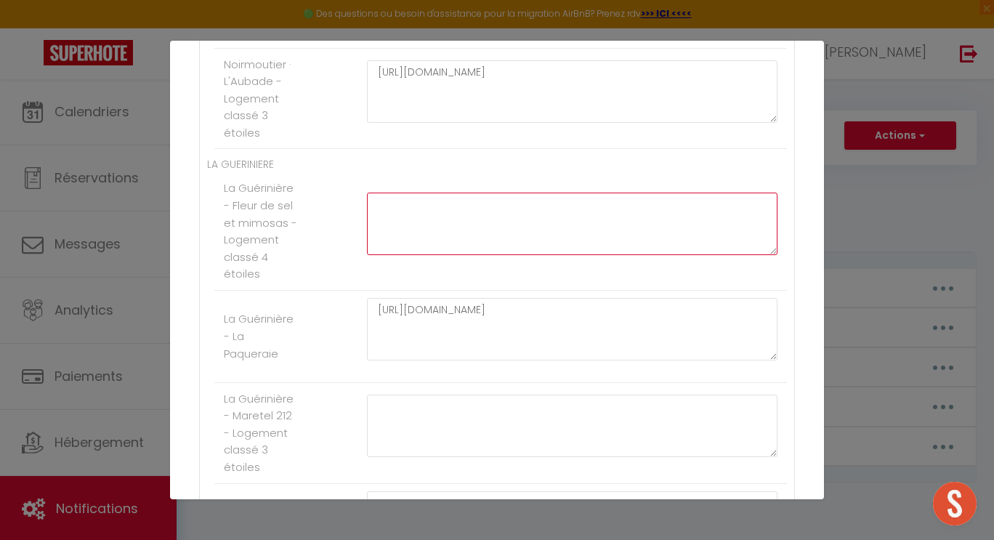
click at [392, 206] on textarea at bounding box center [572, 224] width 410 height 62
paste textarea "[URL][DOMAIN_NAME]"
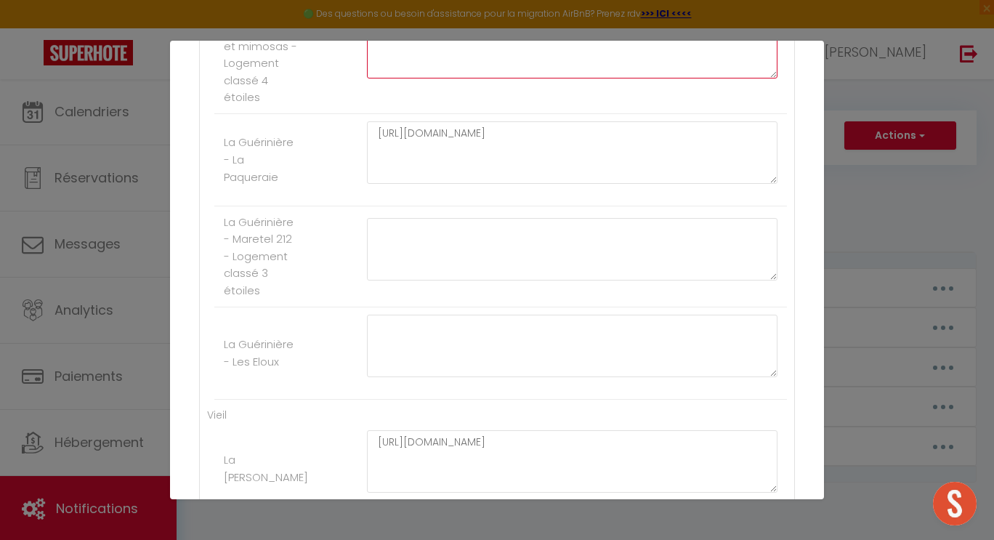
scroll to position [1344, 0]
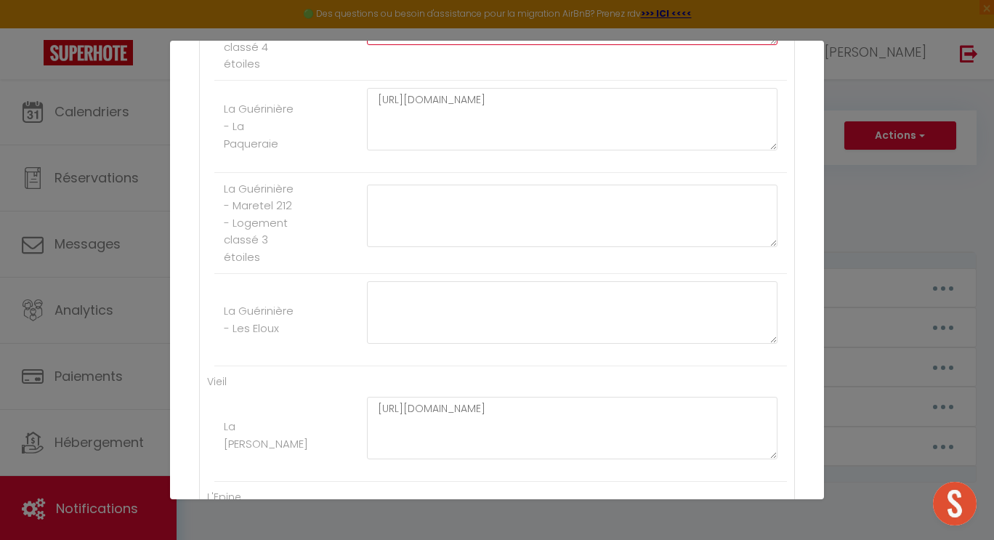
type textarea "[URL][DOMAIN_NAME]"
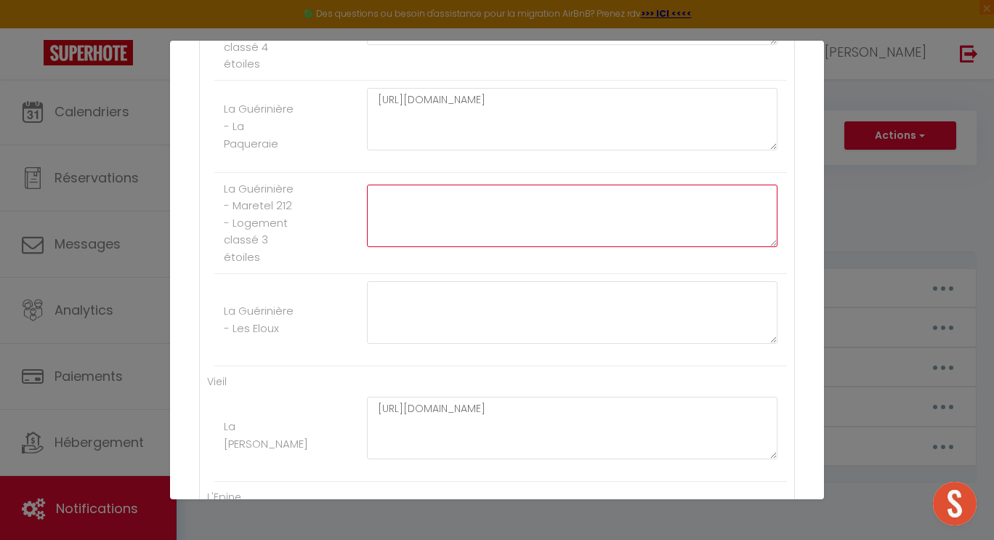
click at [384, 203] on textarea at bounding box center [572, 216] width 410 height 62
paste textarea "[URL][DOMAIN_NAME]"
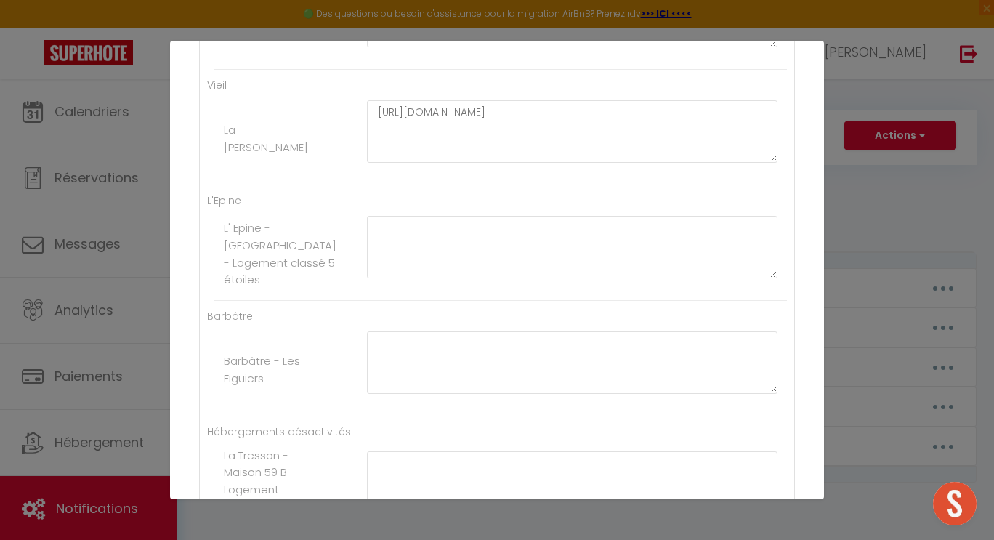
scroll to position [1647, 0]
type textarea "[URL][DOMAIN_NAME]"
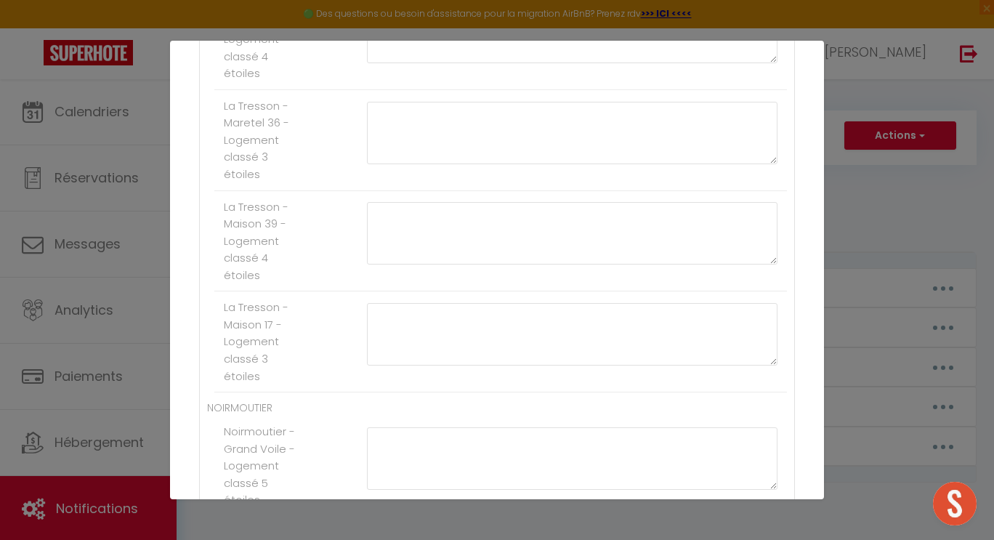
scroll to position [355, 0]
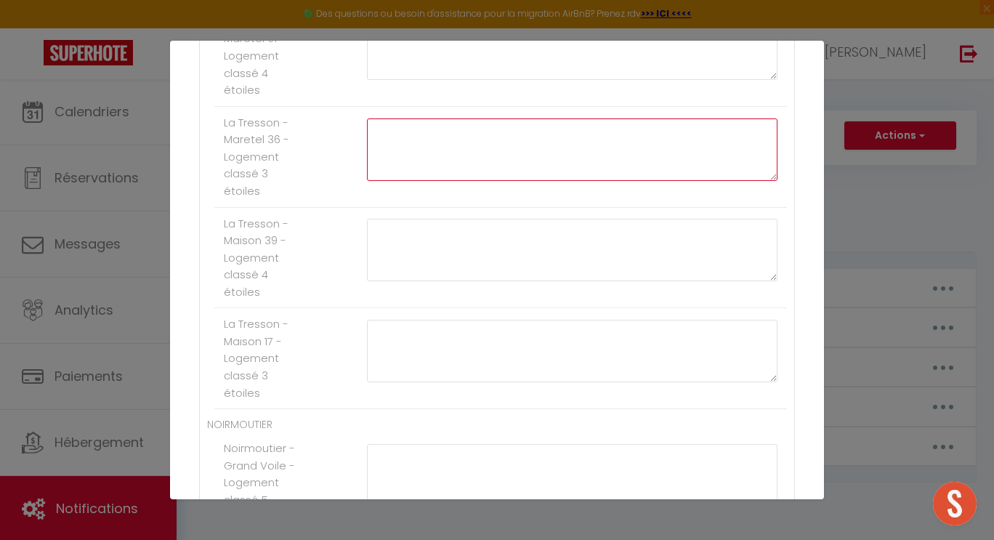
click at [381, 132] on textarea at bounding box center [572, 149] width 410 height 62
paste textarea "[URL][DOMAIN_NAME]"
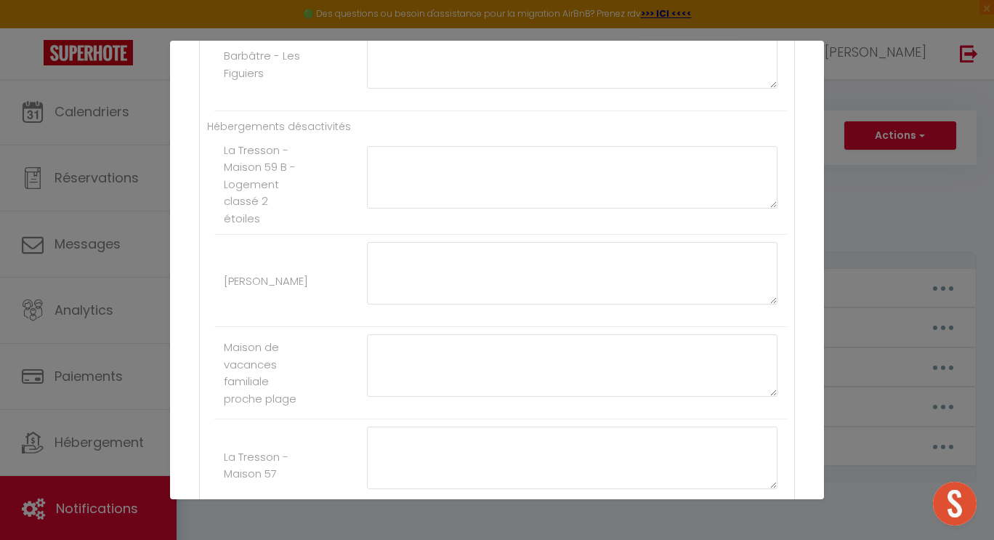
scroll to position [2387, 0]
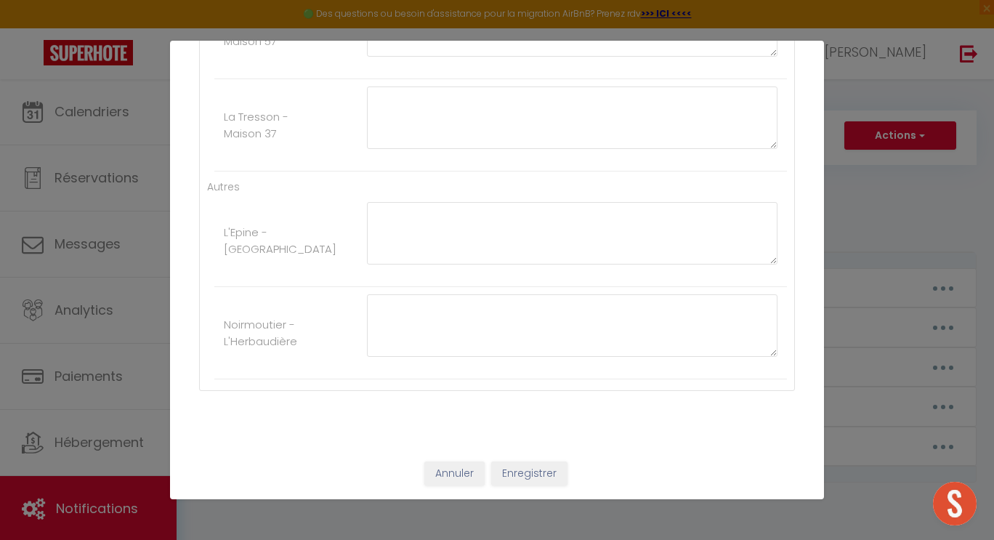
type textarea "[URL][DOMAIN_NAME]"
click at [525, 471] on button "Enregistrer" at bounding box center [529, 473] width 76 height 25
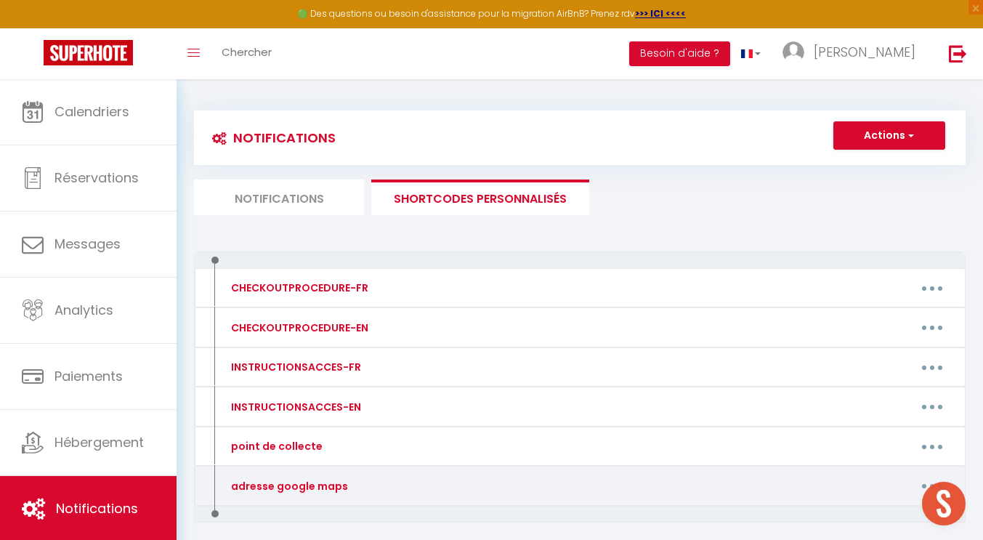
click at [919, 485] on button "button" at bounding box center [932, 485] width 41 height 23
click at [866, 521] on link "Editer" at bounding box center [895, 518] width 108 height 25
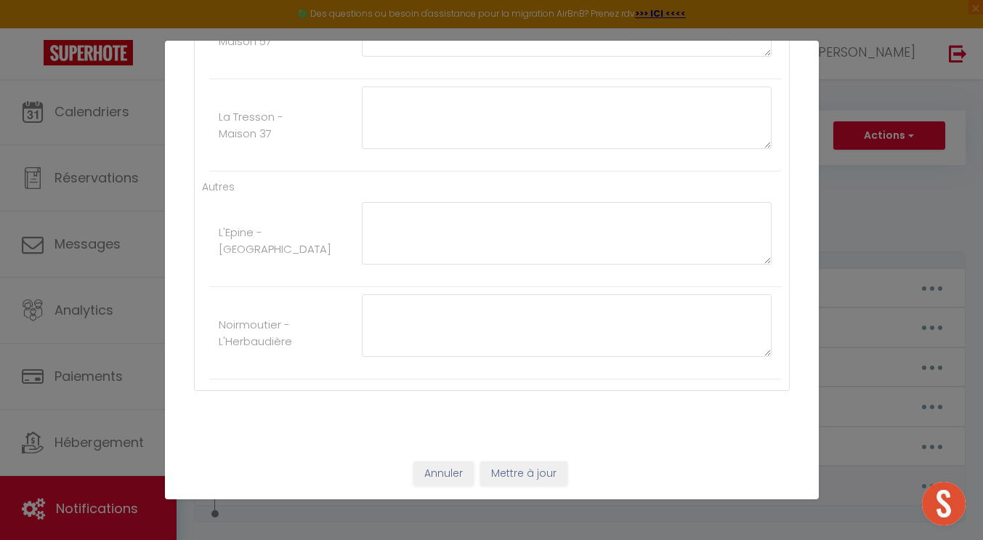
type input "adresse google maps"
type textarea "adresse google maps"
type textarea "[URL][DOMAIN_NAME]"
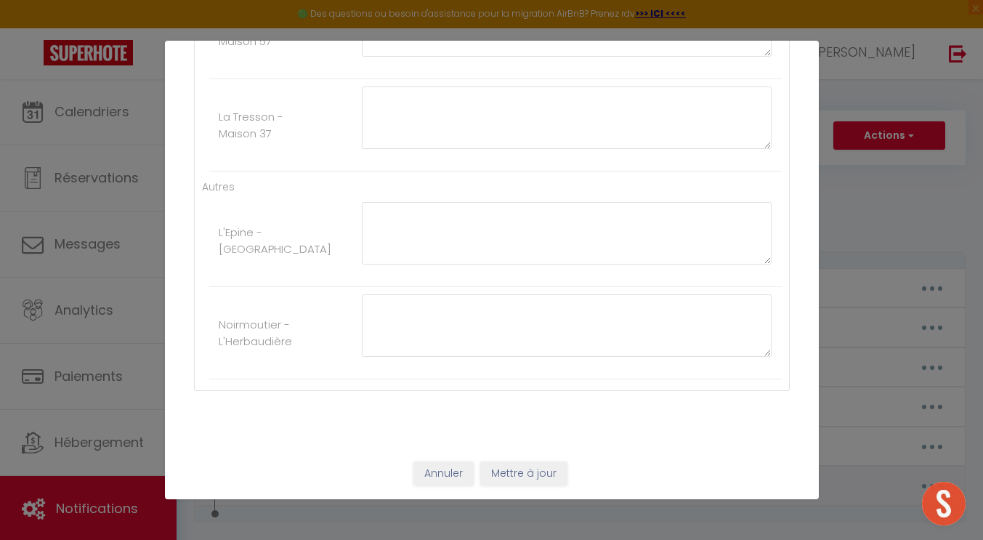
type textarea "[URL][DOMAIN_NAME]"
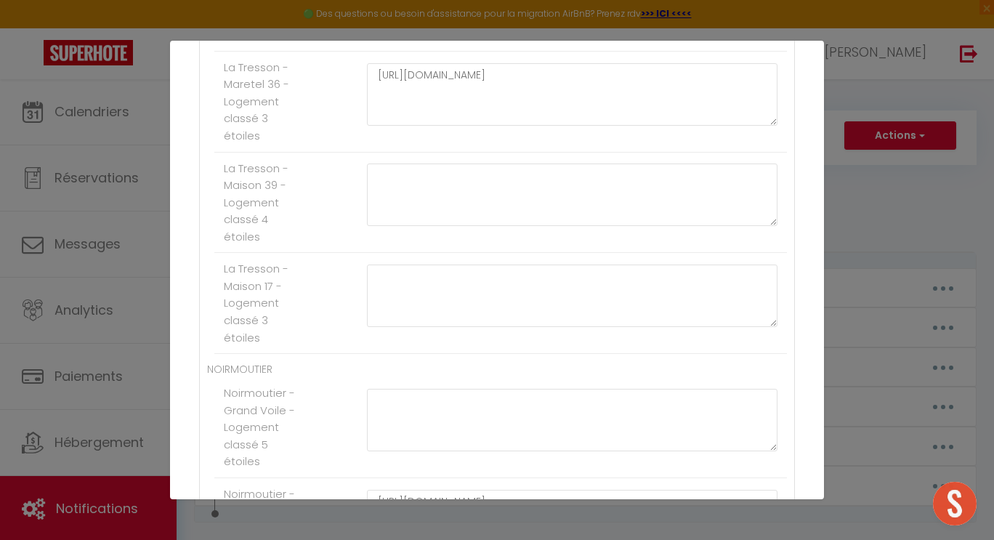
scroll to position [403, 0]
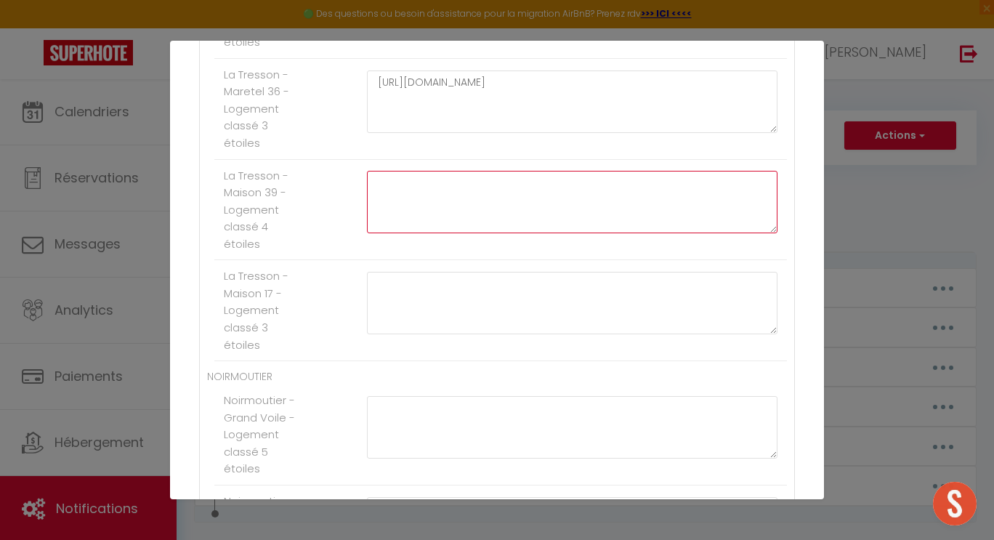
click at [384, 182] on textarea at bounding box center [572, 202] width 410 height 62
paste textarea "[URL][DOMAIN_NAME]"
type textarea "[URL][DOMAIN_NAME]"
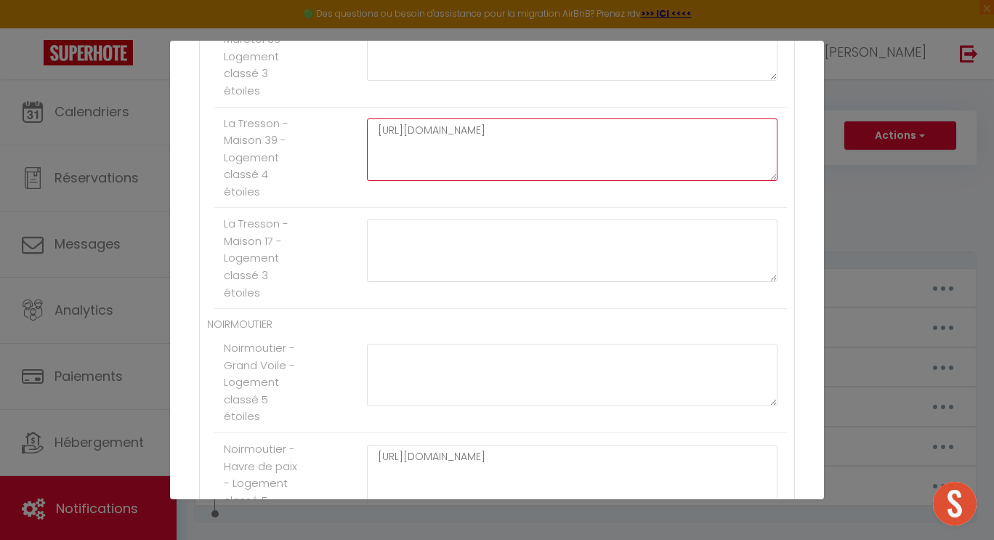
scroll to position [501, 0]
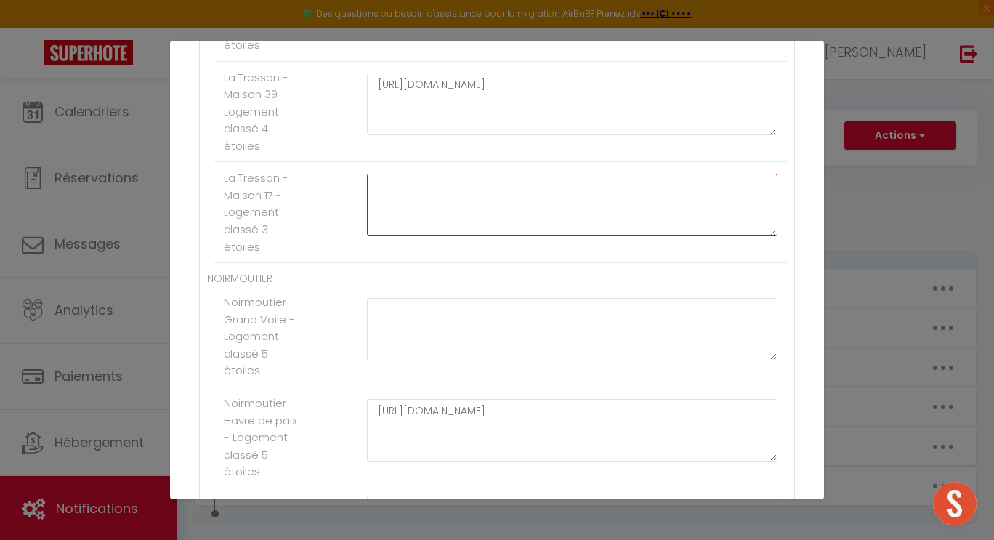
click at [376, 190] on textarea at bounding box center [572, 205] width 410 height 62
paste textarea "[URL][DOMAIN_NAME]"
click at [374, 184] on textarea "[URL][DOMAIN_NAME]" at bounding box center [572, 205] width 410 height 62
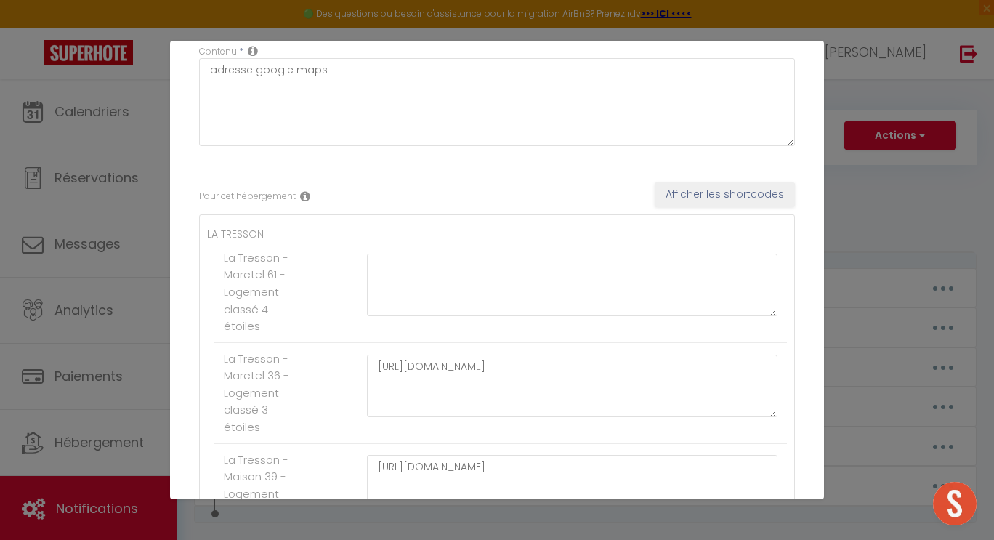
scroll to position [115, 0]
type textarea "[URL][DOMAIN_NAME]"
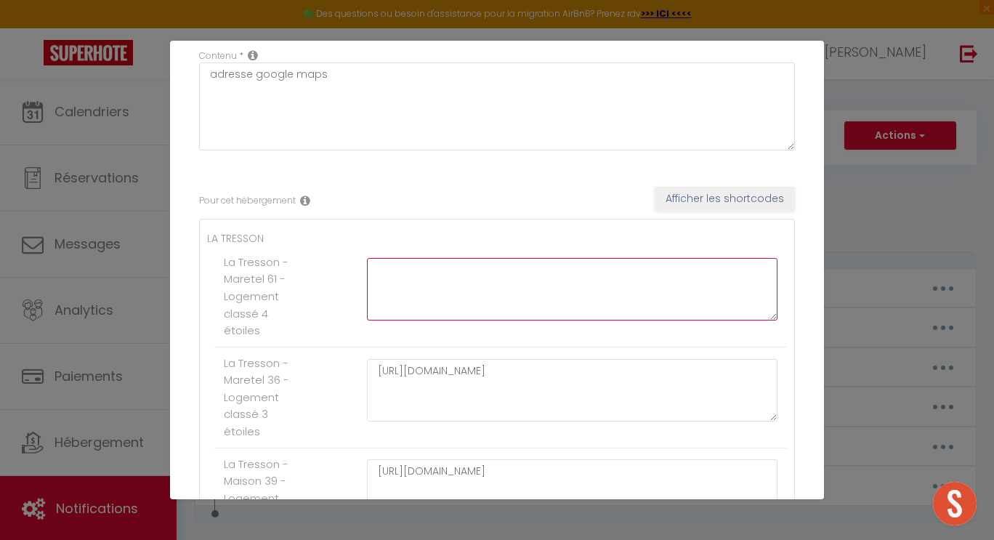
click at [373, 274] on textarea at bounding box center [572, 289] width 410 height 62
paste textarea "[URL][DOMAIN_NAME]"
click at [372, 268] on textarea "[URL][DOMAIN_NAME]" at bounding box center [572, 289] width 410 height 62
click at [386, 273] on textarea "ensortant [URL][DOMAIN_NAME]" at bounding box center [572, 289] width 410 height 62
click at [426, 268] on textarea "en sortant [URL][DOMAIN_NAME]" at bounding box center [572, 289] width 410 height 62
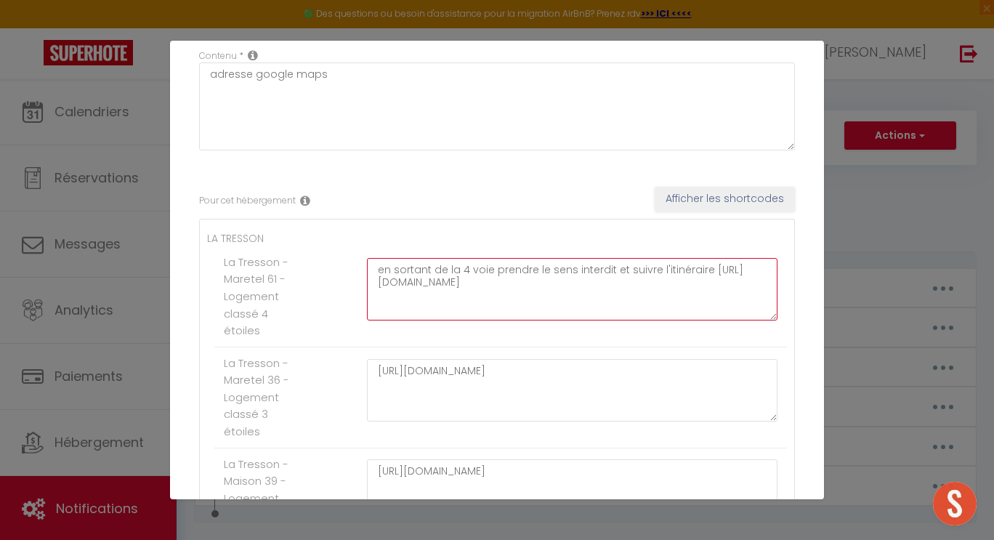
click at [372, 284] on textarea "en sortant de la 4 voie prendre le sens interdit et suivre l'itinéraire [URL][D…" at bounding box center [572, 289] width 410 height 62
drag, startPoint x: 373, startPoint y: 270, endPoint x: 700, endPoint y: 270, distance: 326.2
click at [700, 270] on textarea "en sortant de la 4 voie prendre le sens interdit et suivre l'itinéraire [URL][D…" at bounding box center [572, 289] width 410 height 62
type textarea "en sortant de la 4 voie prendre le sens interdit et suivre l'itinéraire [URL][D…"
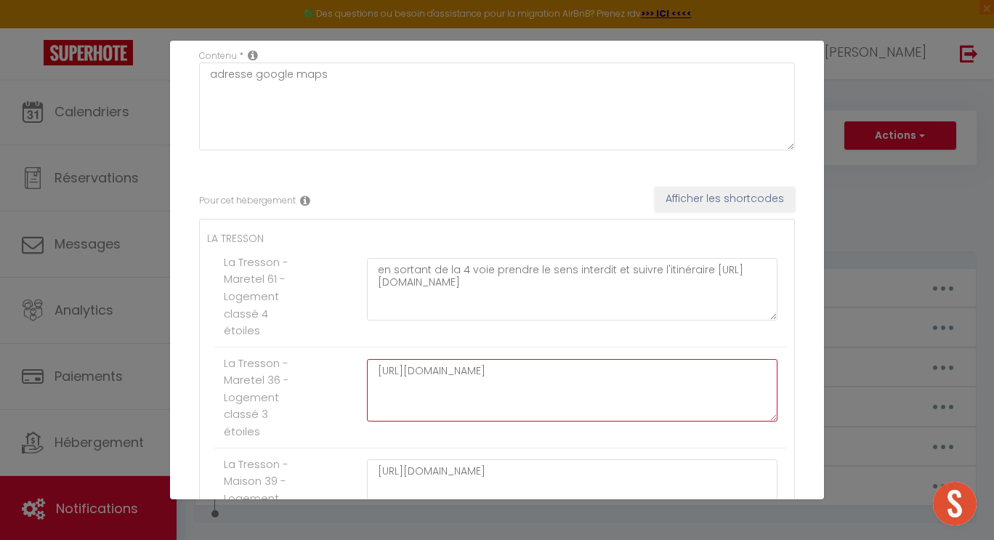
click at [374, 371] on textarea "[URL][DOMAIN_NAME]" at bounding box center [572, 390] width 410 height 62
paste textarea "en sortant de la 4 voie prendre le sens interdit et suivre l'itinéraire"
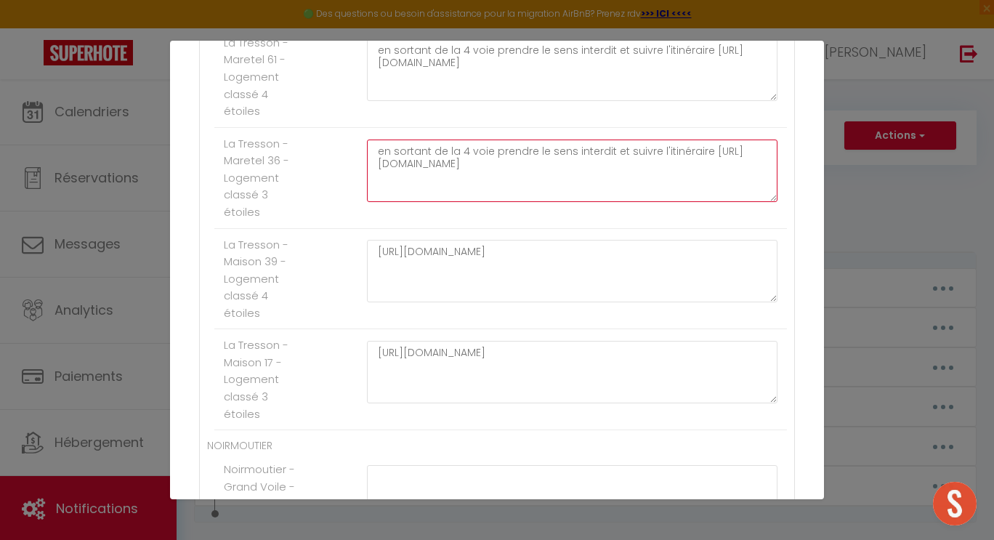
scroll to position [375, 0]
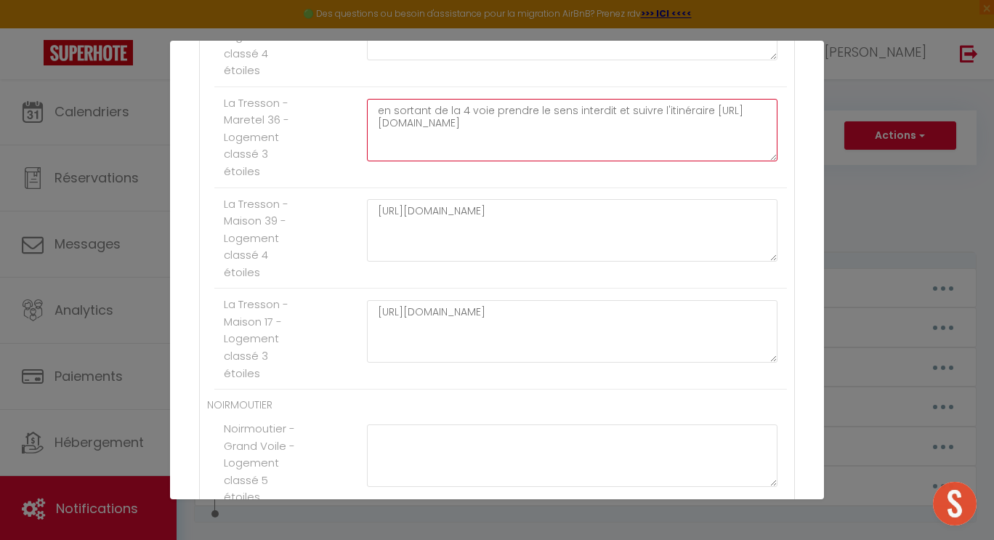
type textarea "en sortant de la 4 voie prendre le sens interdit et suivre l'itinéraire [URL][D…"
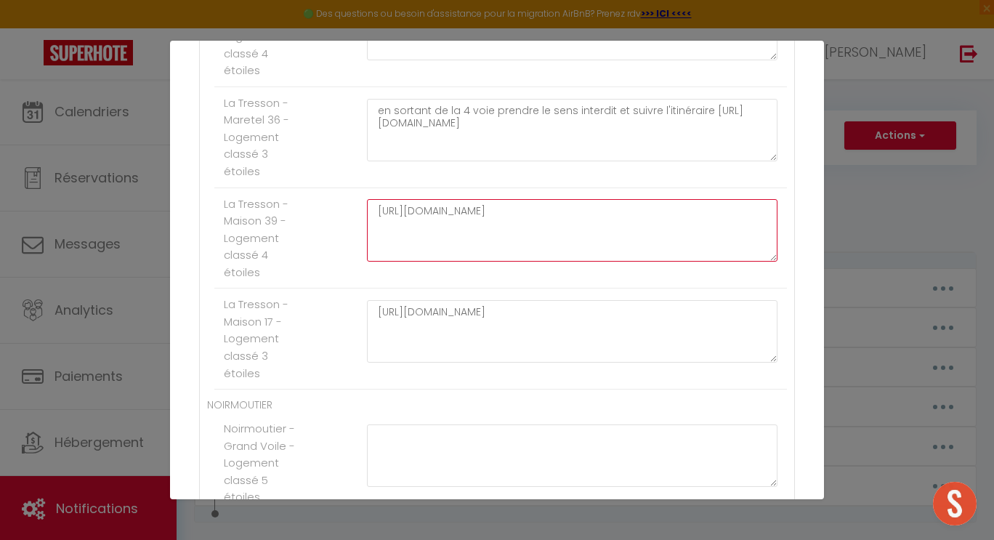
click at [373, 211] on textarea "[URL][DOMAIN_NAME]" at bounding box center [572, 230] width 410 height 62
paste textarea "en sortant de la 4 voie prendre le sens interdit et suivre l'itinéraire"
type textarea "en sortant de la 4 voie prendre le sens interdit et suivre l'itinéraire [URL][D…"
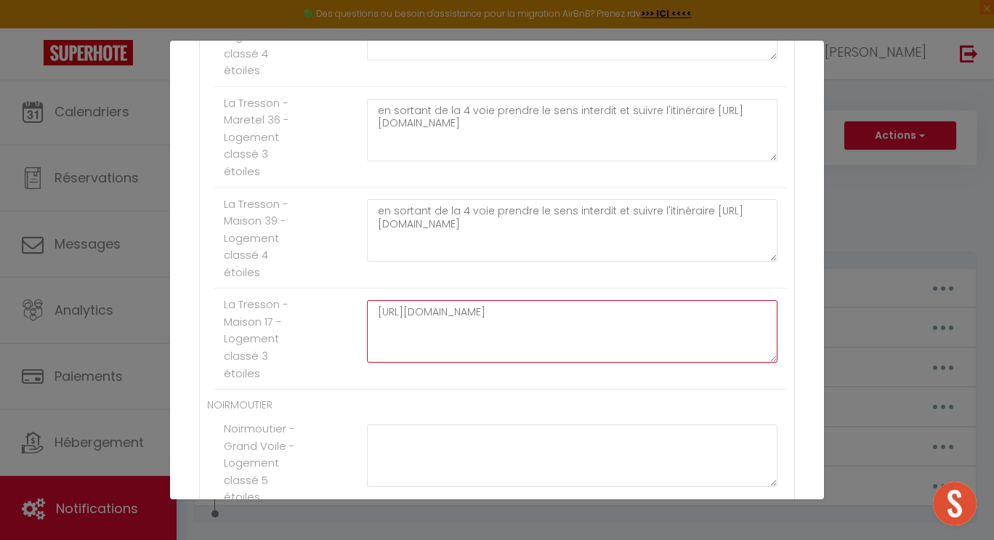
click at [373, 313] on textarea "[URL][DOMAIN_NAME]" at bounding box center [572, 331] width 410 height 62
drag, startPoint x: 384, startPoint y: 328, endPoint x: 373, endPoint y: 315, distance: 16.0
click at [373, 315] on textarea "[URL][DOMAIN_NAME]" at bounding box center [572, 331] width 410 height 62
paste textarea "en sortant de la 4 voie prendre le sens interdit et suivre l'itinéraire"
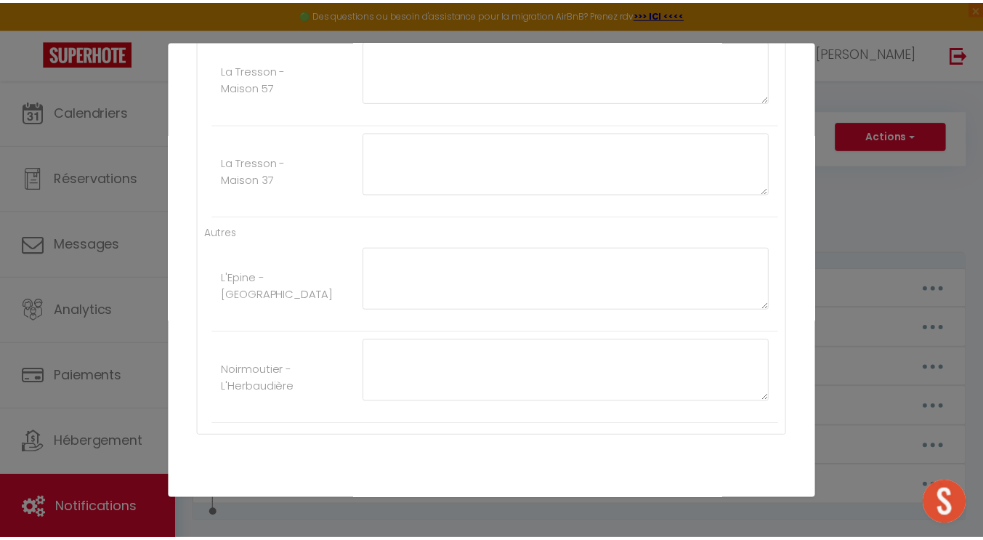
scroll to position [2387, 0]
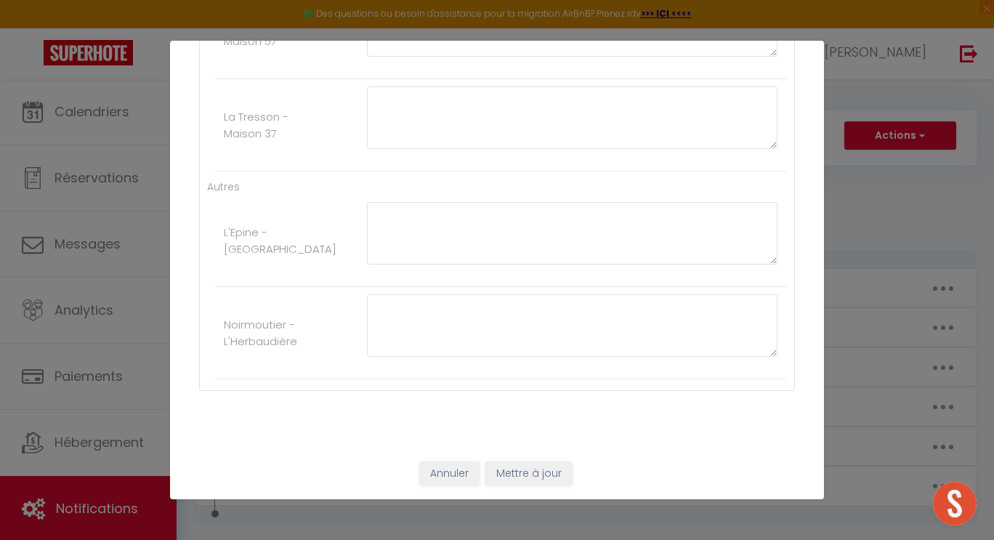
type textarea "en sortant de la 4 voie prendre le sens interdit et suivre l'itinéraire [URL][D…"
click at [531, 474] on button "Mettre à jour" at bounding box center [528, 473] width 87 height 25
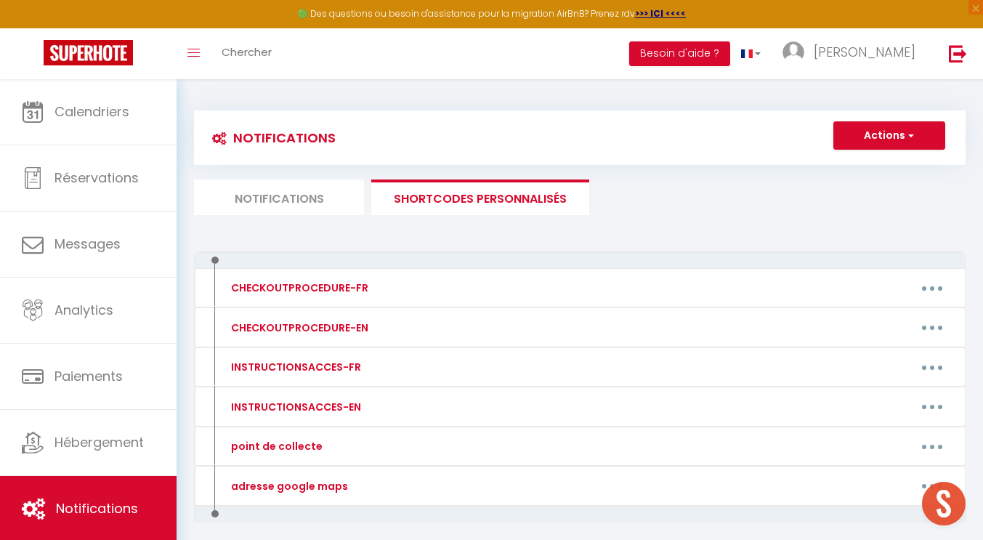
click at [272, 193] on li "Notifications" at bounding box center [279, 197] width 170 height 36
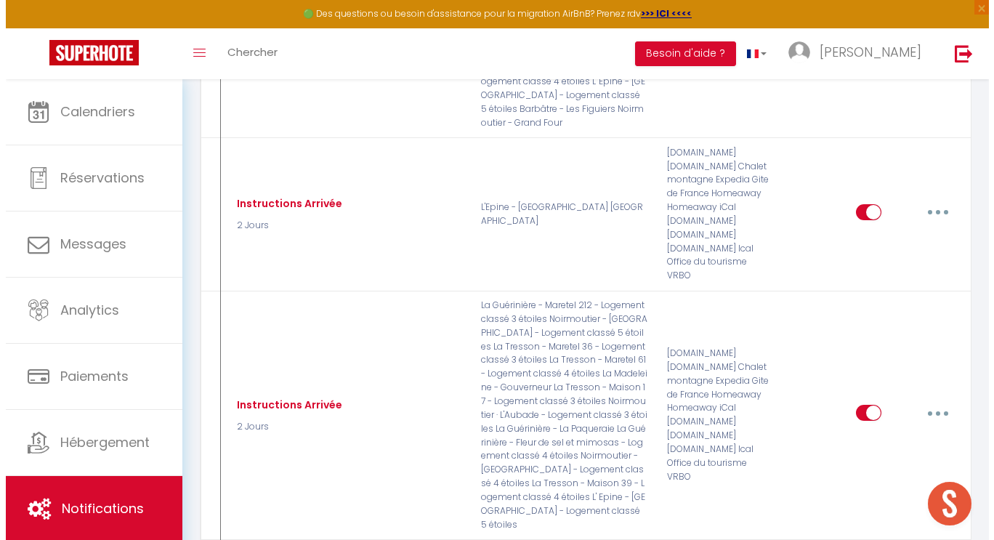
scroll to position [1643, 0]
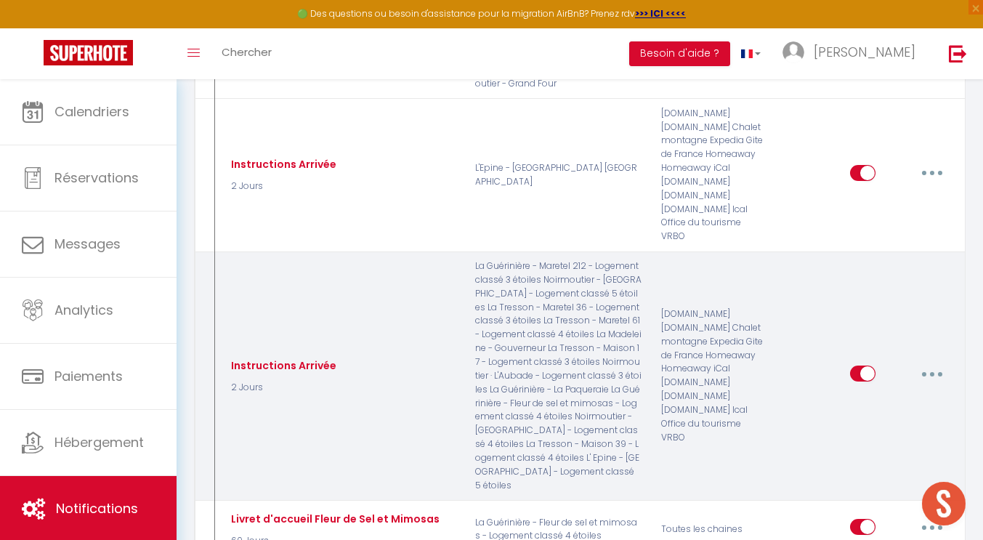
click at [931, 372] on icon "button" at bounding box center [932, 374] width 4 height 4
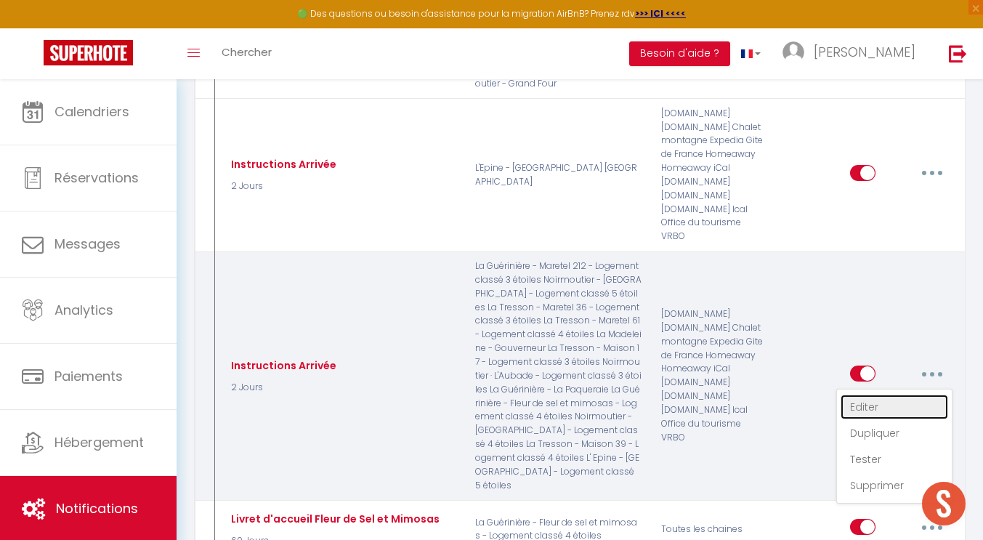
click at [862, 394] on link "Editer" at bounding box center [895, 406] width 108 height 25
type input "Instructions Arrivée"
select select "2 Jours"
select select
checkbox input "true"
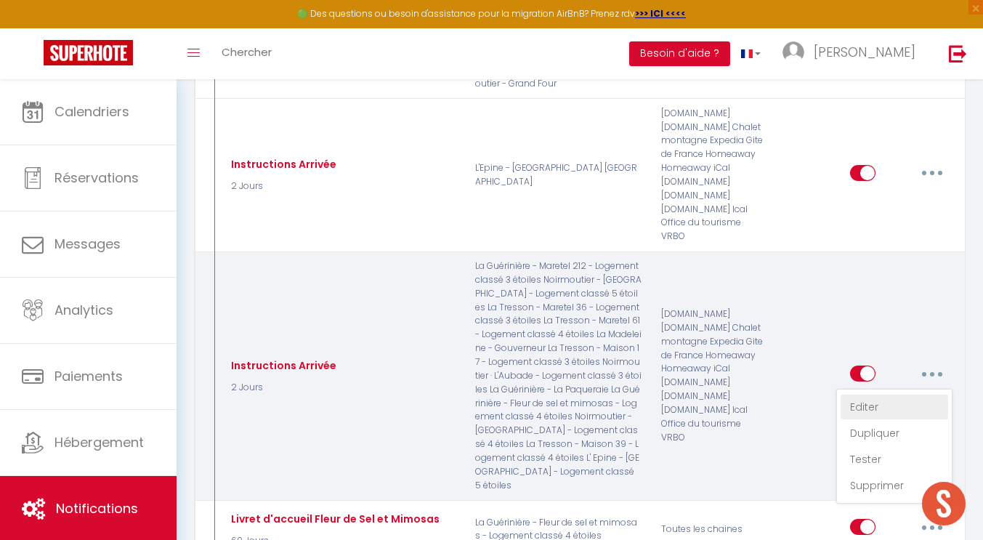
checkbox input "false"
radio input "true"
type input "Instructions Arrivée"
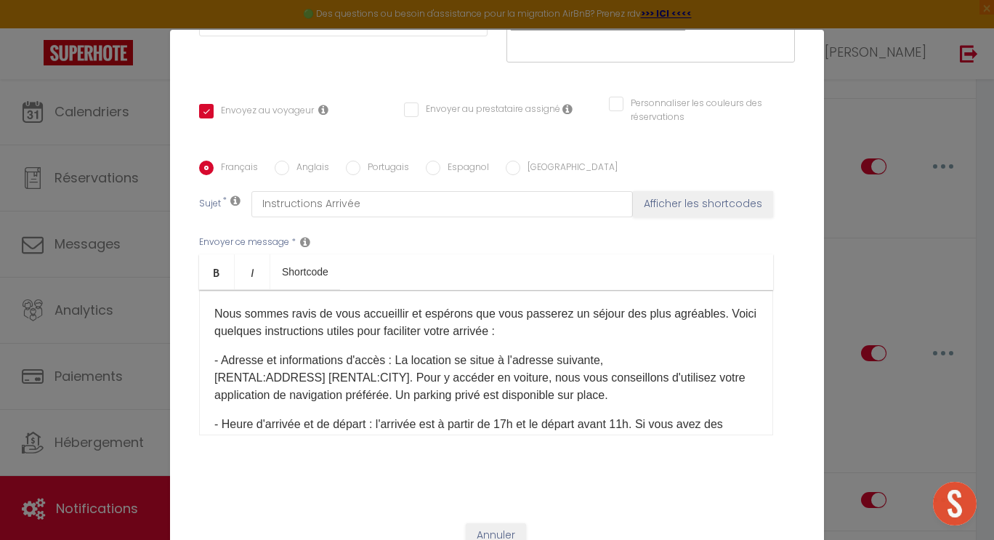
scroll to position [58, 0]
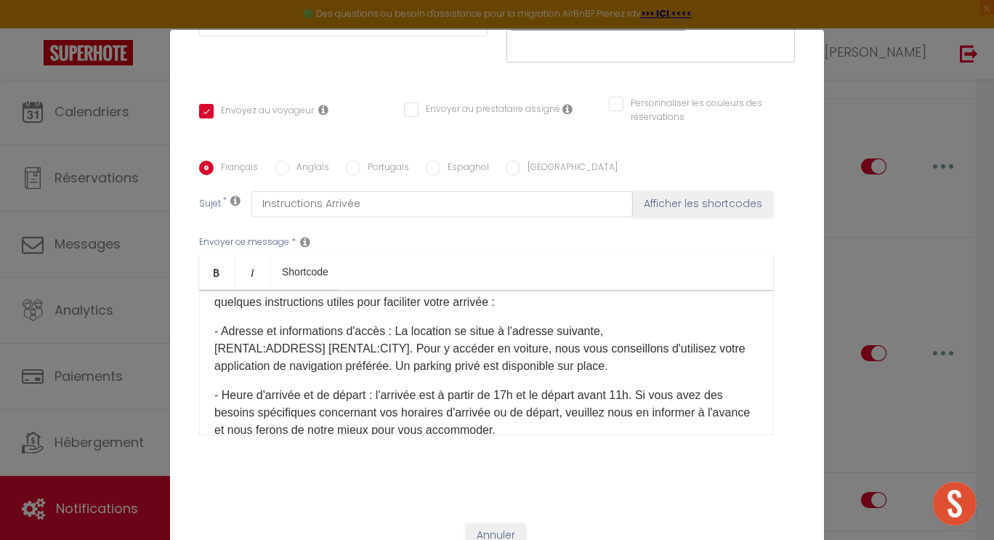
click at [386, 331] on p "- Adresse et informations d'accès : La location se situe à l'adresse suivante, …" at bounding box center [485, 349] width 543 height 52
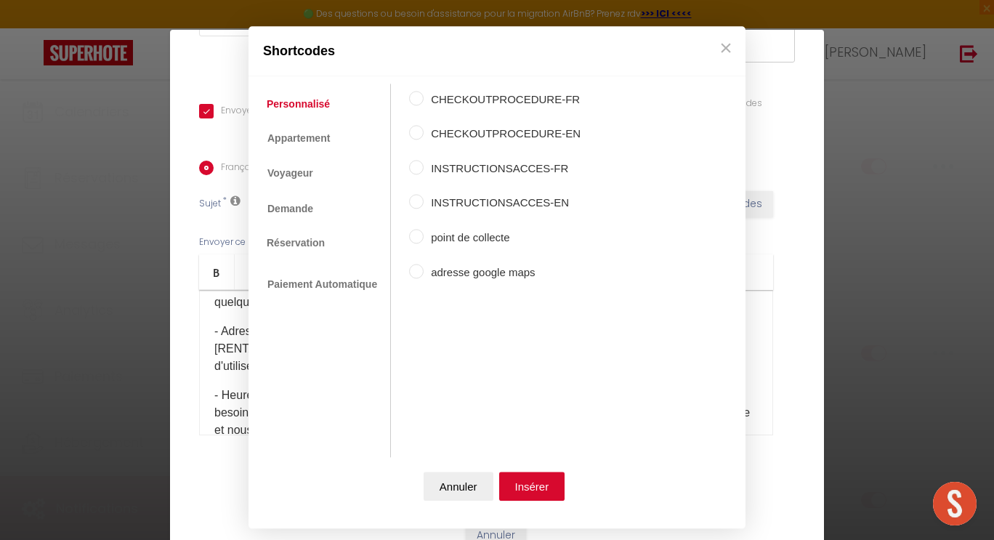
click at [418, 270] on input "adresse google maps" at bounding box center [416, 271] width 15 height 15
radio input "true"
click at [532, 489] on button "Insérer" at bounding box center [532, 485] width 66 height 29
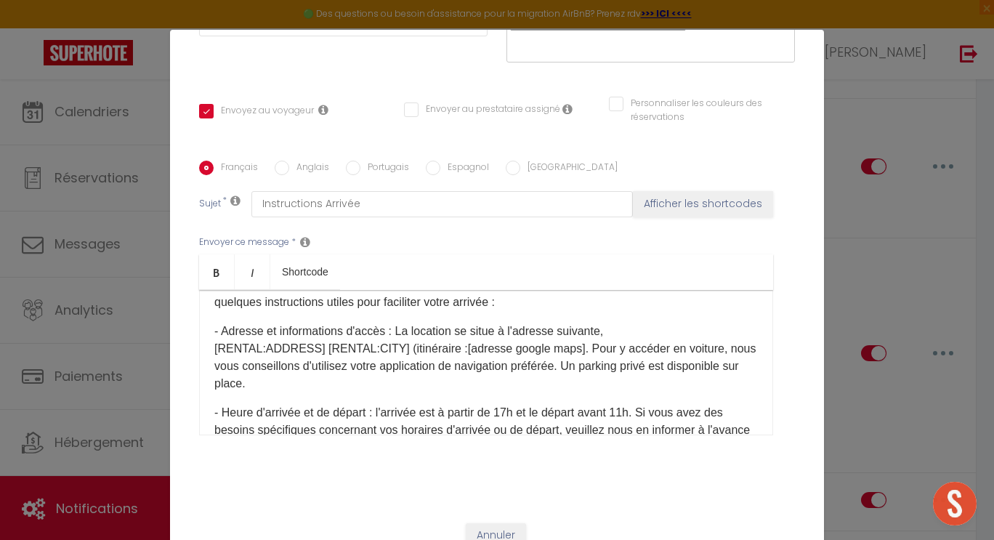
checkbox input "true"
checkbox input "false"
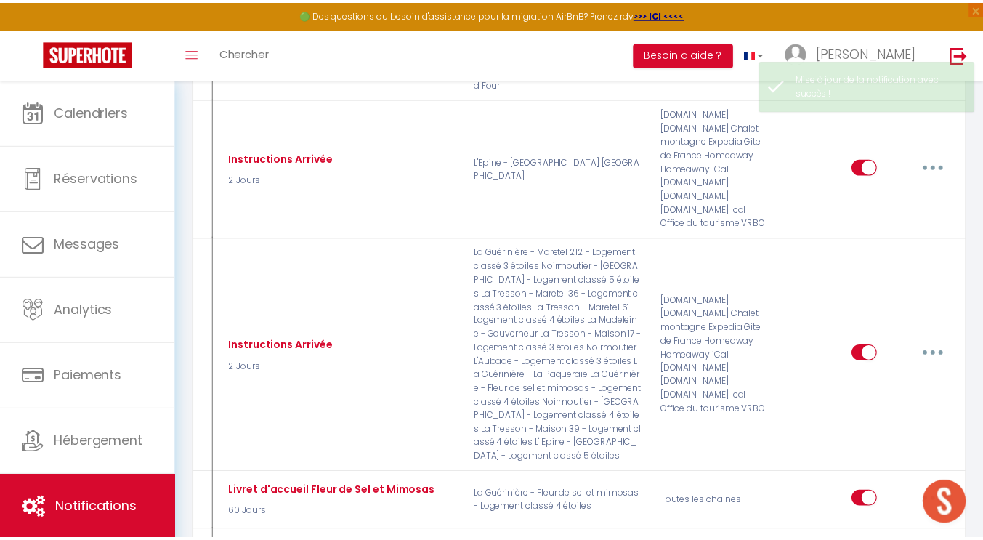
scroll to position [0, 0]
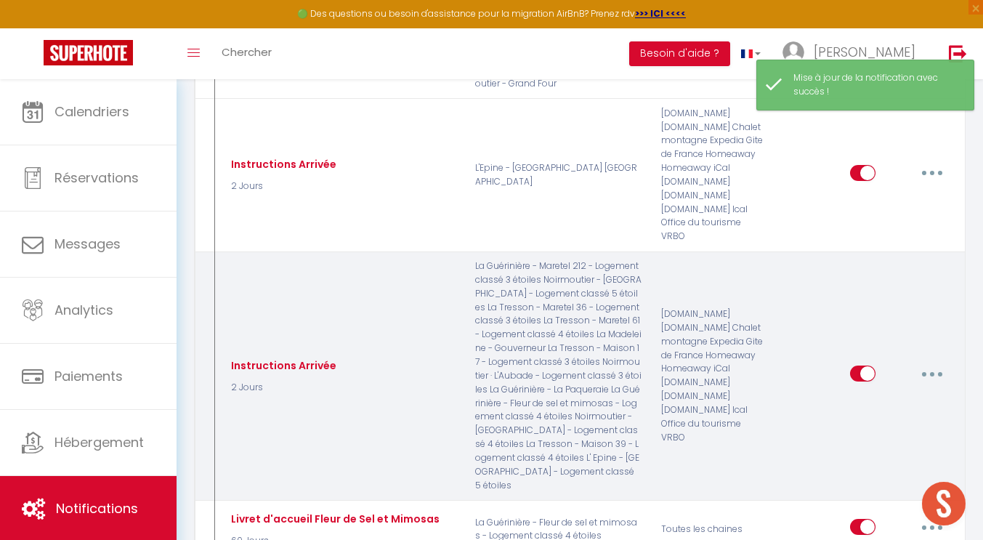
click at [929, 362] on button "button" at bounding box center [932, 373] width 41 height 23
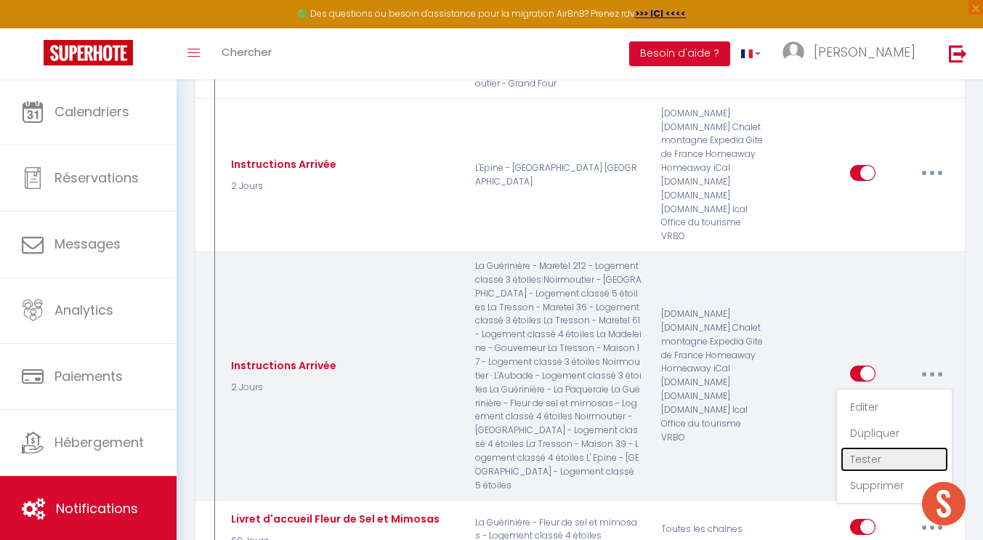
click at [863, 447] on link "Tester" at bounding box center [895, 459] width 108 height 25
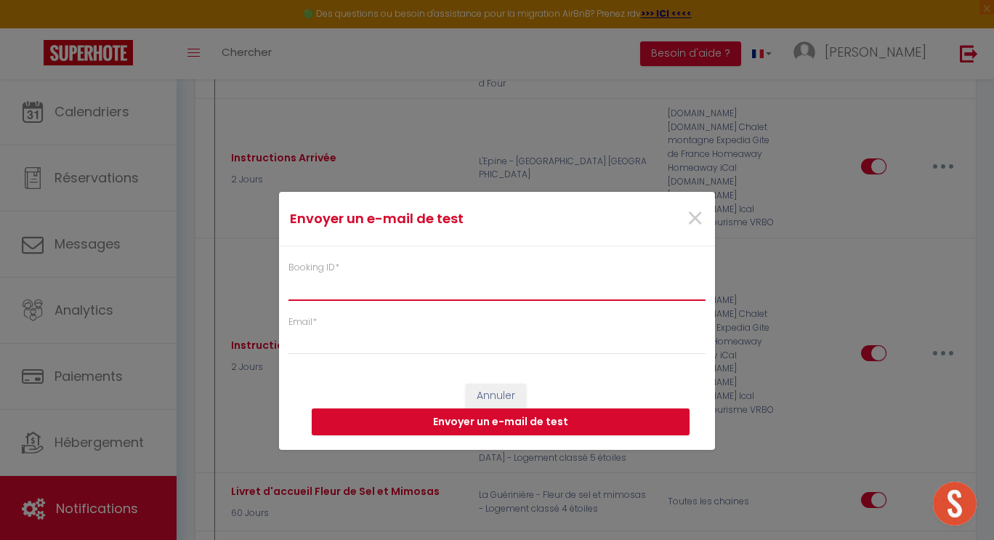
click at [436, 292] on input "Booking ID *" at bounding box center [496, 287] width 417 height 26
type input "6743861"
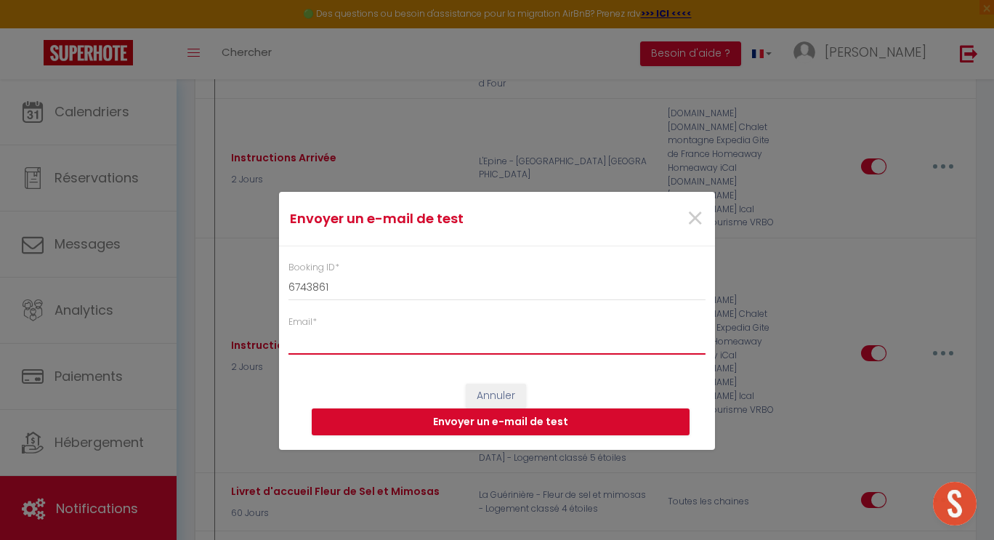
click at [365, 341] on input "Email *" at bounding box center [496, 341] width 417 height 26
type input "[EMAIL_ADDRESS][DOMAIN_NAME]"
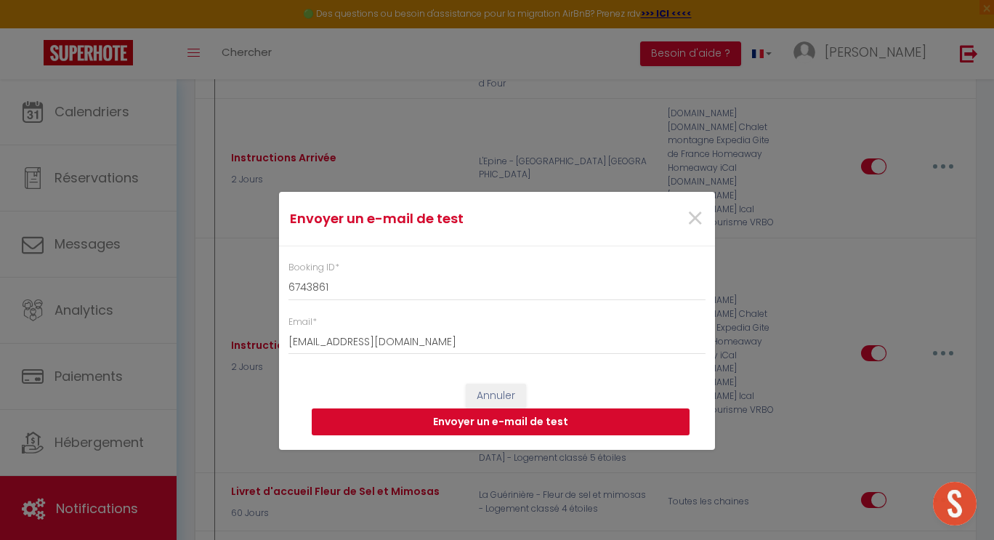
click at [433, 416] on button "Envoyer un e-mail de test" at bounding box center [501, 422] width 378 height 28
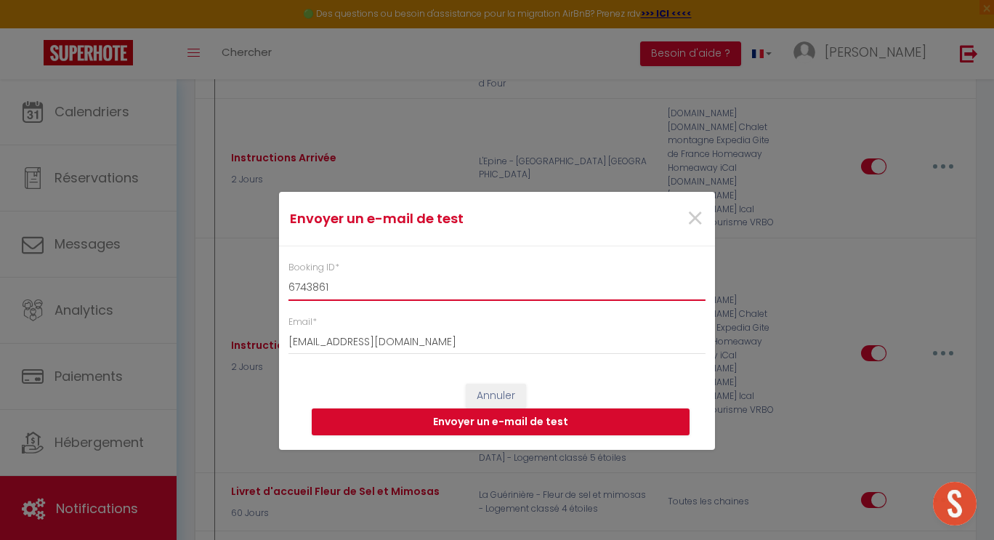
click at [338, 289] on input "6743861" at bounding box center [496, 287] width 417 height 26
type input "6"
type input "6912689"
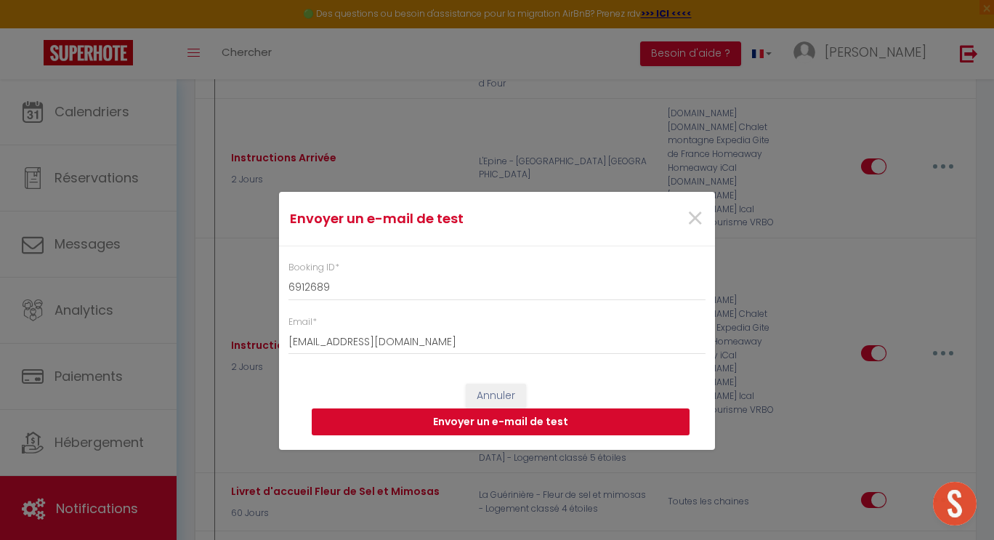
click at [426, 417] on button "Envoyer un e-mail de test" at bounding box center [501, 422] width 378 height 28
click at [695, 222] on span "×" at bounding box center [695, 219] width 18 height 44
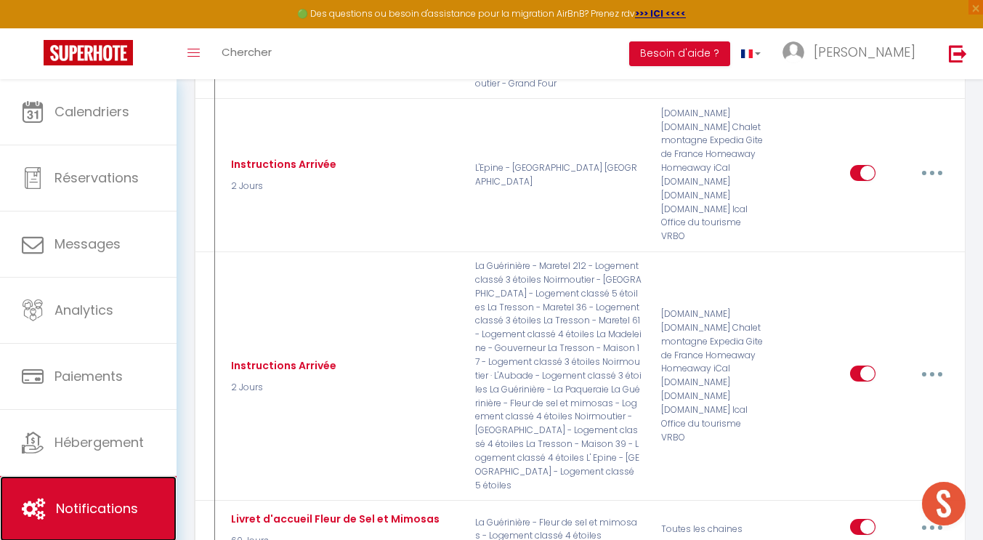
click at [107, 503] on span "Notifications" at bounding box center [97, 508] width 82 height 18
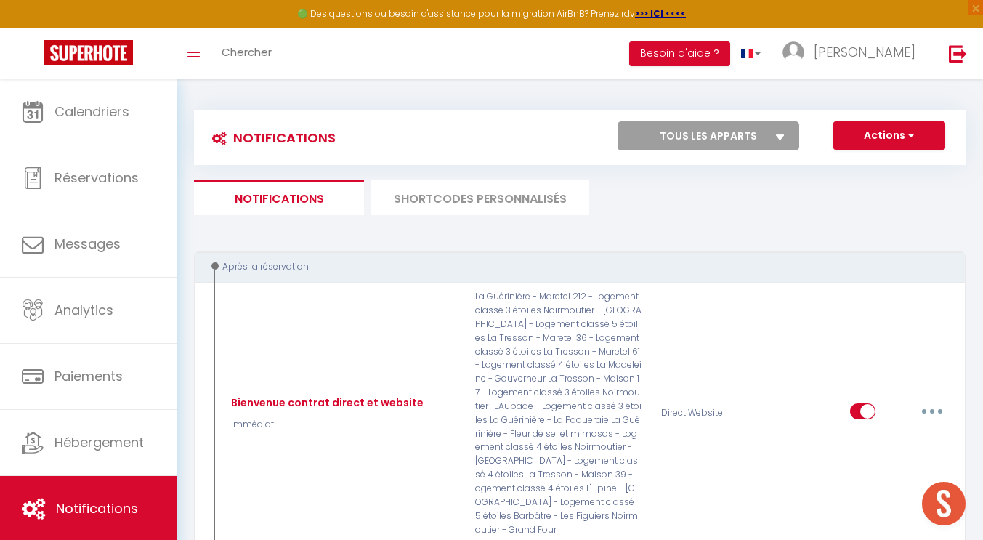
click at [520, 192] on li "SHORTCODES PERSONNALISÉS" at bounding box center [480, 197] width 218 height 36
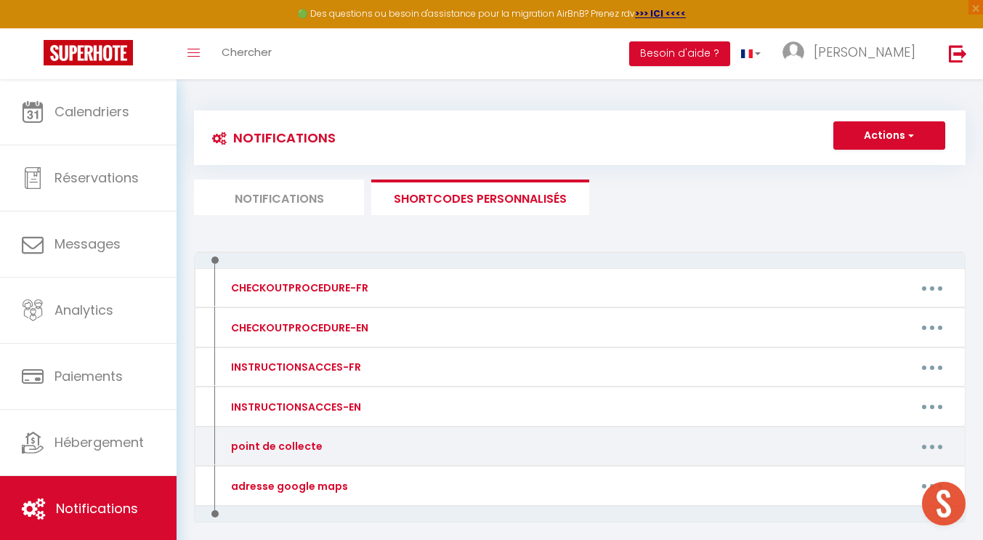
click at [293, 448] on div "point de collecte" at bounding box center [274, 446] width 95 height 16
click at [933, 444] on button "button" at bounding box center [932, 445] width 41 height 23
click at [870, 479] on link "Editer" at bounding box center [895, 479] width 108 height 25
type input "point de collecte"
type textarea "point de collecte"
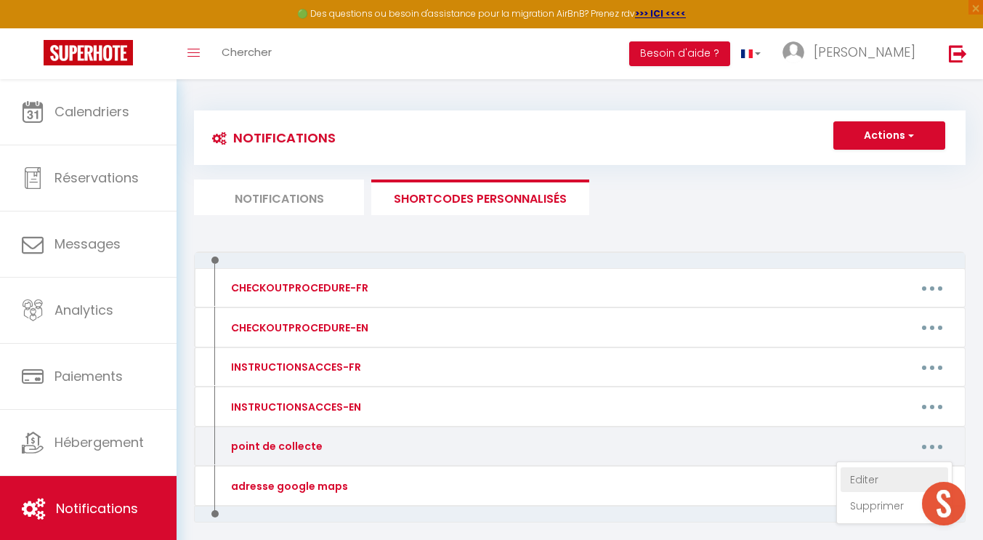
type textarea "[URL][DOMAIN_NAME]"
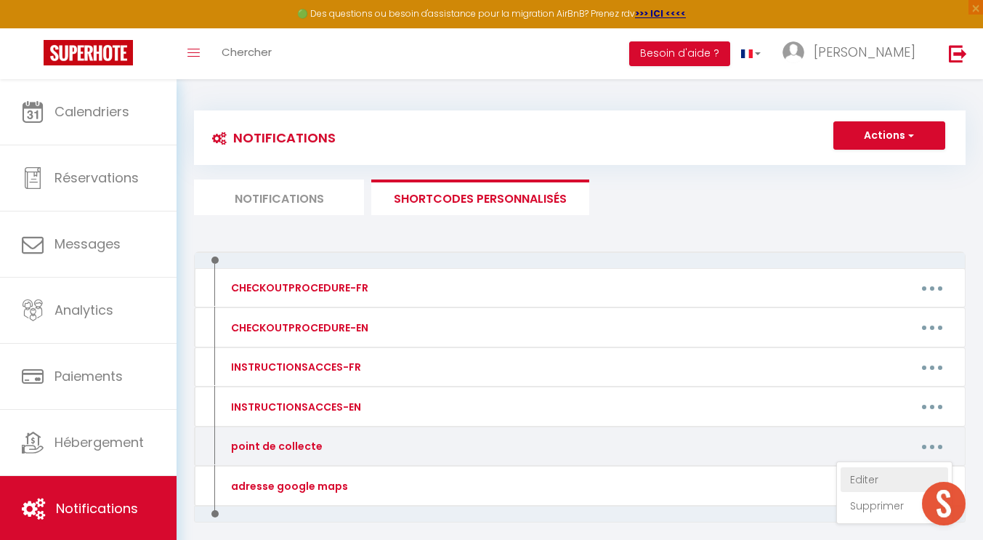
type textarea "[URL][DOMAIN_NAME]"
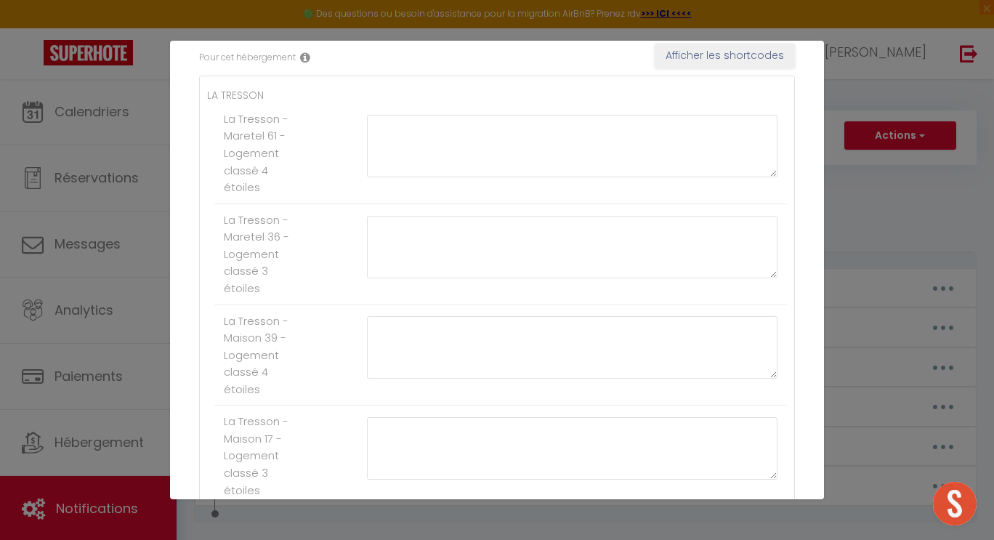
scroll to position [260, 0]
click at [381, 124] on textarea at bounding box center [572, 144] width 410 height 62
paste textarea "[URL][DOMAIN_NAME]"
type textarea "[URL][DOMAIN_NAME]"
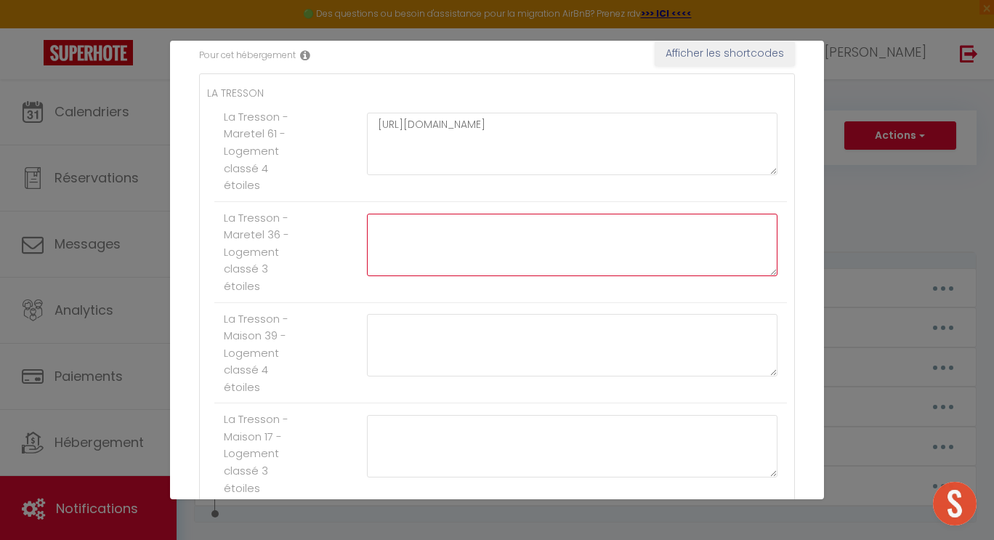
click at [377, 227] on textarea at bounding box center [572, 245] width 410 height 62
paste textarea "[URL][DOMAIN_NAME]"
type textarea "[URL][DOMAIN_NAME]"
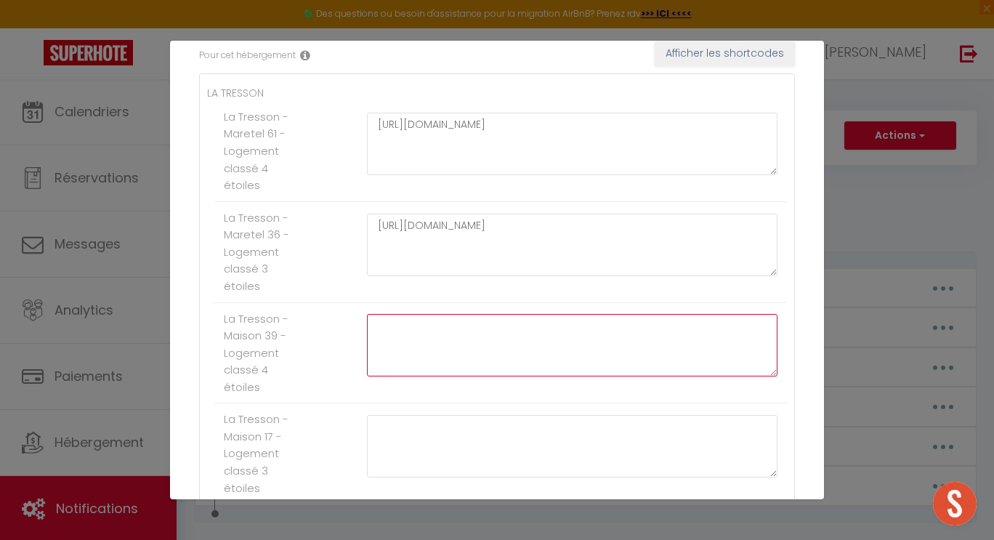
click at [389, 328] on textarea at bounding box center [572, 345] width 410 height 62
paste textarea "[URL][DOMAIN_NAME]"
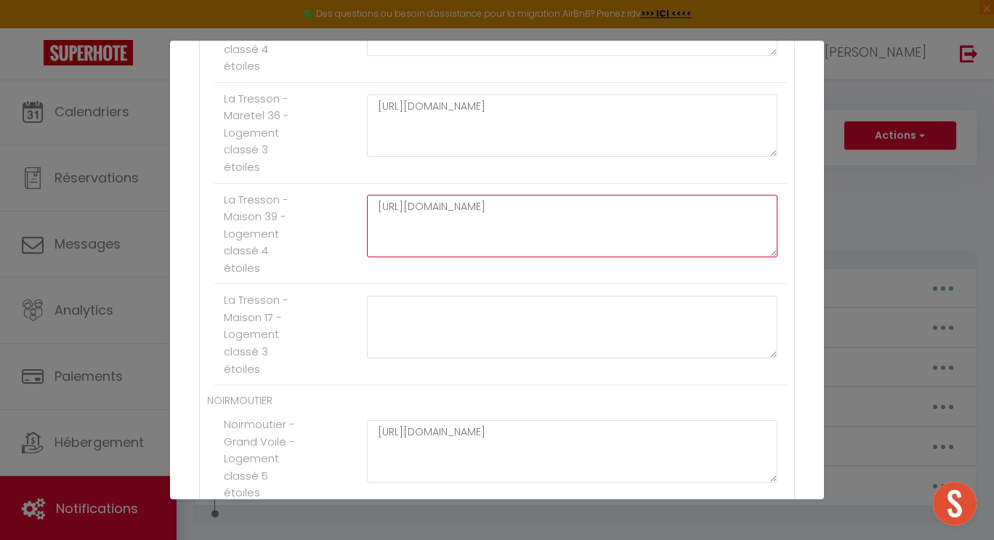
scroll to position [408, 0]
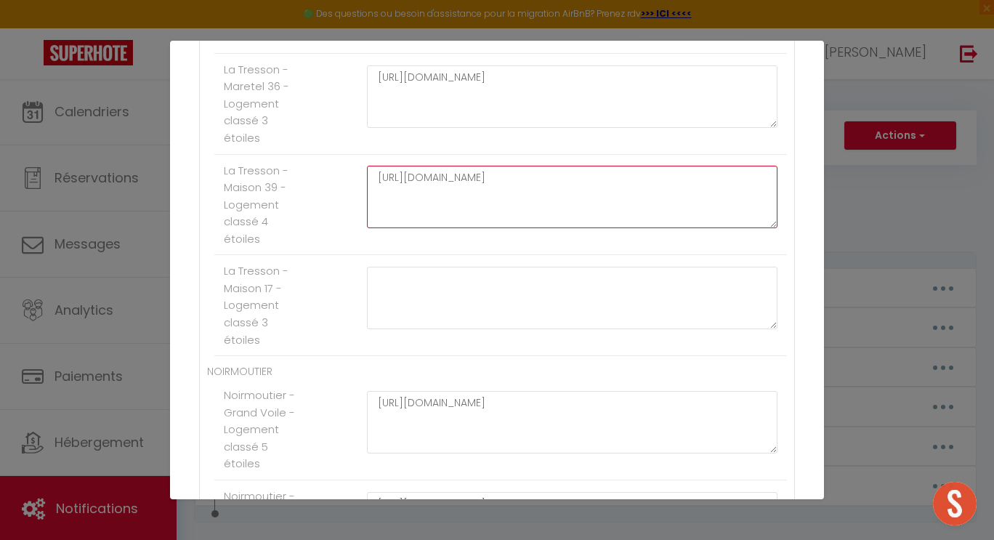
type textarea "[URL][DOMAIN_NAME]"
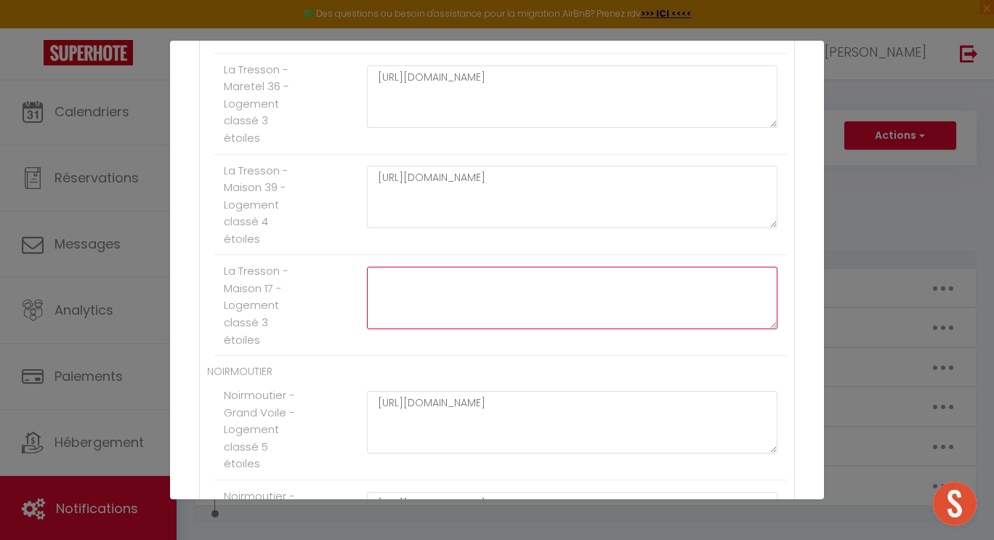
click at [389, 275] on textarea at bounding box center [572, 298] width 410 height 62
paste textarea "[URL][DOMAIN_NAME]"
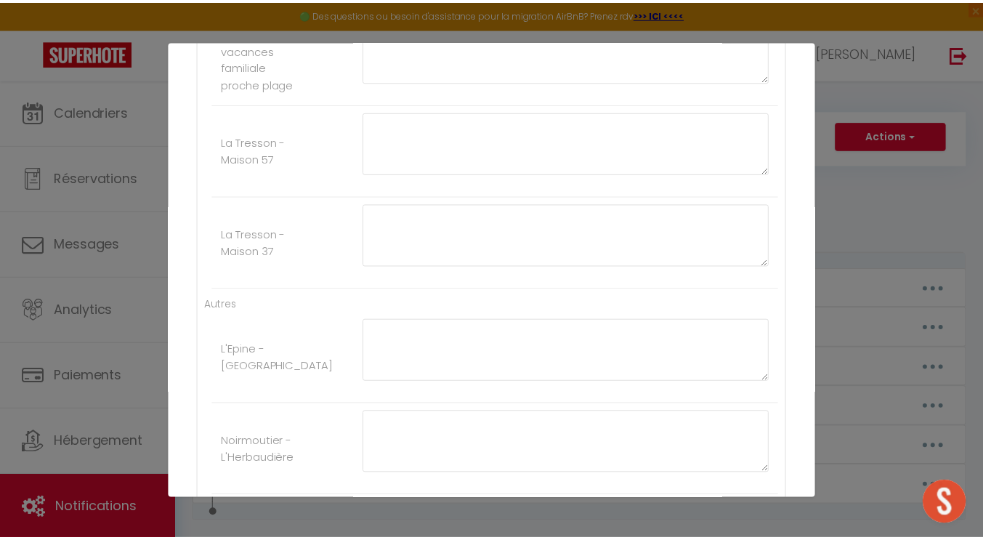
scroll to position [2387, 0]
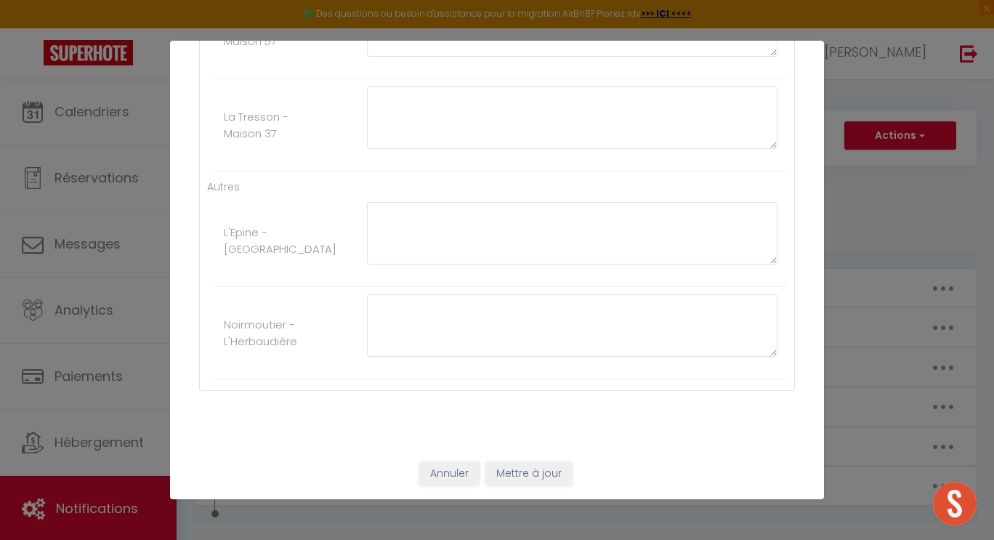
type textarea "[URL][DOMAIN_NAME]"
click at [530, 471] on button "Mettre à jour" at bounding box center [528, 473] width 87 height 25
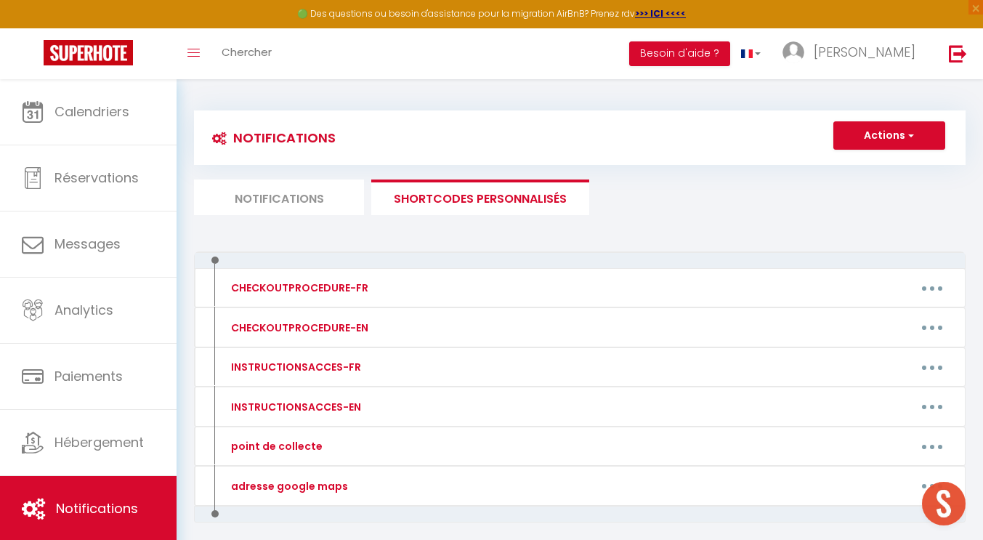
click at [282, 198] on li "Notifications" at bounding box center [279, 197] width 170 height 36
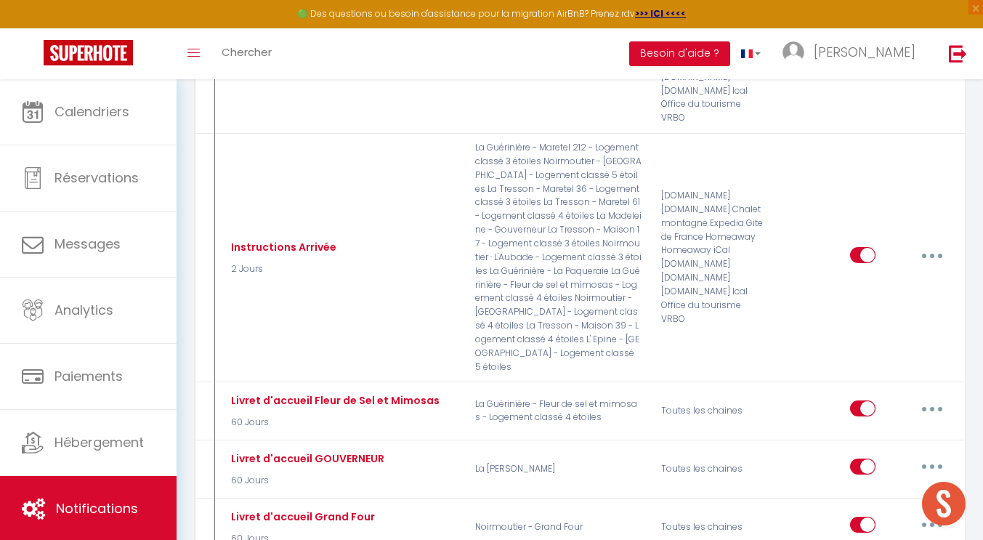
scroll to position [1692, 0]
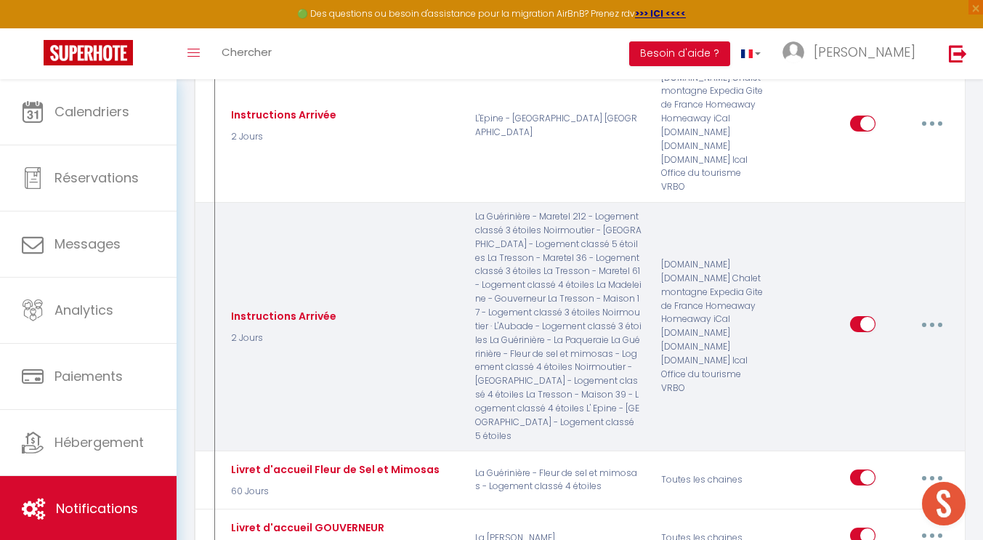
click at [931, 323] on icon "button" at bounding box center [932, 325] width 4 height 4
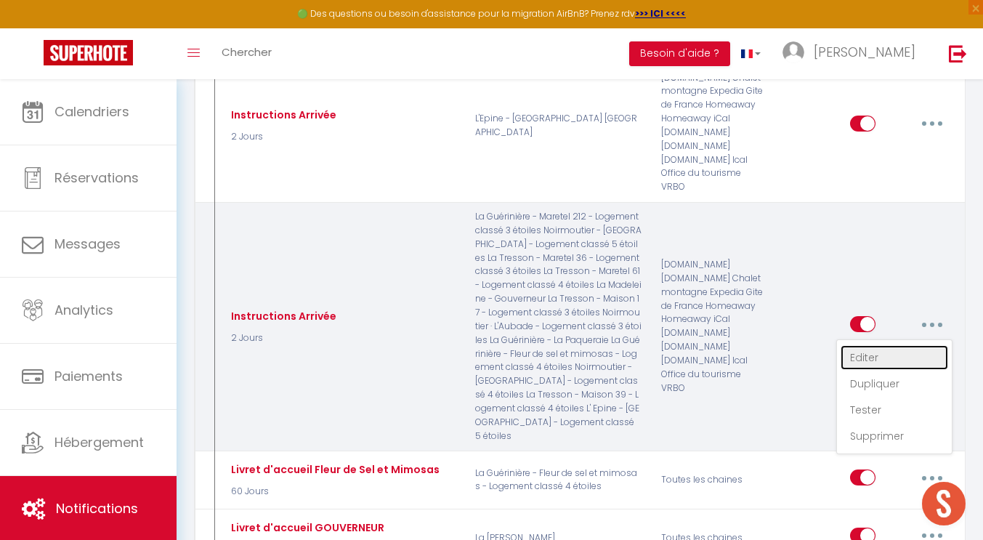
click at [873, 345] on link "Editer" at bounding box center [895, 357] width 108 height 25
type input "Instructions Arrivée"
select select "2 Jours"
select select
checkbox input "true"
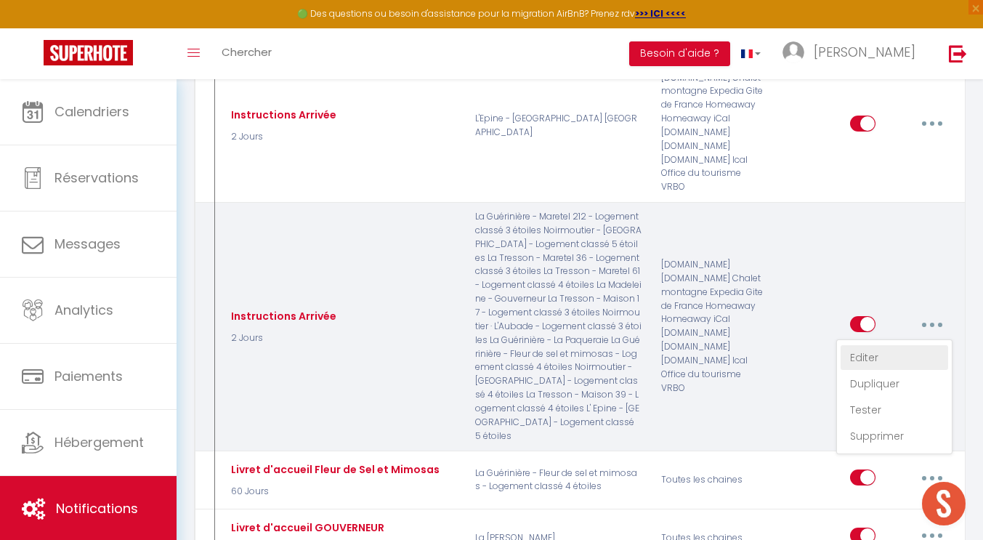
checkbox input "false"
radio input "true"
type input "Instructions Arrivée"
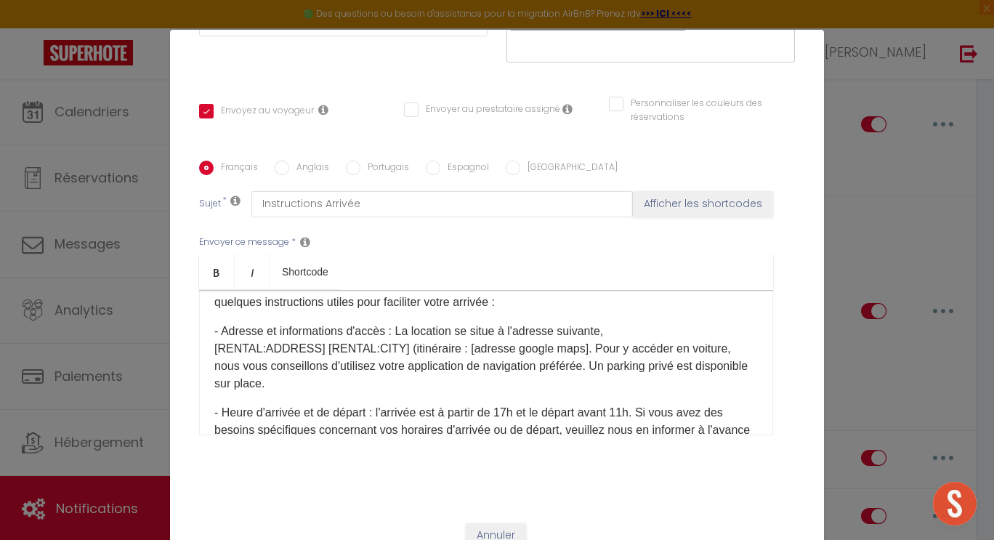
scroll to position [49, 0]
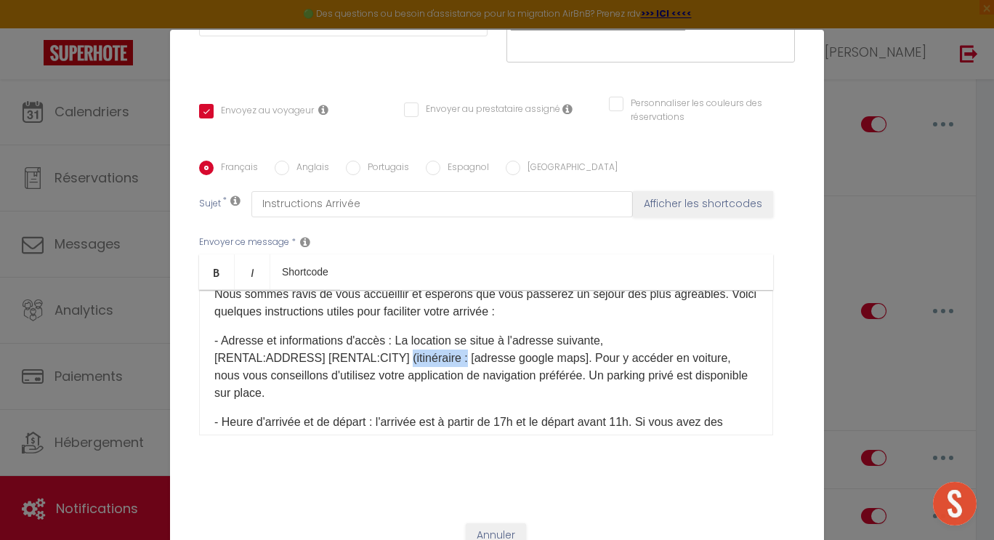
drag, startPoint x: 389, startPoint y: 336, endPoint x: 448, endPoint y: 335, distance: 59.6
click at [448, 335] on p "- Adresse et informations d'accès : La location se situe à l'adresse suivante, …" at bounding box center [485, 367] width 543 height 70
copy p "(itinéraire :"
click at [481, 523] on button "Annuler" at bounding box center [496, 535] width 60 height 25
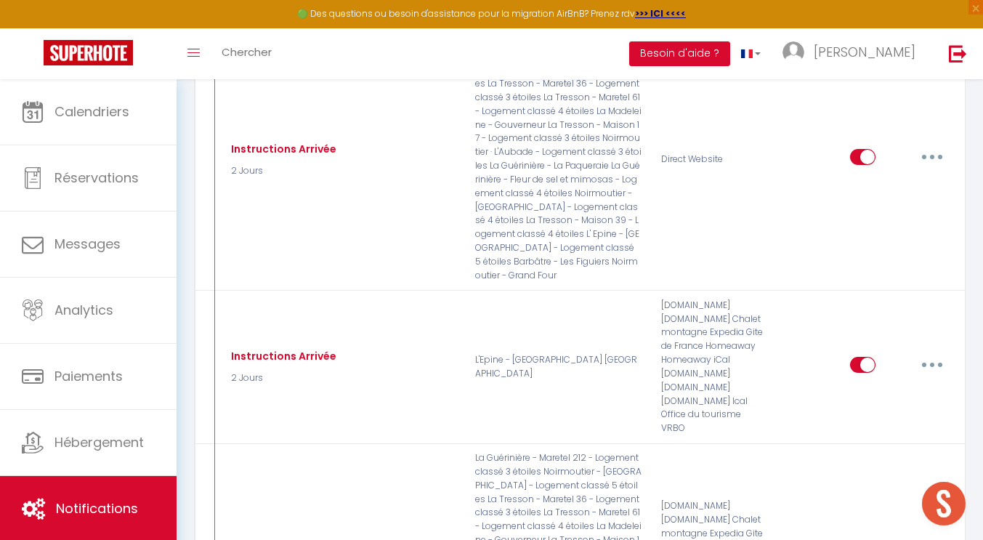
scroll to position [1289, 0]
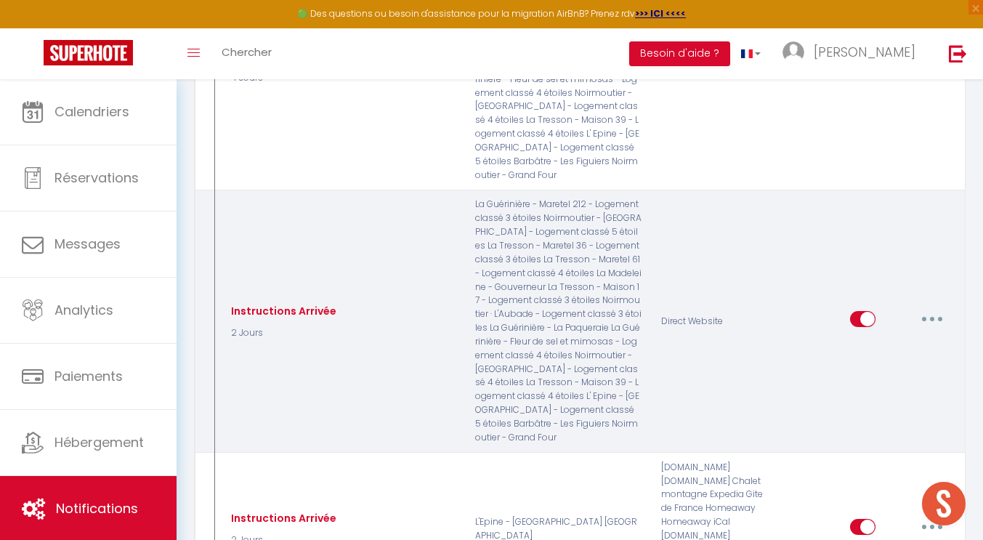
click at [931, 307] on button "button" at bounding box center [932, 318] width 41 height 23
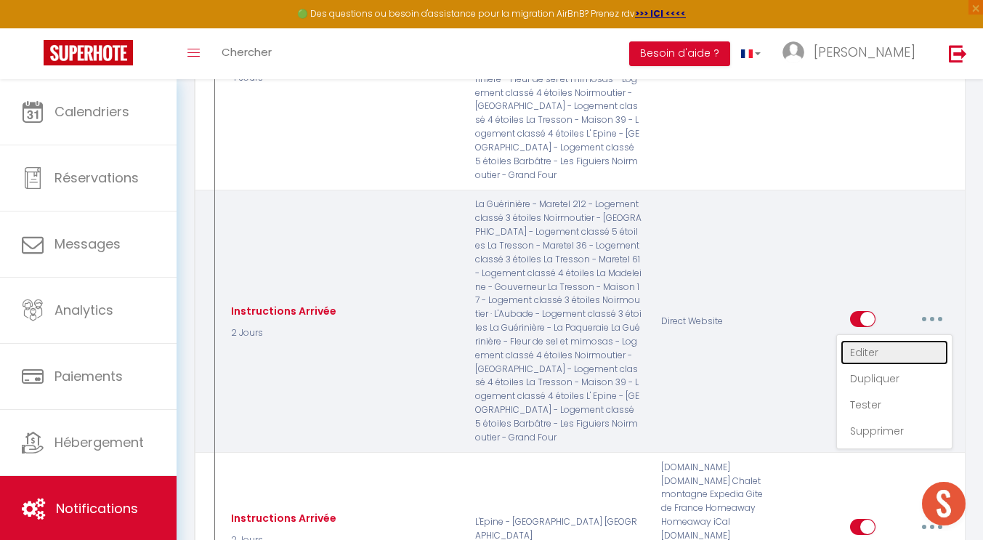
click at [871, 340] on link "Editer" at bounding box center [895, 352] width 108 height 25
checkbox input "true"
checkbox input "false"
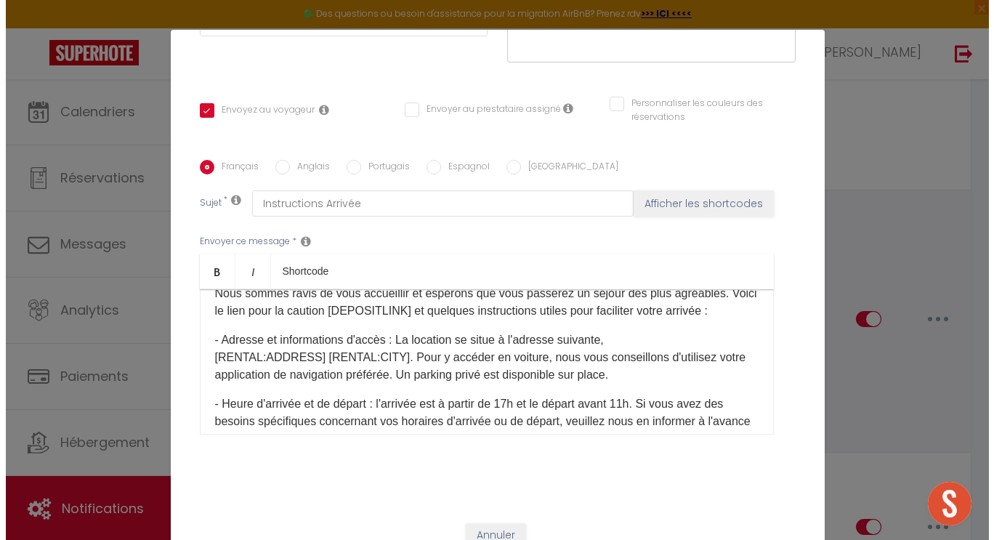
scroll to position [1297, 0]
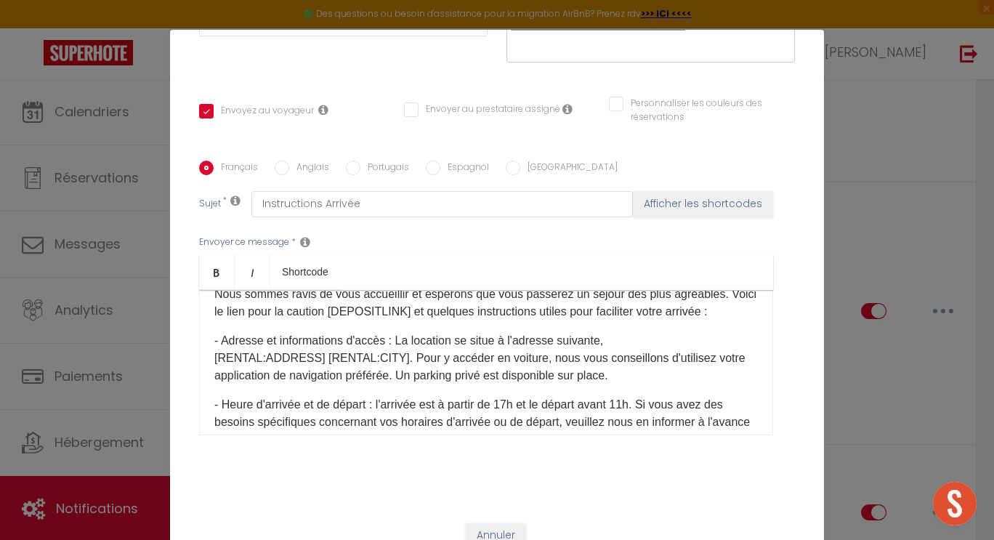
click at [386, 354] on p "- Adresse et informations d'accès : La location se situe à l'adresse suivante, …" at bounding box center [485, 358] width 543 height 52
click at [384, 354] on p "- Adresse et informations d'accès : La location se situe à l'adresse suivante, …" at bounding box center [485, 358] width 543 height 52
click at [449, 352] on p "- Adresse et informations d'accès : La location se situe à l'adresse suivante, …" at bounding box center [485, 358] width 543 height 52
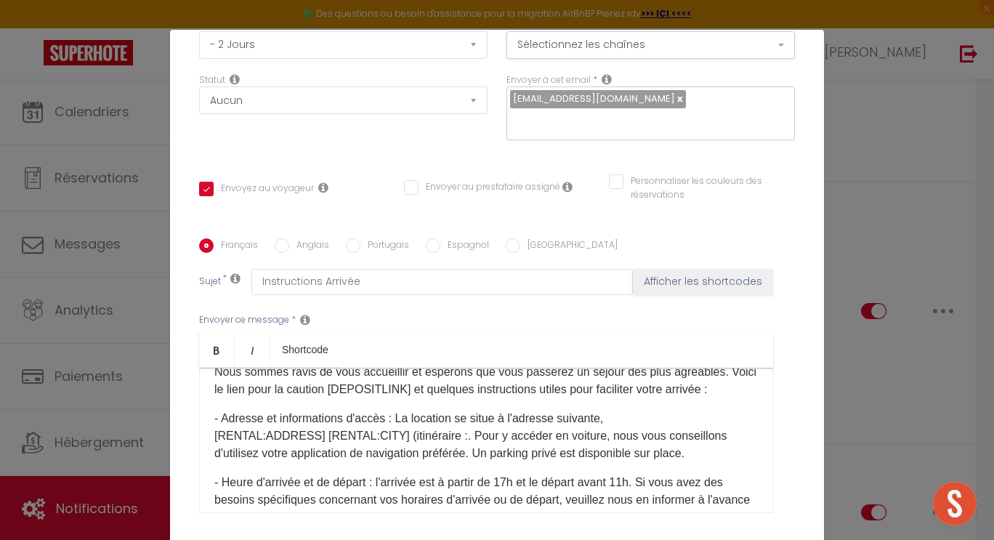
scroll to position [197, 0]
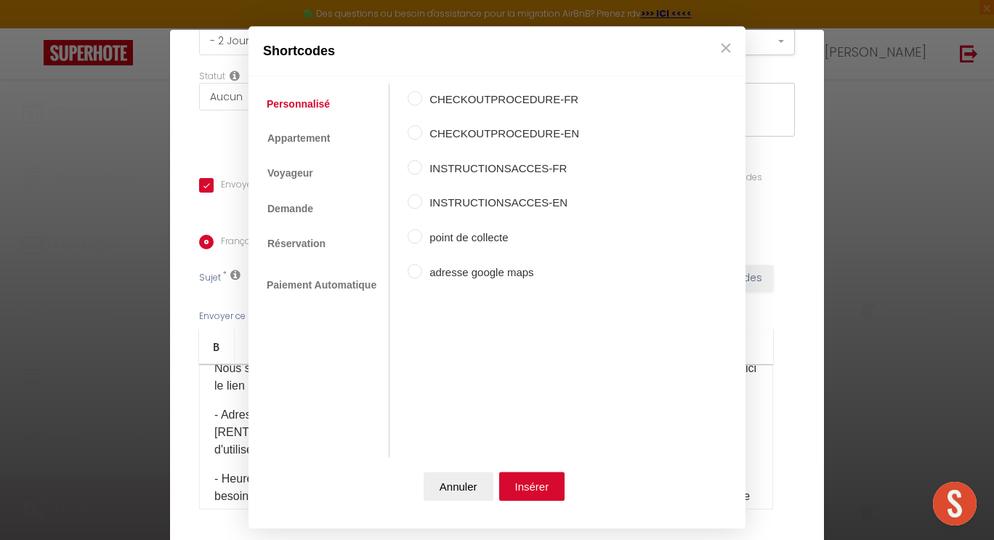
click at [410, 272] on input "adresse google maps" at bounding box center [415, 271] width 15 height 15
radio input "true"
click at [530, 486] on button "Insérer" at bounding box center [532, 485] width 66 height 29
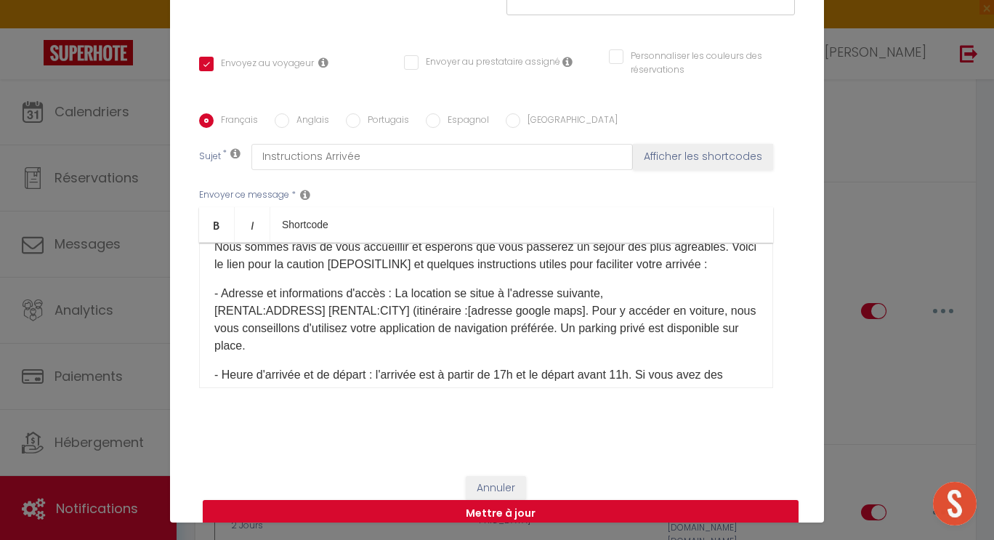
scroll to position [59, 0]
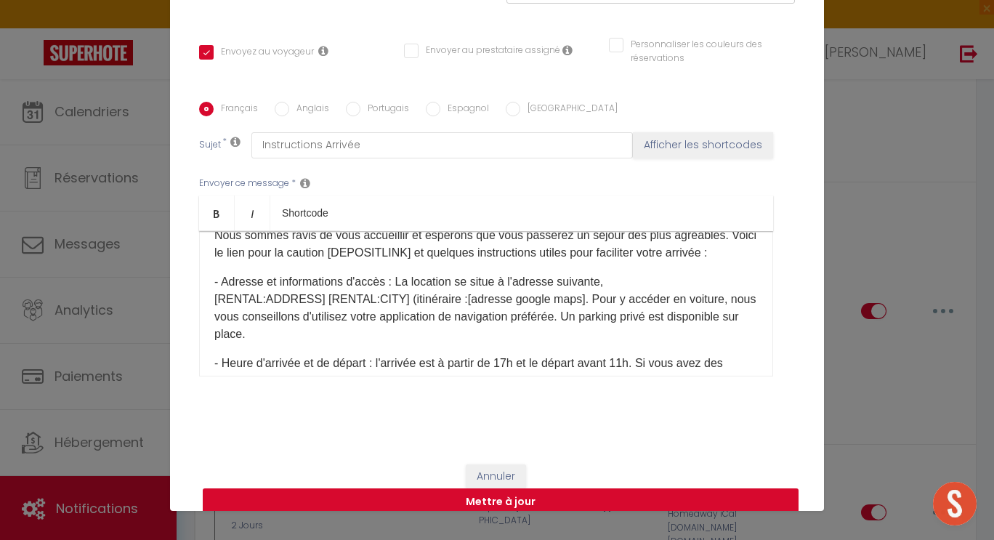
click at [469, 488] on button "Mettre à jour" at bounding box center [501, 502] width 596 height 28
checkbox input "true"
checkbox input "false"
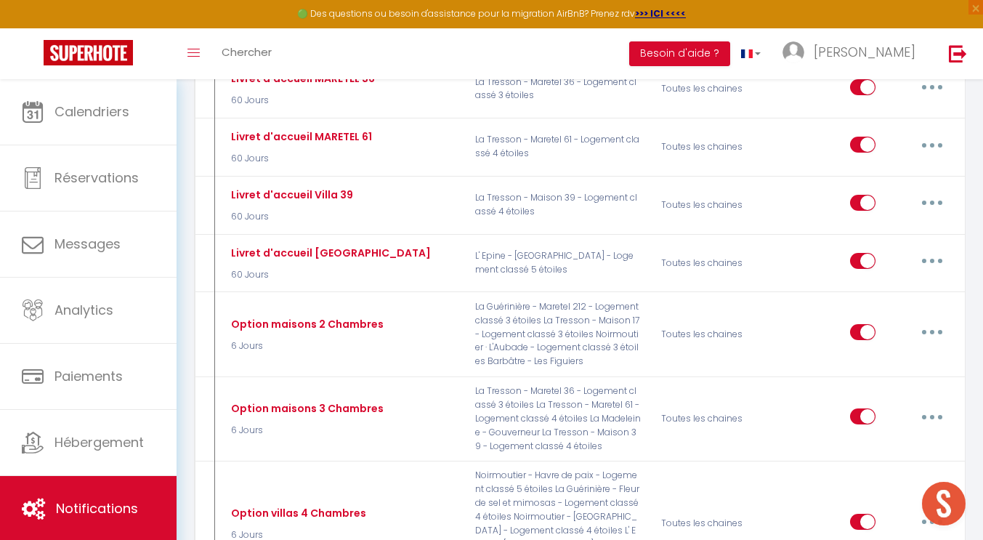
scroll to position [2814, 0]
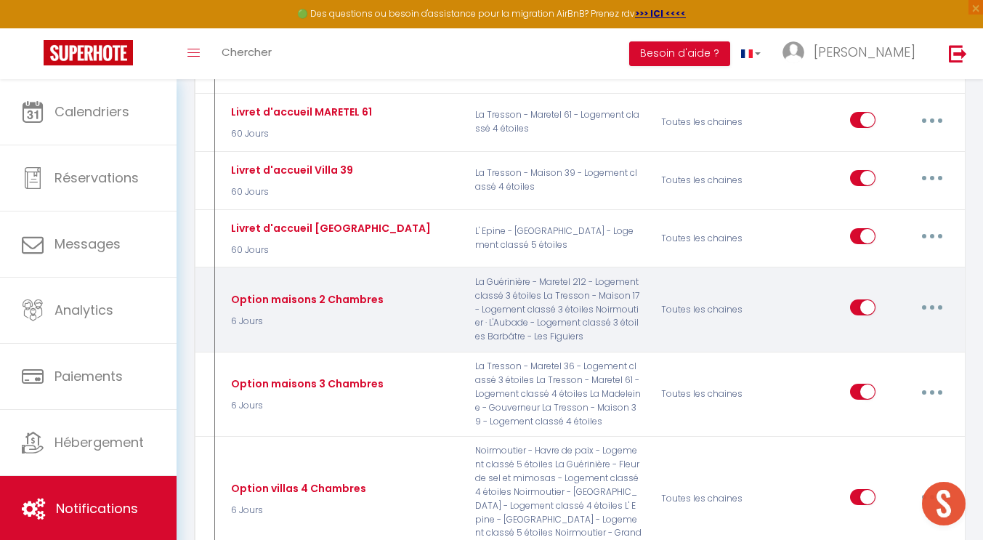
click at [935, 296] on button "button" at bounding box center [932, 307] width 41 height 23
click at [872, 328] on link "Editer" at bounding box center [895, 340] width 108 height 25
type input "Option maisons 2 Chambres"
select select "6 Jours"
select select
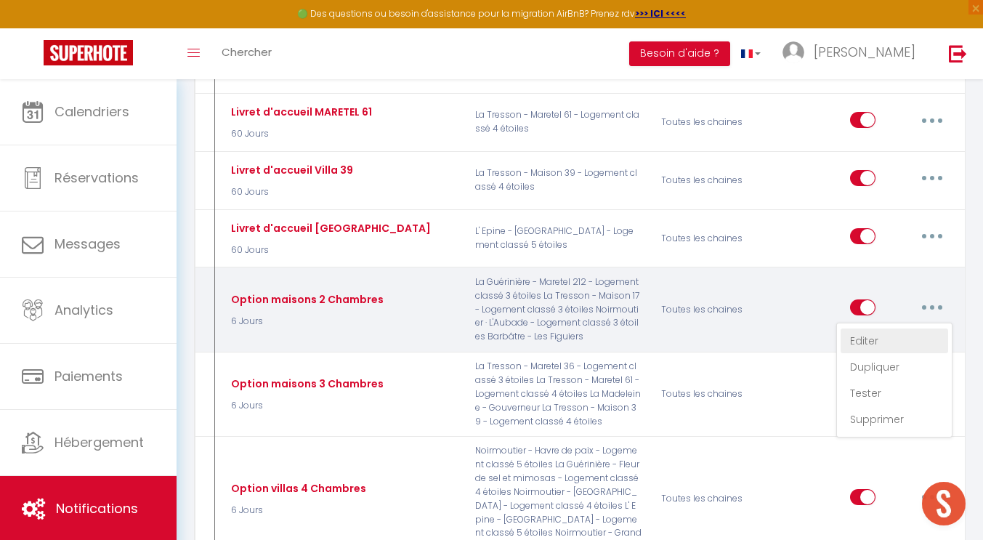
checkbox input "true"
checkbox input "false"
radio input "true"
type input "Location du [BOOKING:CHECKING] au [BOOKING:CHECKOUT] : Service Ménage fin de sé…"
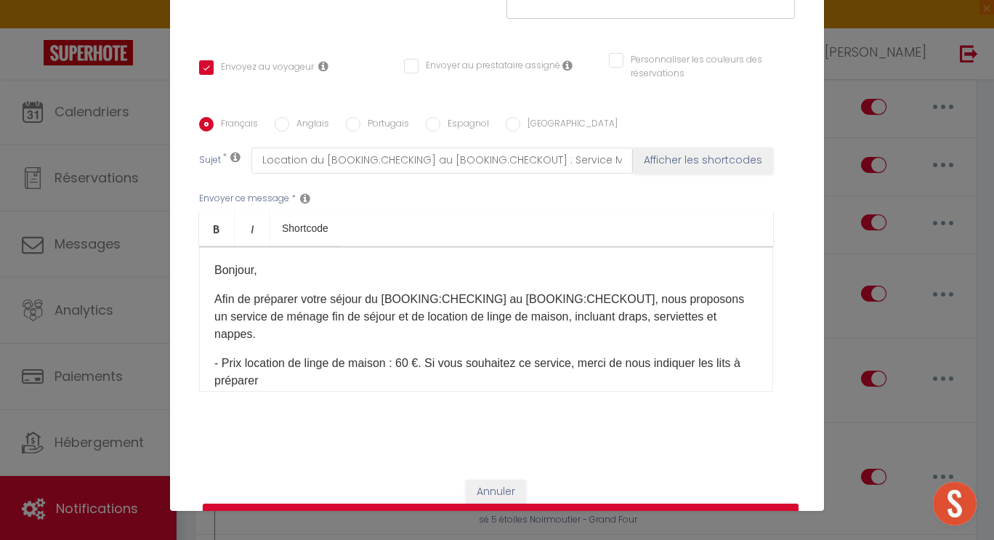
scroll to position [43, 0]
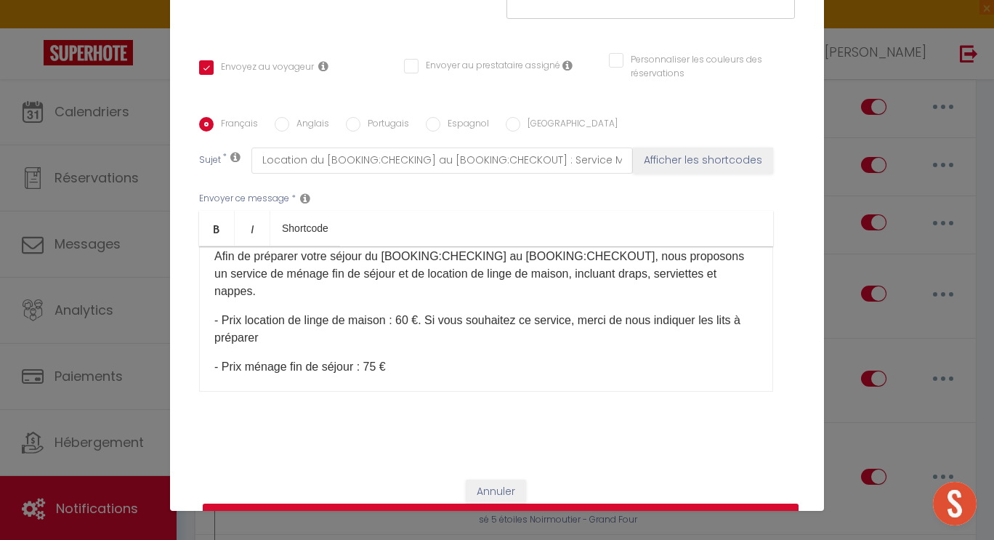
click at [519, 503] on button "Mettre à jour" at bounding box center [501, 517] width 596 height 28
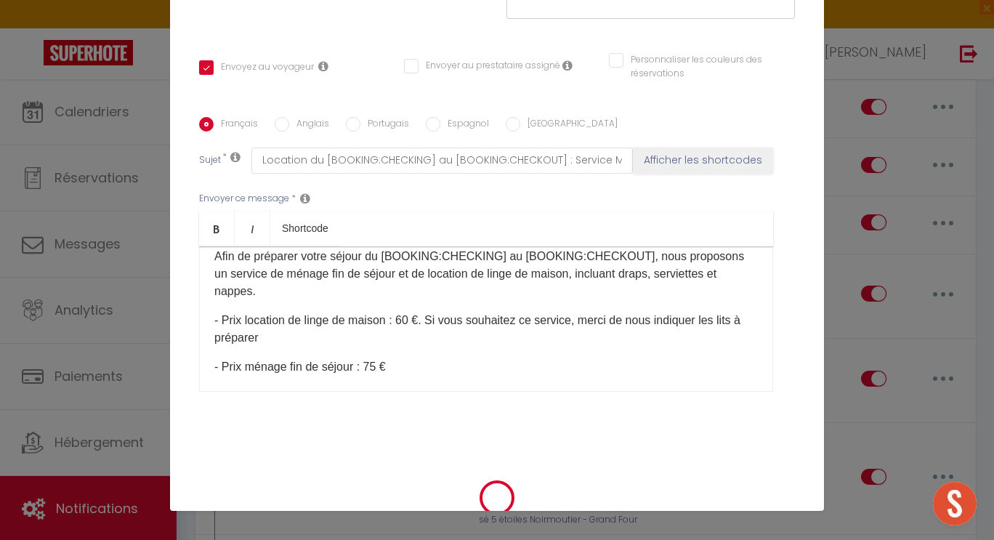
checkbox input "true"
checkbox input "false"
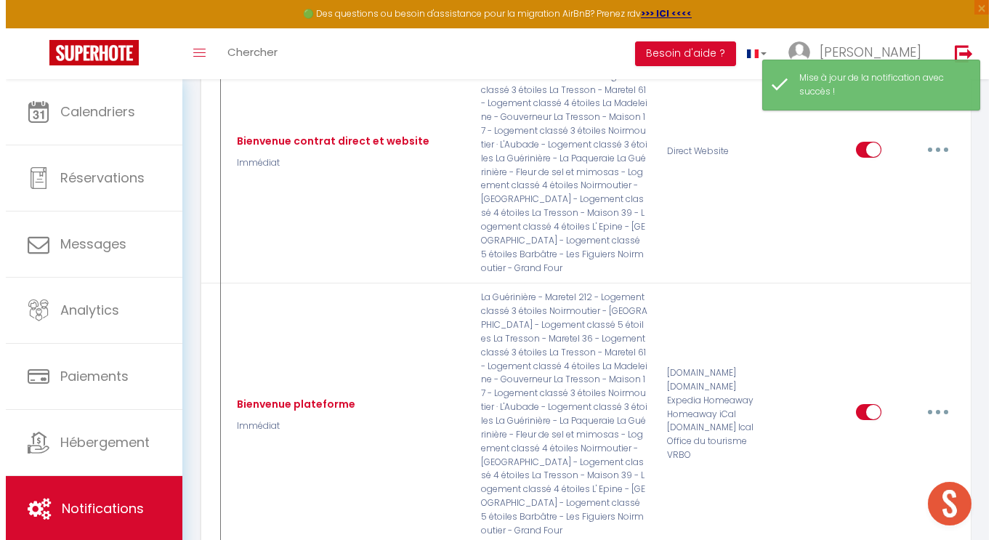
scroll to position [0, 0]
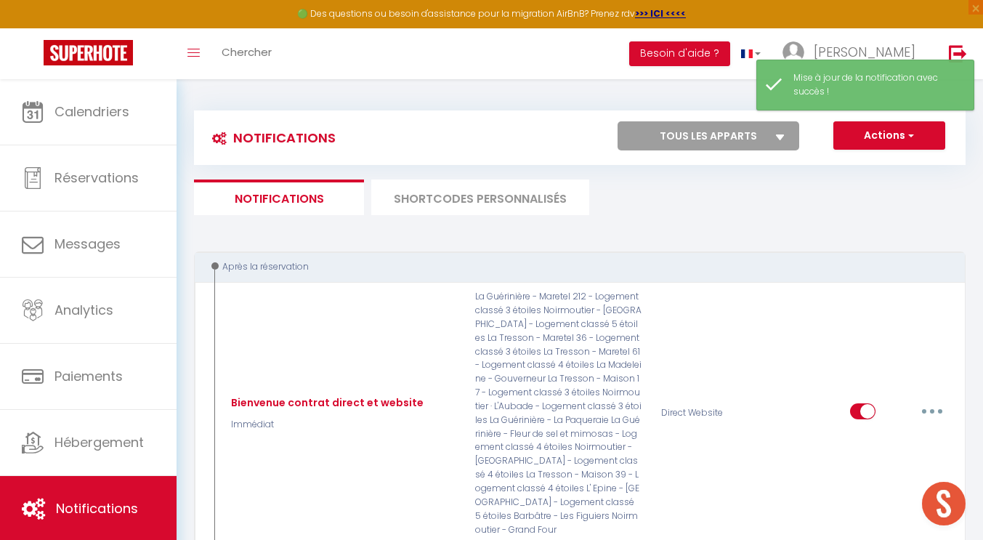
click at [479, 201] on li "SHORTCODES PERSONNALISÉS" at bounding box center [480, 197] width 218 height 36
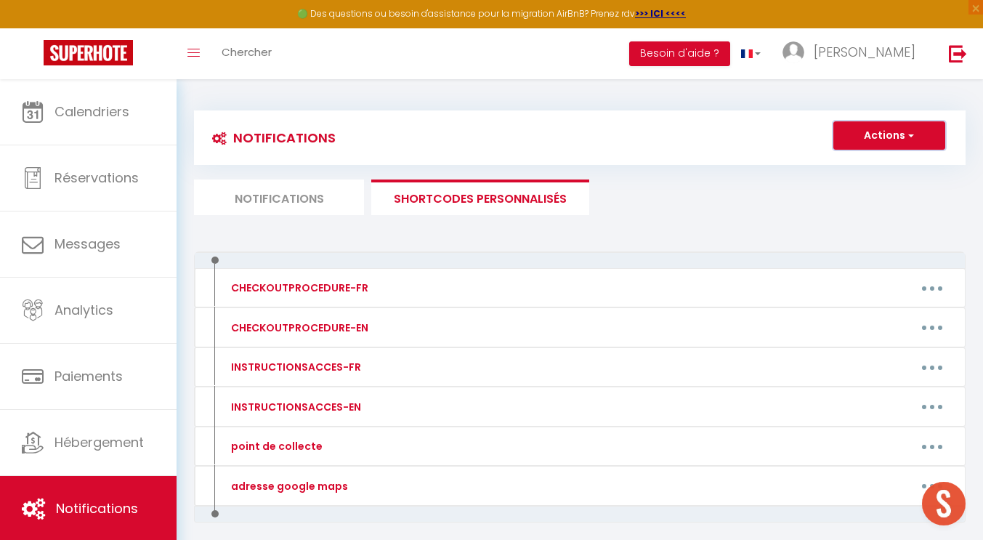
click at [910, 131] on span "button" at bounding box center [909, 135] width 9 height 15
click at [847, 169] on link "Nouveau shortcode personnalisé" at bounding box center [846, 167] width 196 height 19
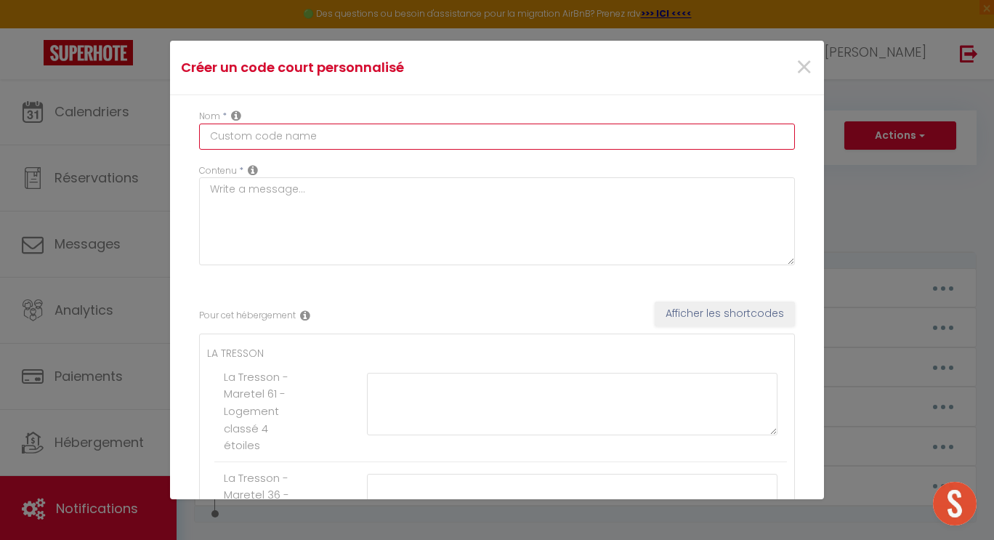
click at [288, 133] on input "text" at bounding box center [497, 137] width 596 height 26
type input "Taille de lits"
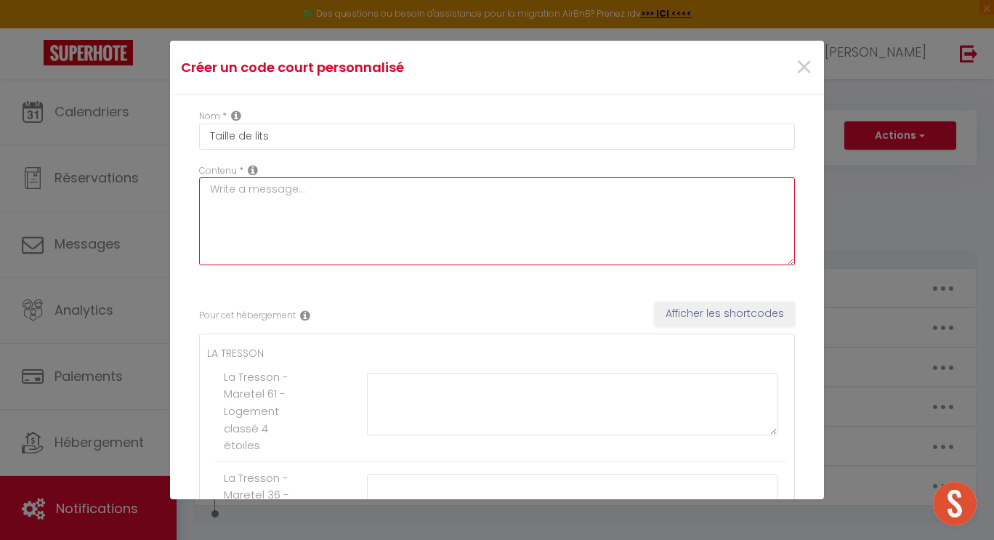
click at [253, 190] on textarea at bounding box center [497, 221] width 596 height 88
type textarea "taille des lits"
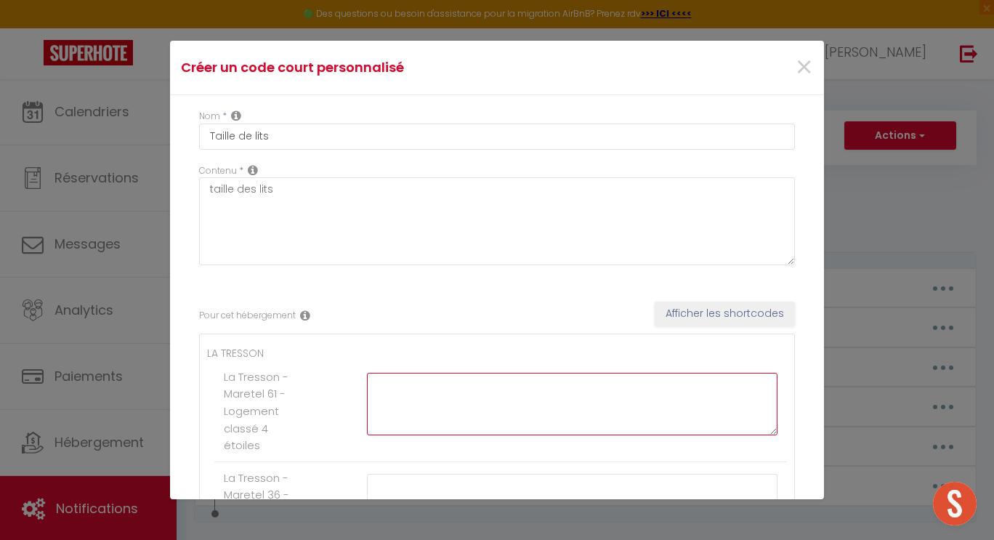
click at [395, 383] on textarea at bounding box center [572, 404] width 410 height 62
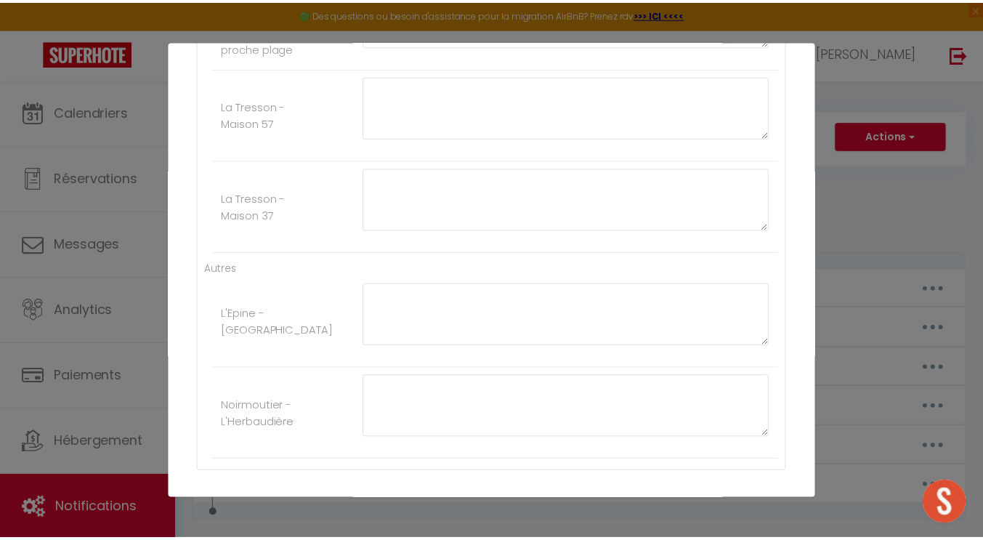
scroll to position [2387, 0]
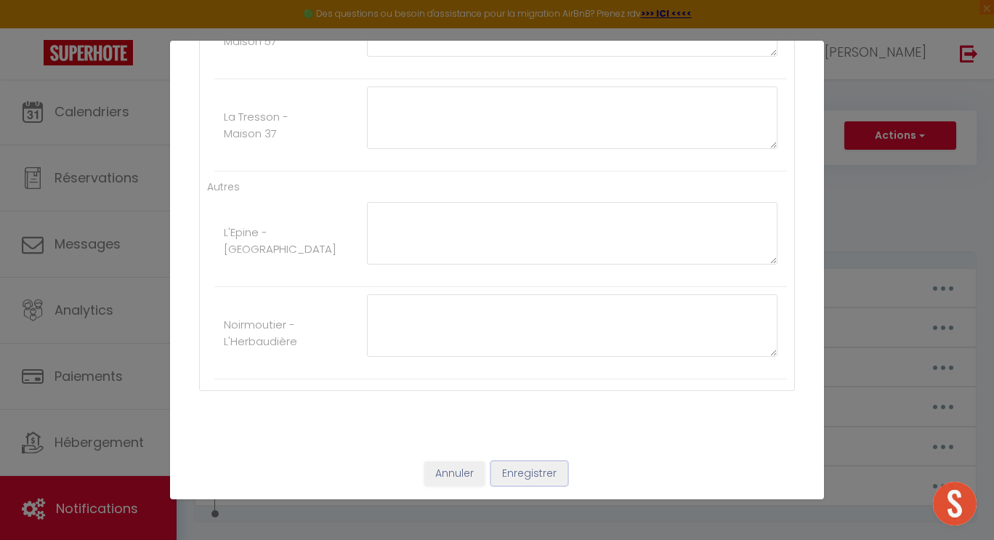
click at [527, 476] on button "Enregistrer" at bounding box center [529, 473] width 76 height 25
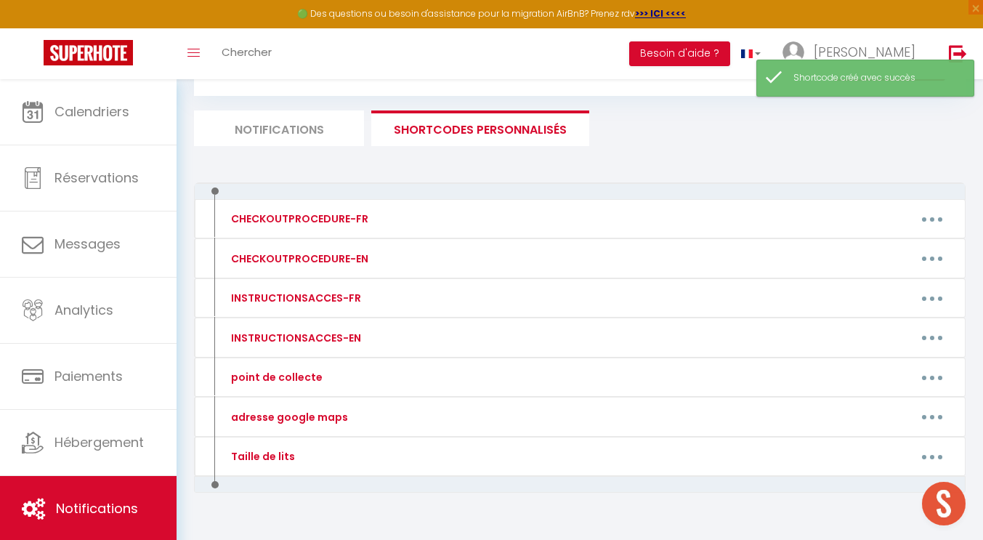
scroll to position [100, 0]
